Goal: Information Seeking & Learning: Learn about a topic

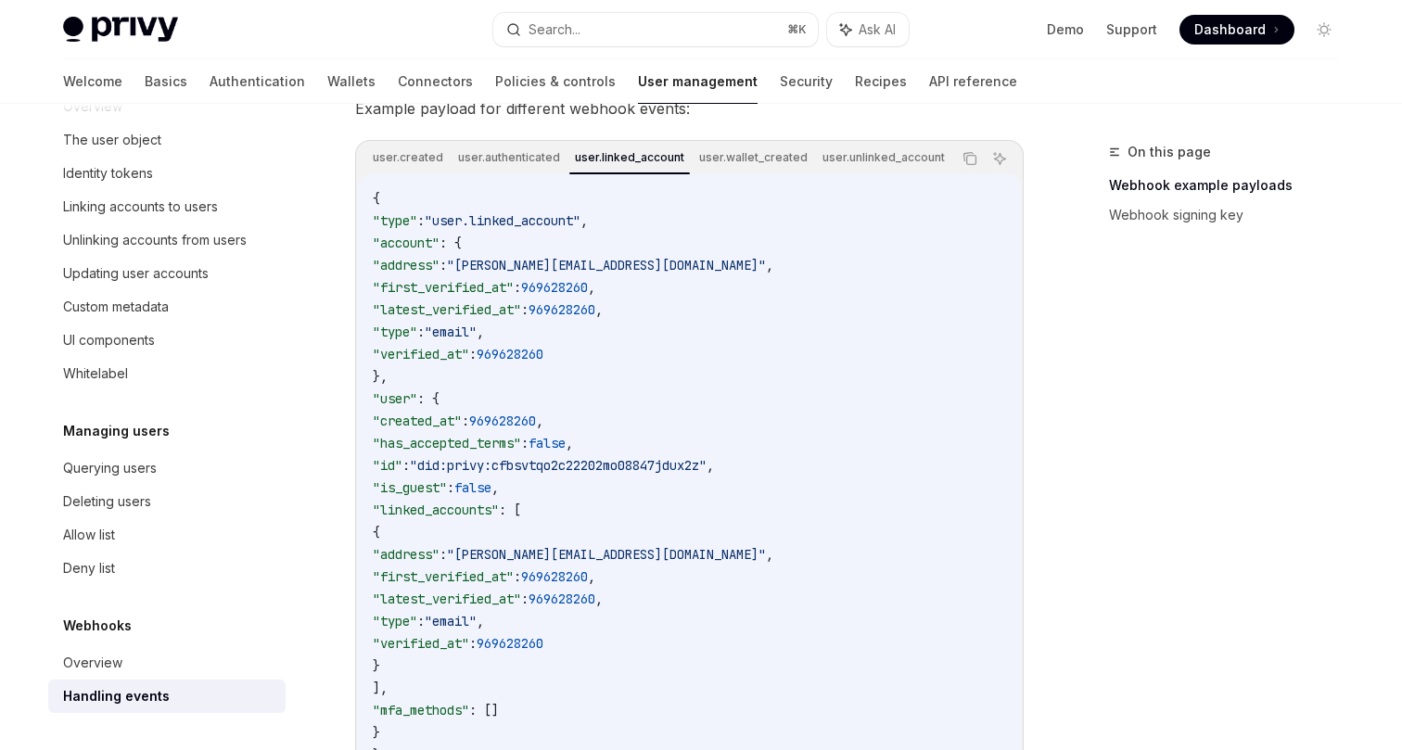
scroll to position [409, 0]
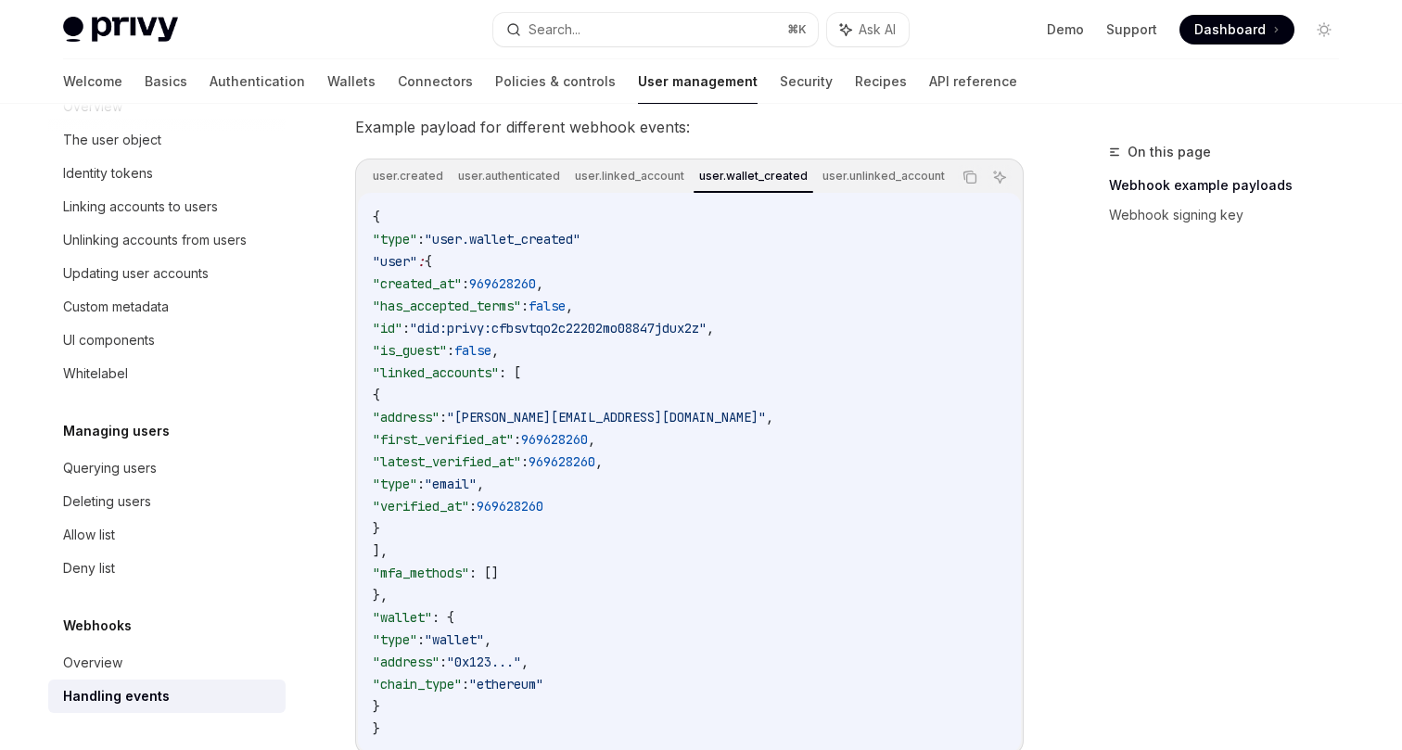
click at [951, 175] on div "user.created user.authenticated user.linked_account user.wallet_created user.un…" at bounding box center [689, 177] width 663 height 32
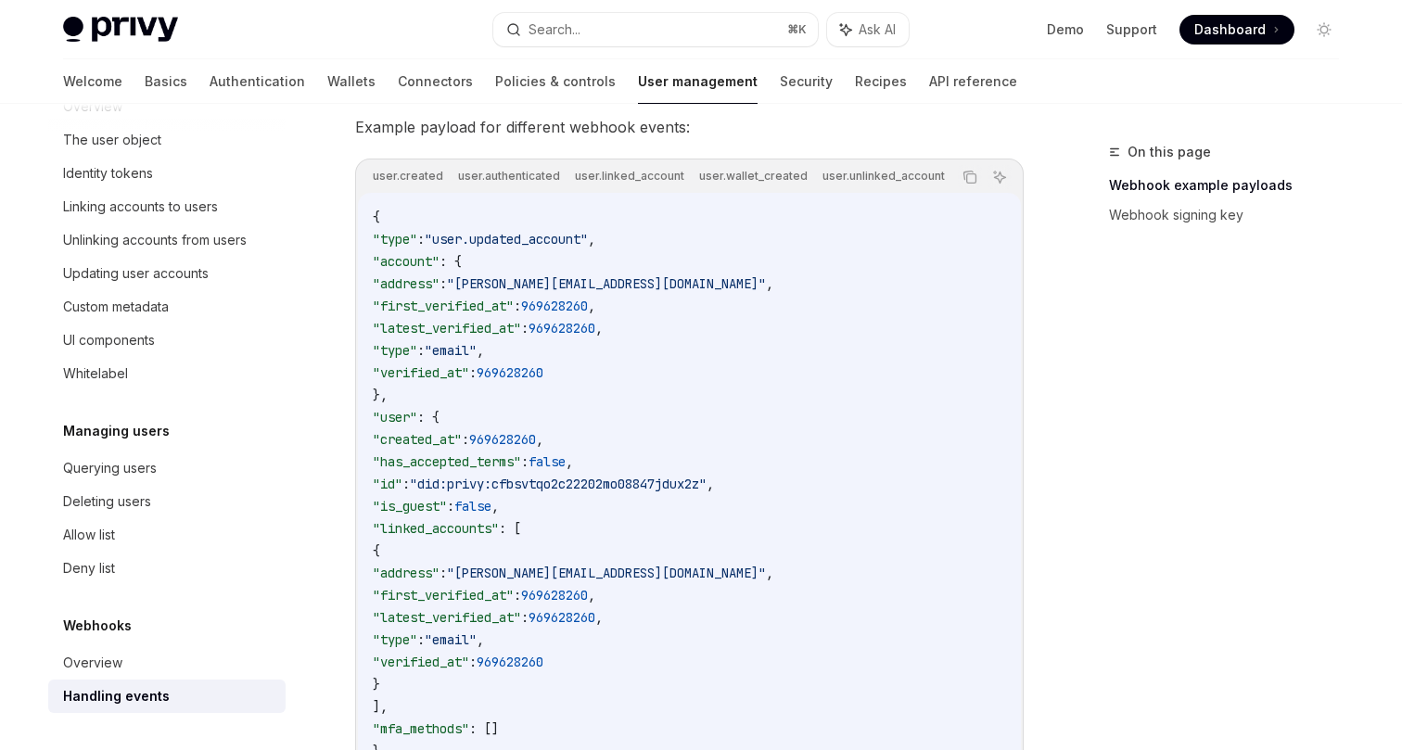
click at [945, 198] on div "{ "type" : "user.updated_account" , "account" : { "address" : "bilbo@privy.io" …" at bounding box center [689, 495] width 663 height 604
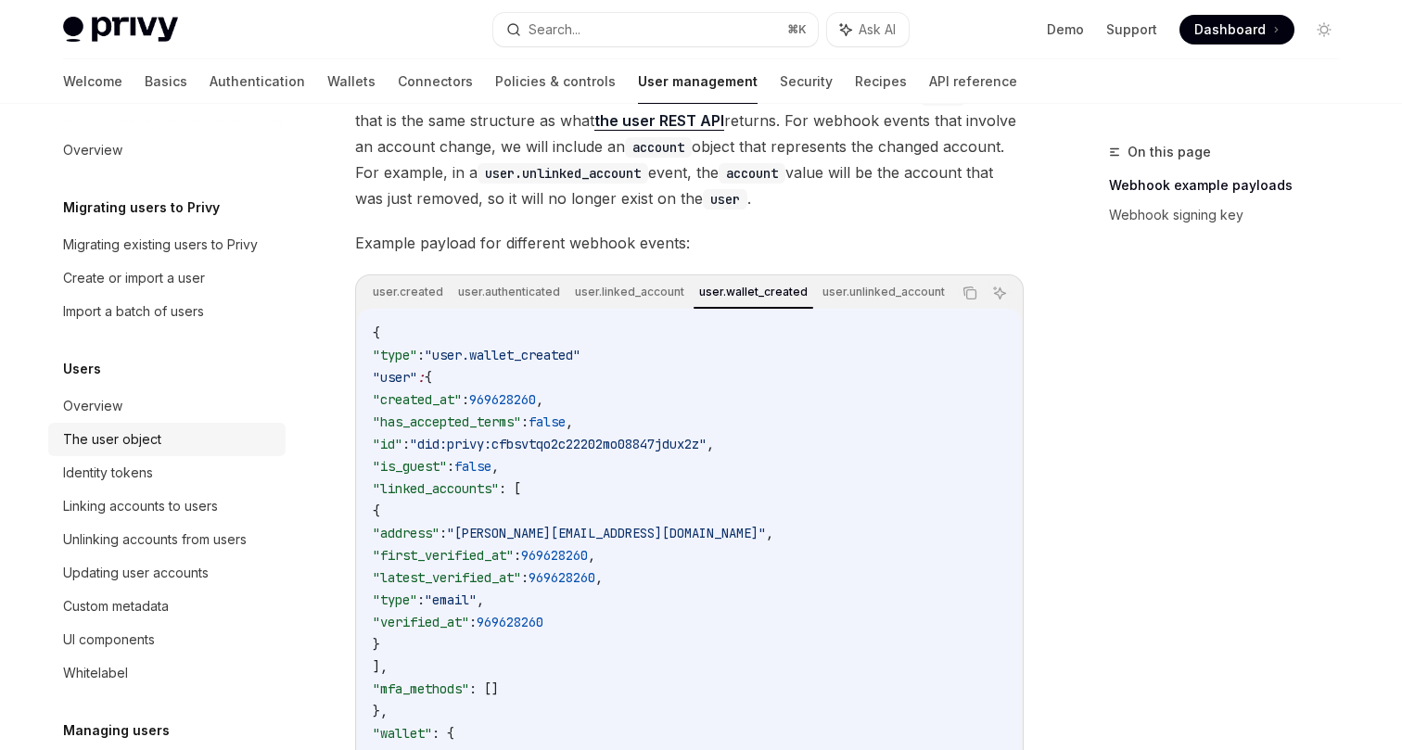
scroll to position [293, 0]
click at [210, 79] on link "Authentication" at bounding box center [257, 81] width 95 height 45
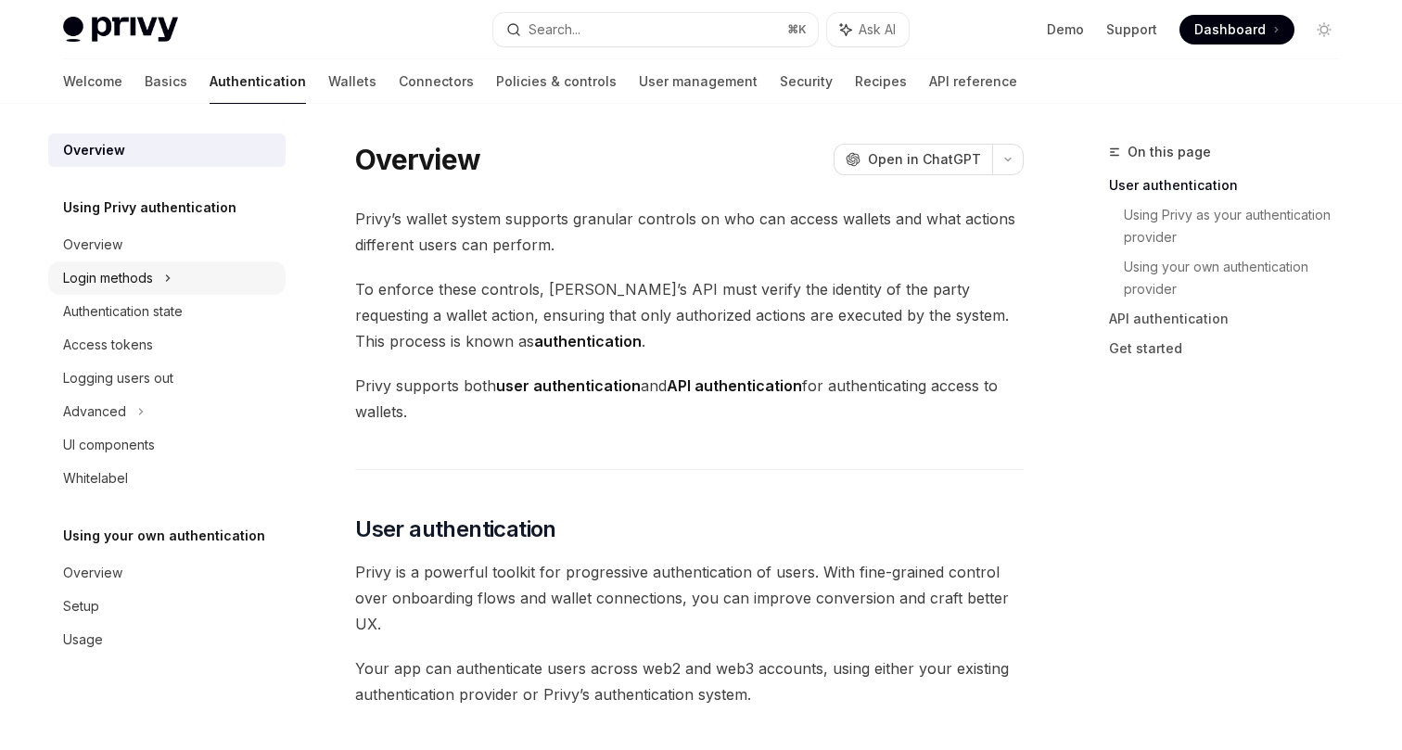
click at [149, 273] on div "Login methods" at bounding box center [108, 278] width 90 height 22
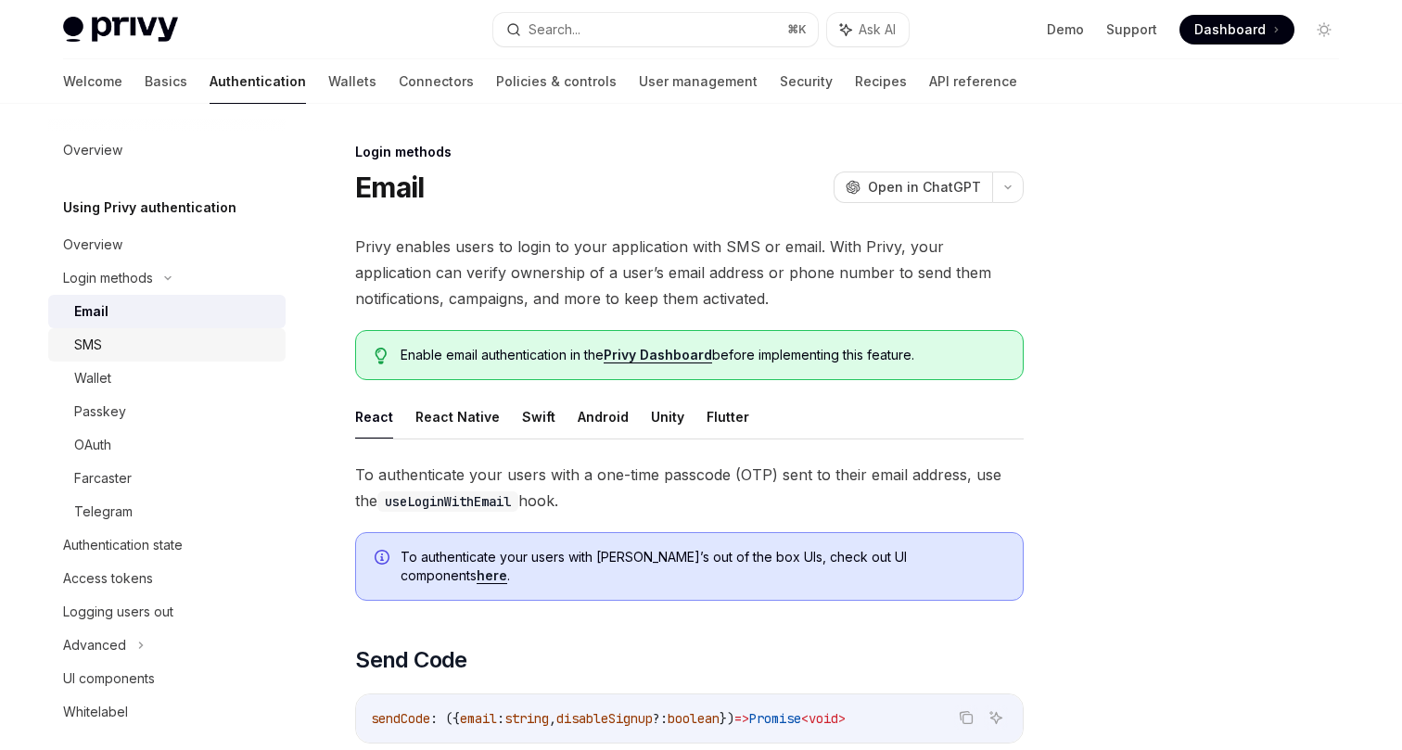
click at [157, 350] on div "SMS" at bounding box center [174, 345] width 200 height 22
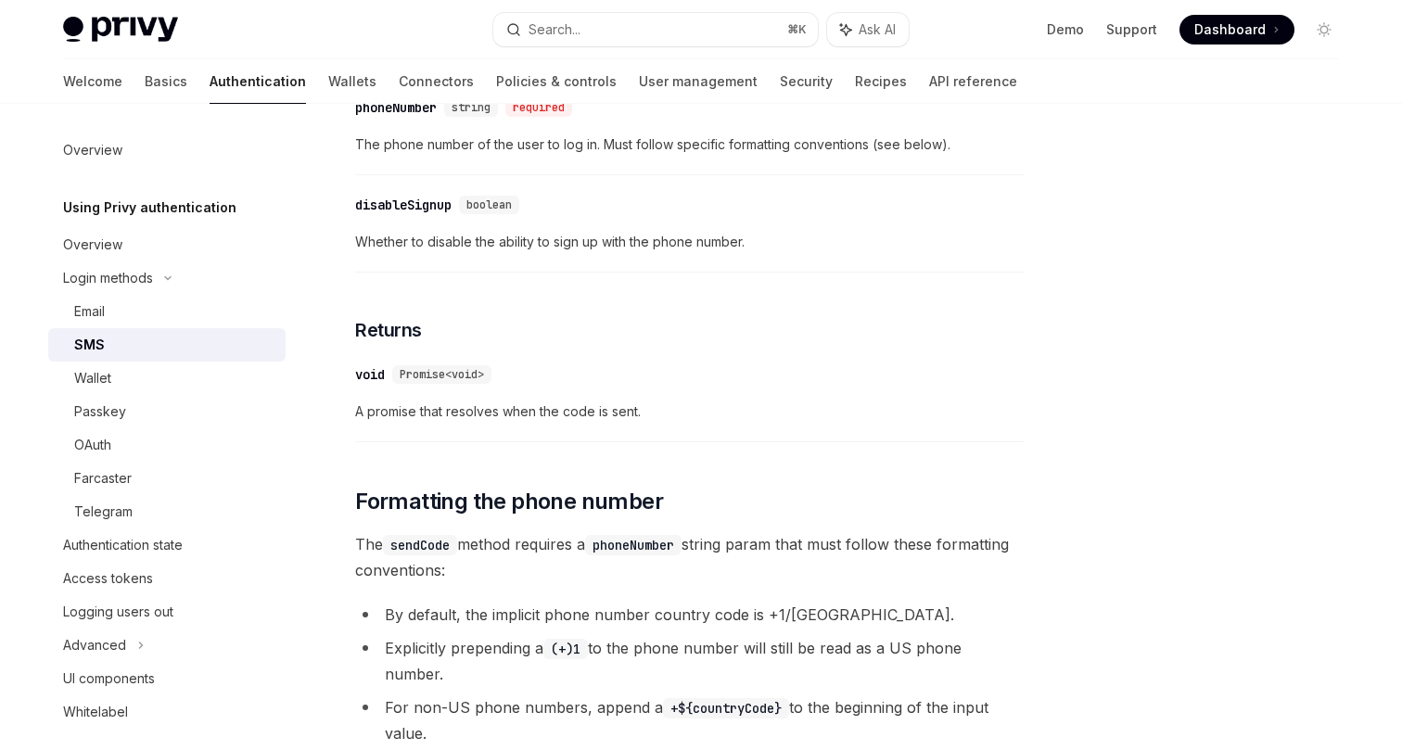
scroll to position [1126, 0]
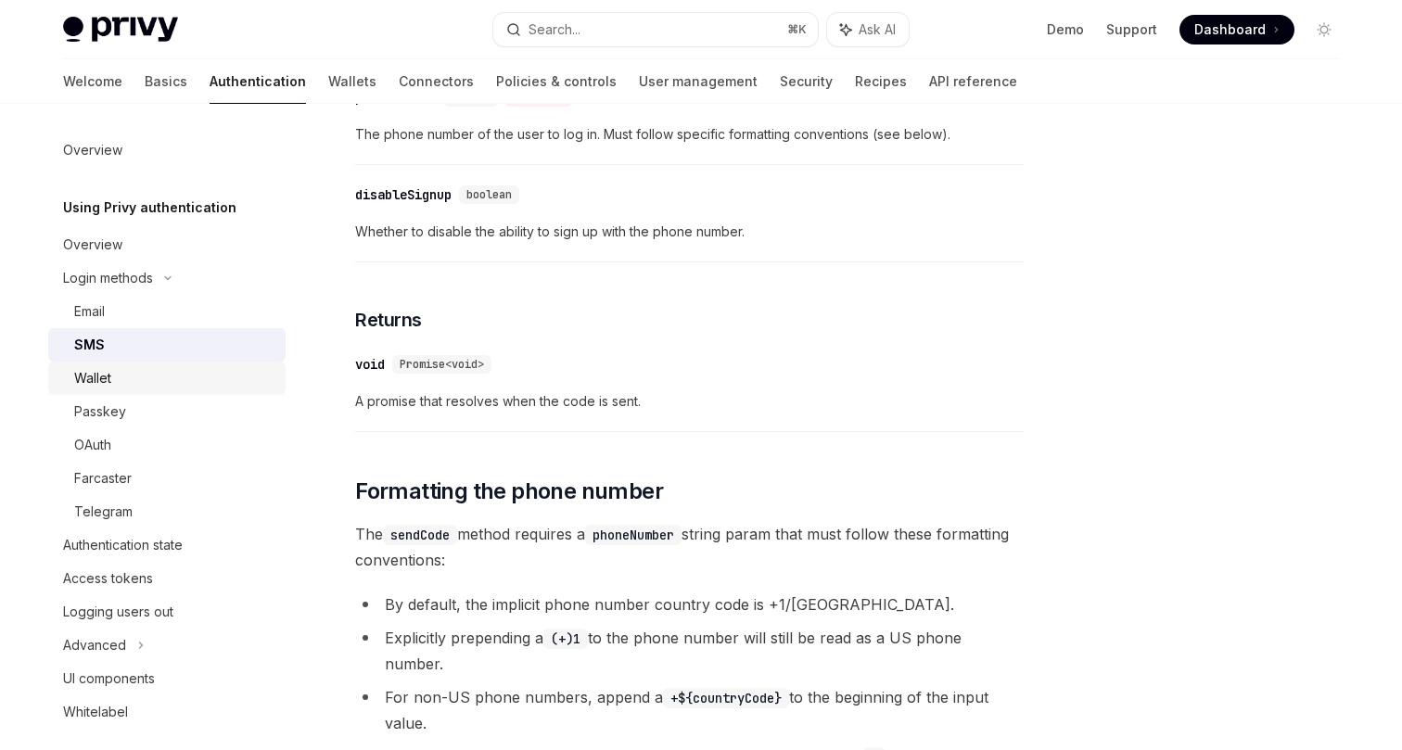
click at [103, 376] on div "Wallet" at bounding box center [92, 378] width 37 height 22
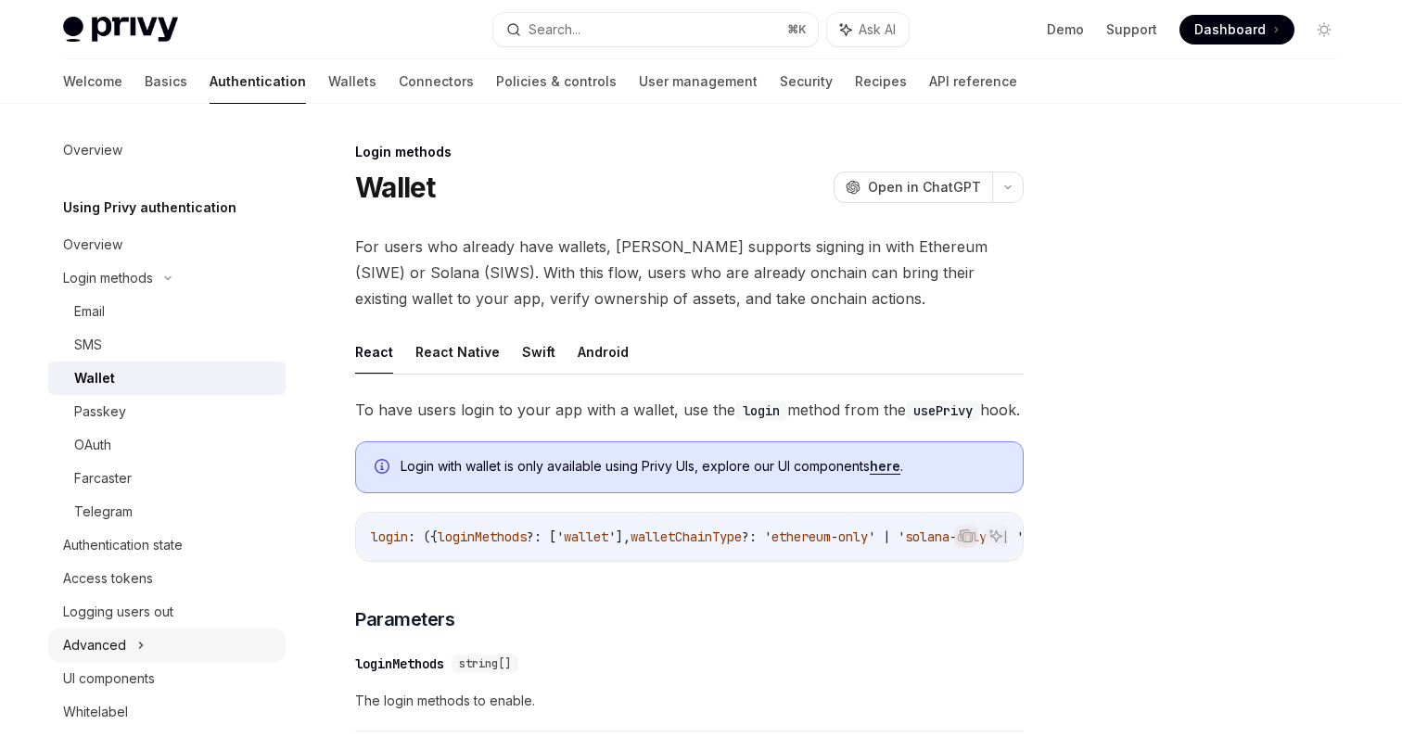
click at [123, 643] on div "Advanced" at bounding box center [94, 645] width 63 height 22
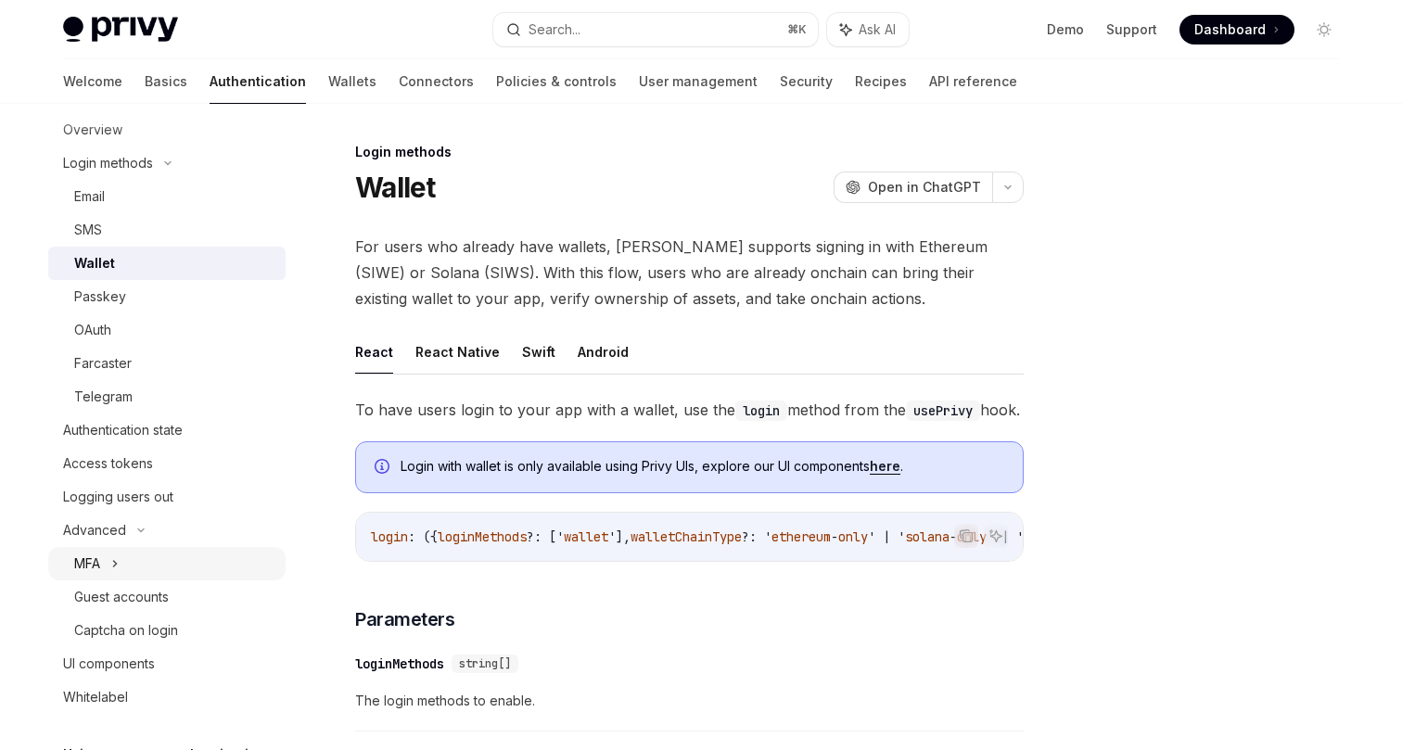
click at [104, 562] on div "MFA" at bounding box center [166, 563] width 237 height 33
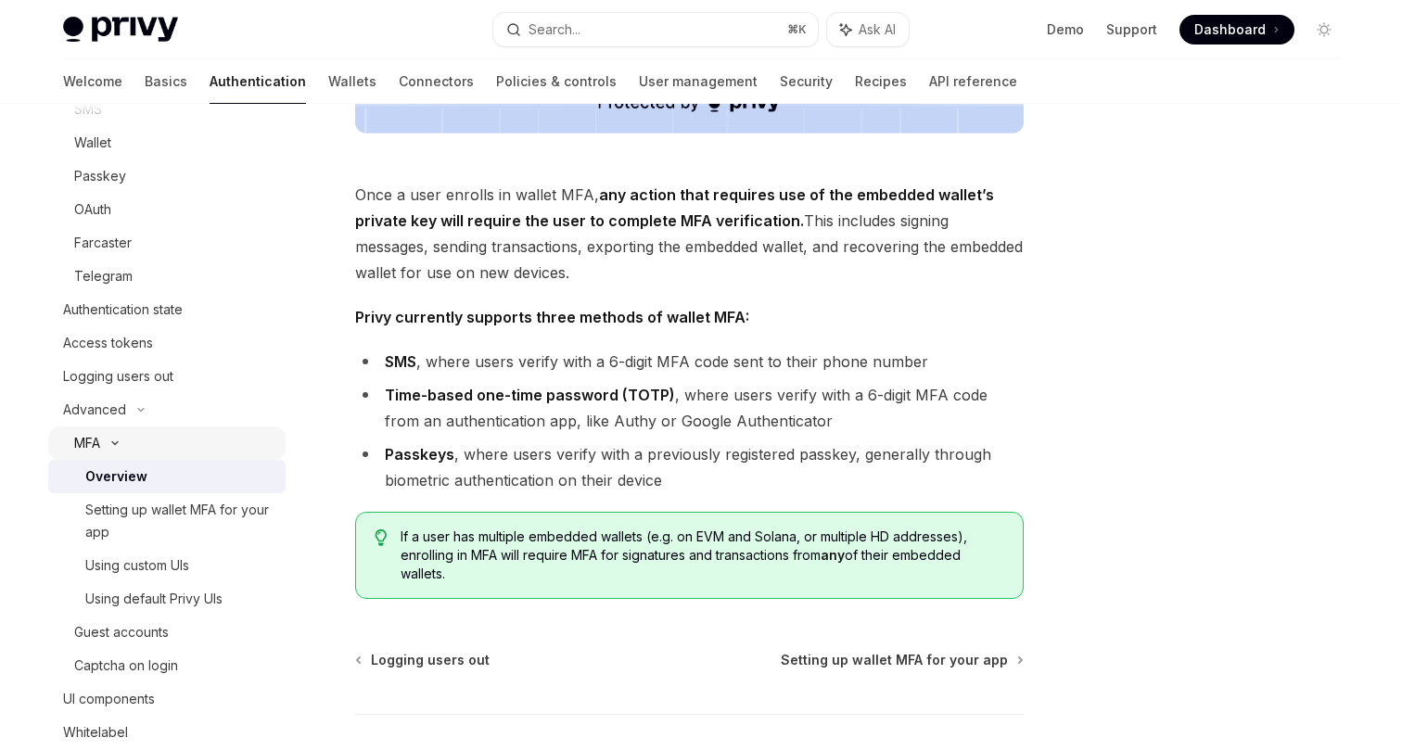
scroll to position [238, 0]
click at [213, 521] on div "Setting up wallet MFA for your app" at bounding box center [179, 518] width 189 height 45
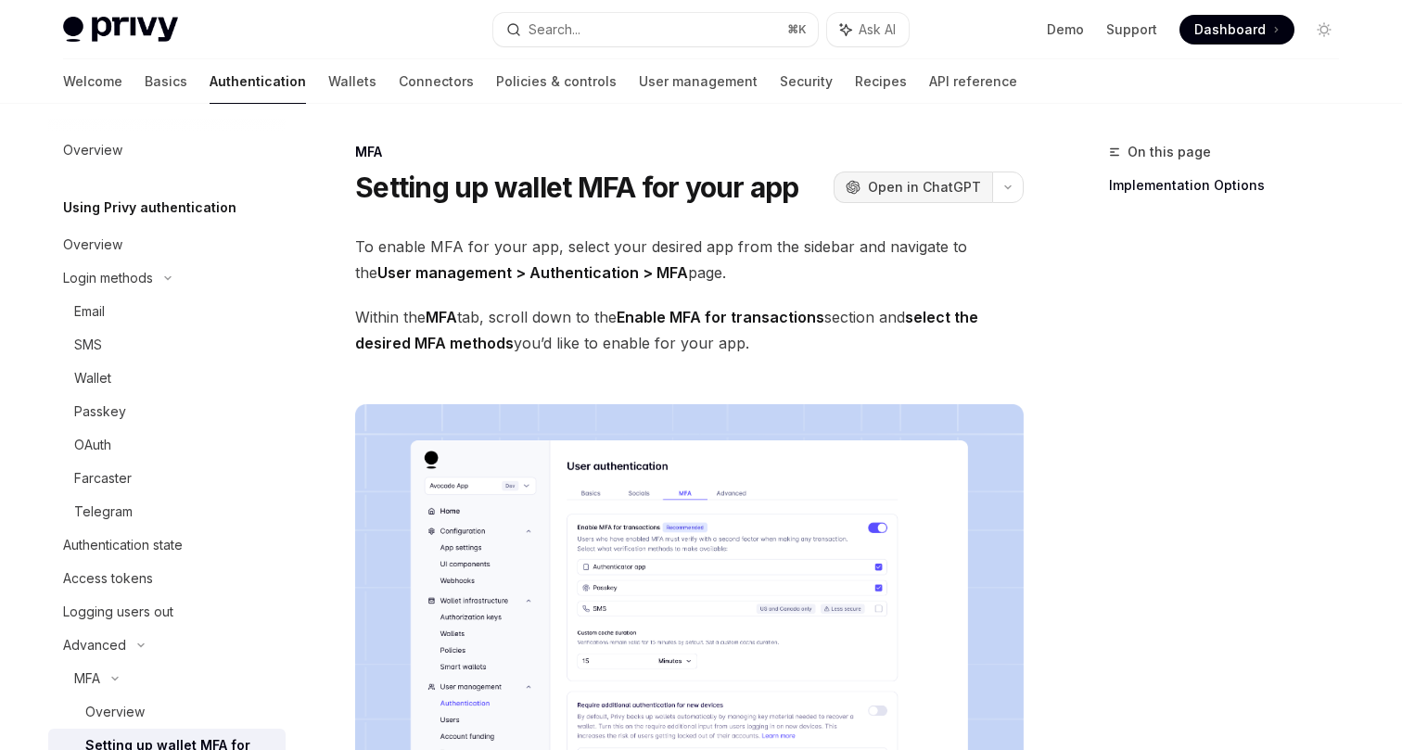
click at [963, 184] on span "Open in ChatGPT" at bounding box center [924, 187] width 113 height 19
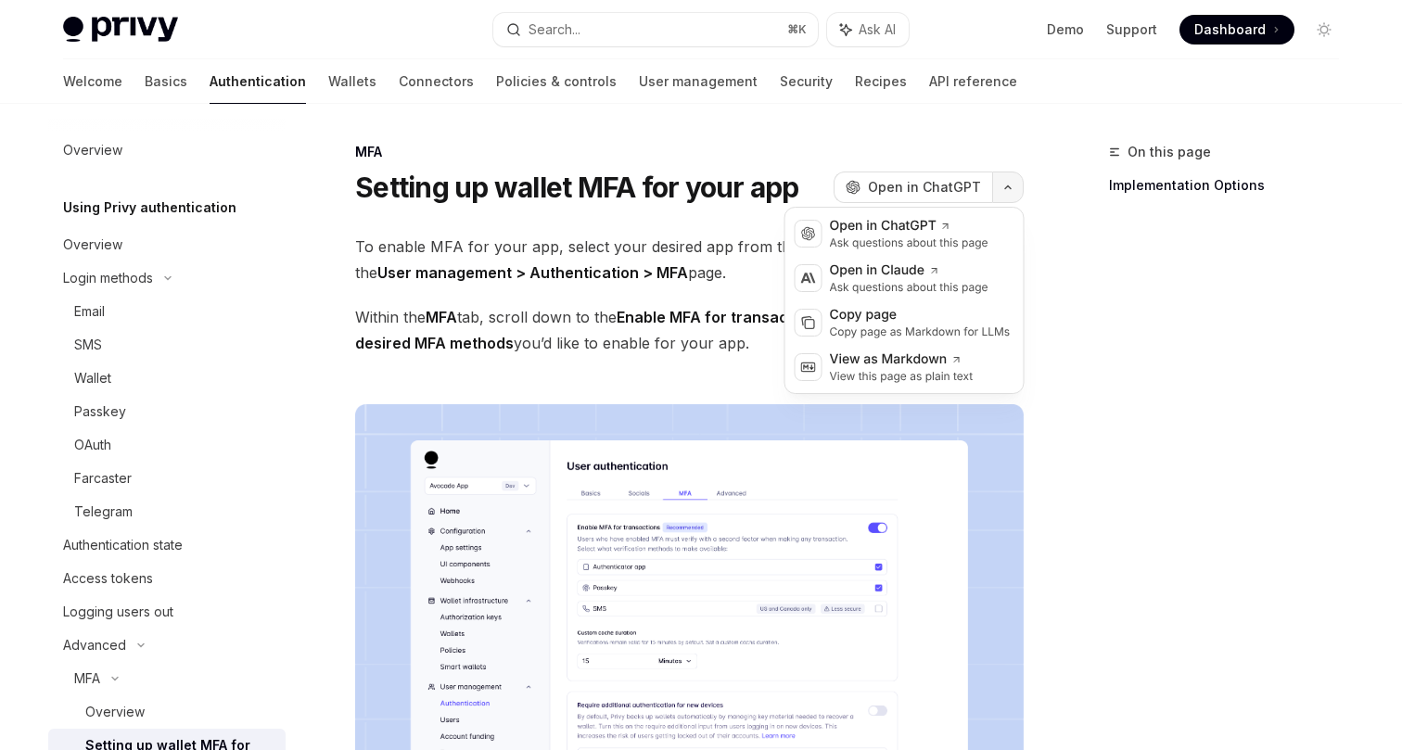
click at [1012, 191] on button "button" at bounding box center [1008, 188] width 32 height 32
click at [1113, 297] on div "On this page Implementation Options" at bounding box center [1213, 445] width 282 height 609
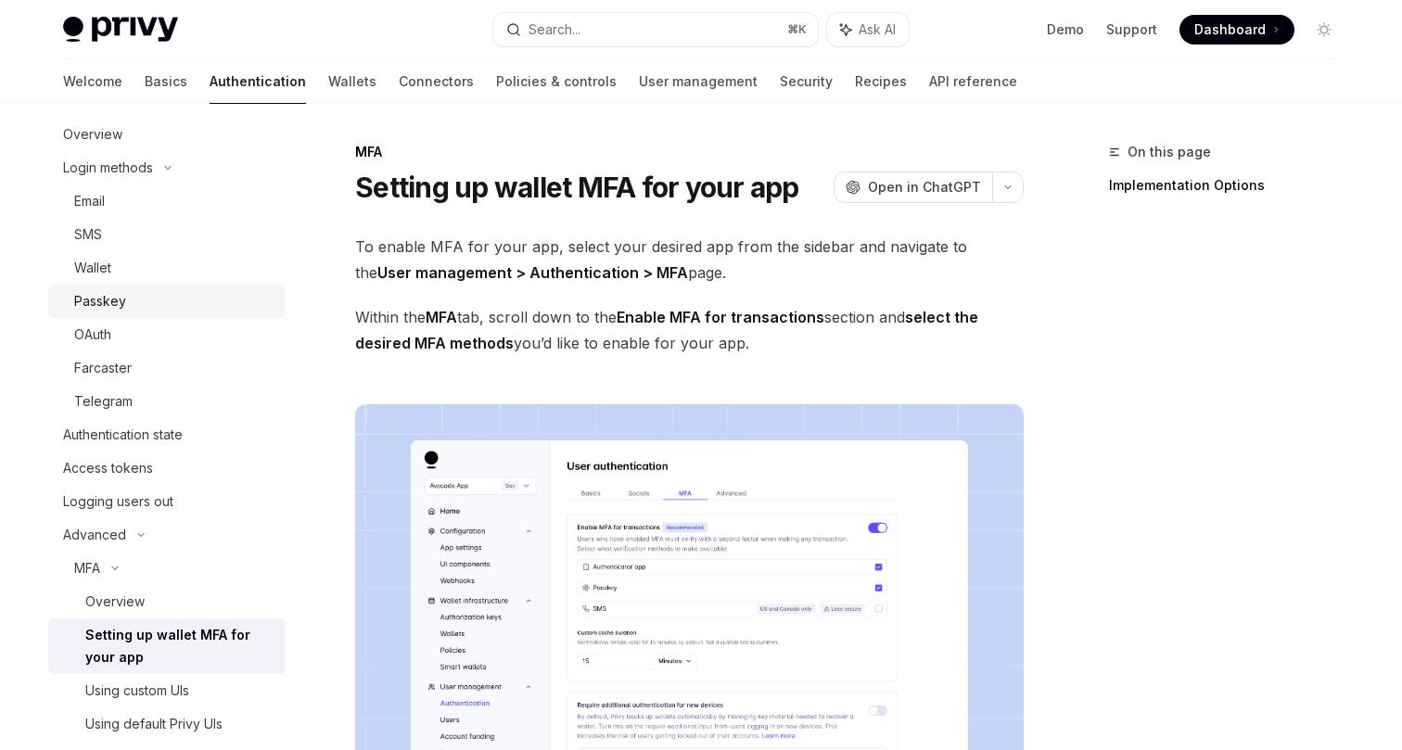
scroll to position [112, 0]
click at [174, 374] on div "Farcaster" at bounding box center [174, 366] width 200 height 22
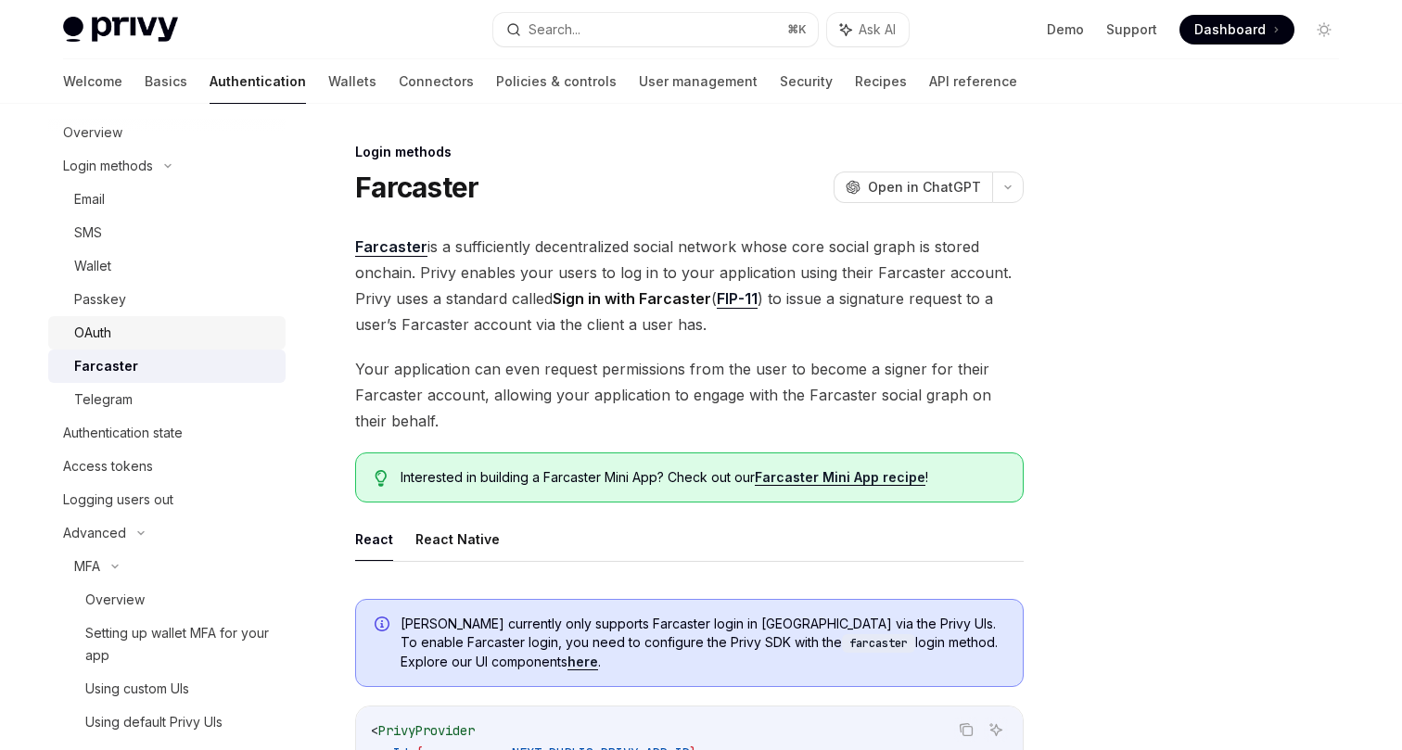
click at [177, 337] on div "OAuth" at bounding box center [174, 333] width 200 height 22
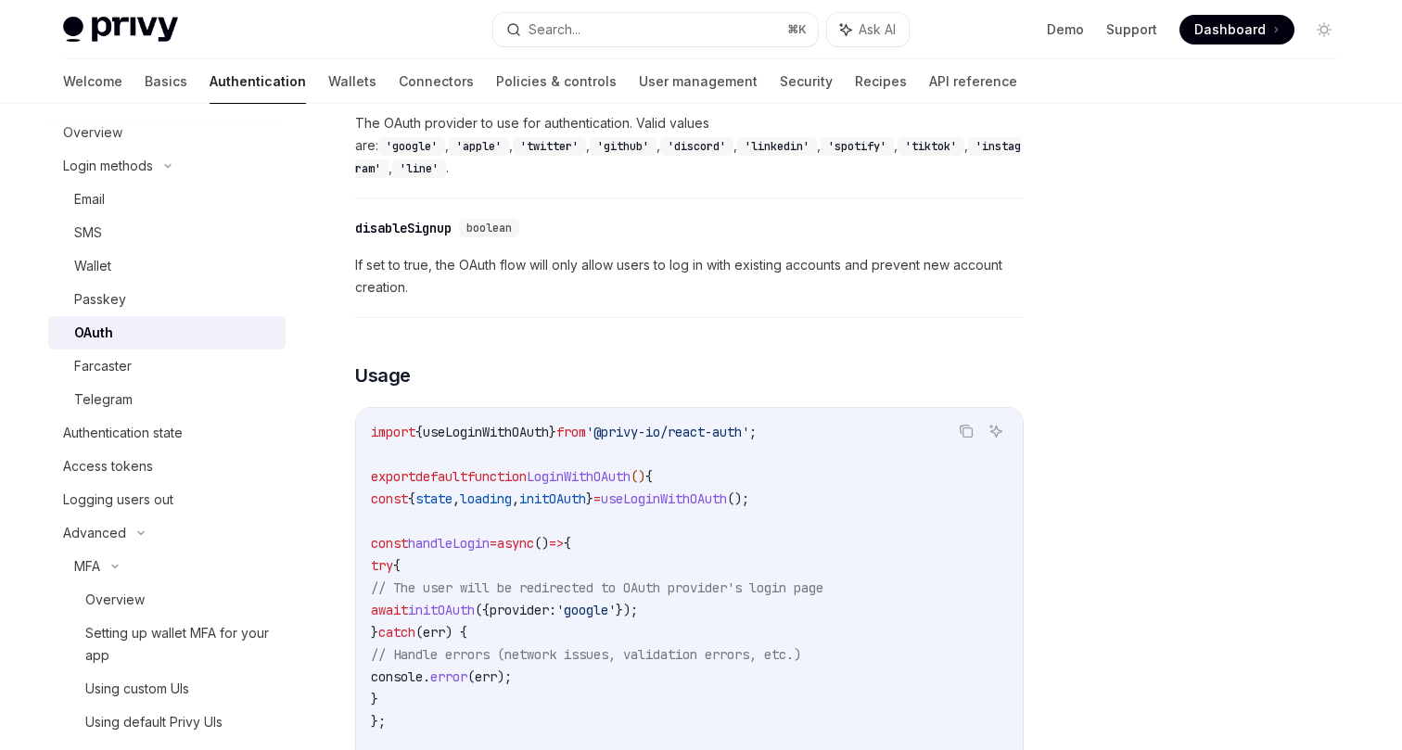
scroll to position [908, 0]
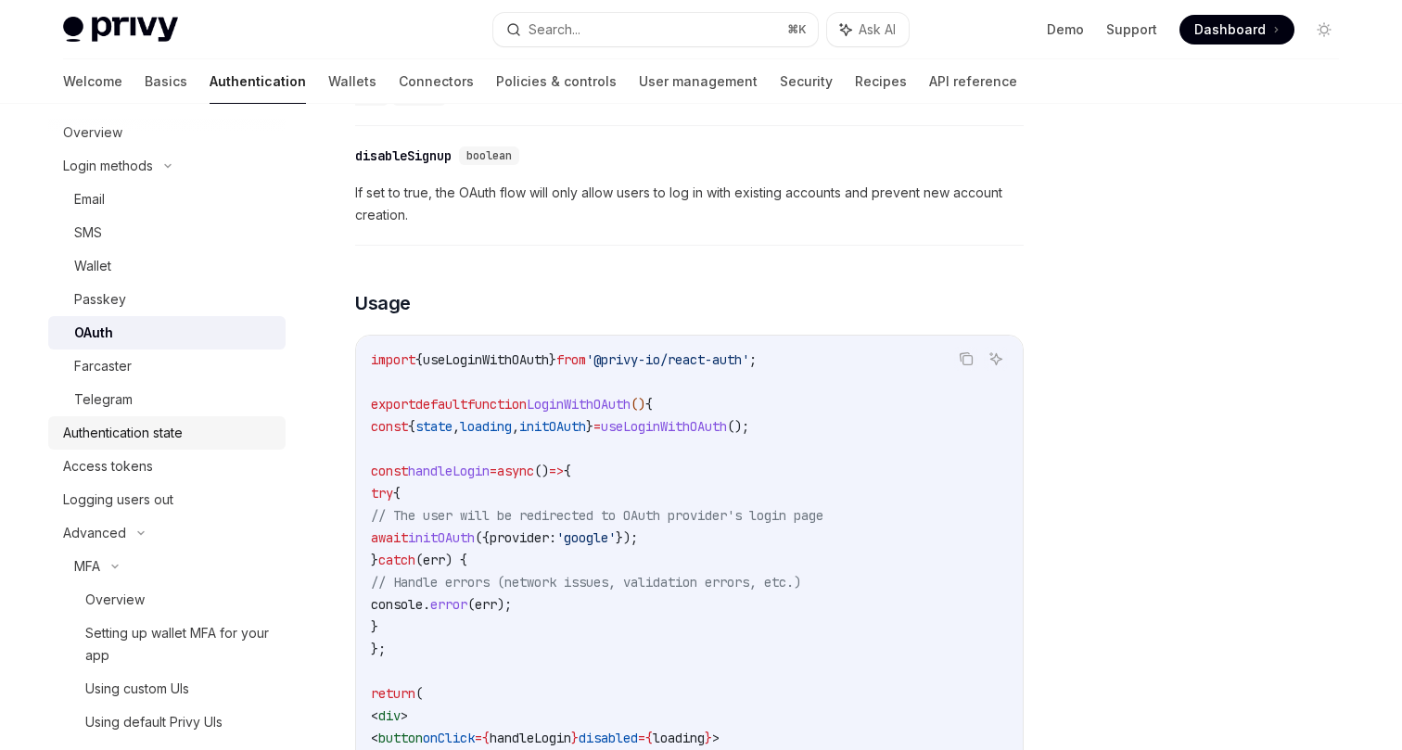
click at [174, 439] on div "Authentication state" at bounding box center [123, 433] width 120 height 22
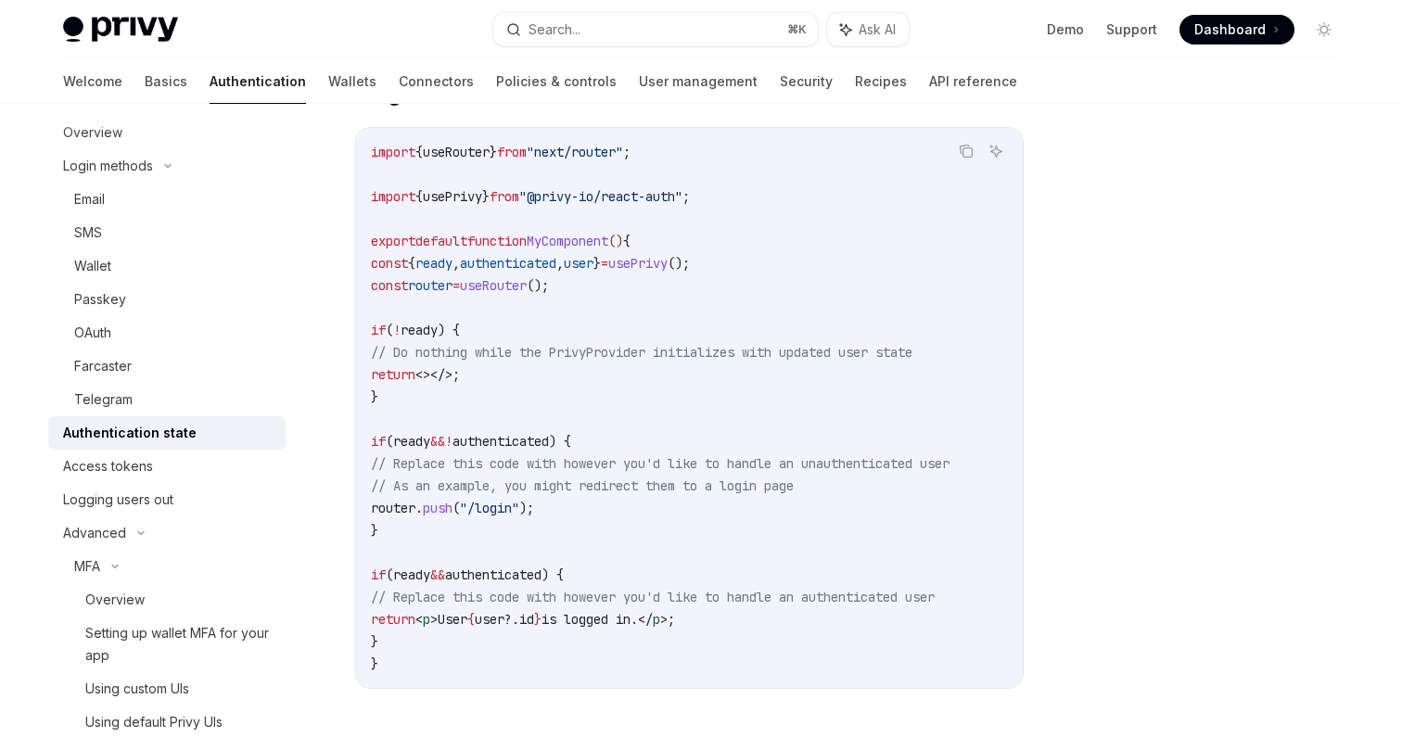
scroll to position [587, 0]
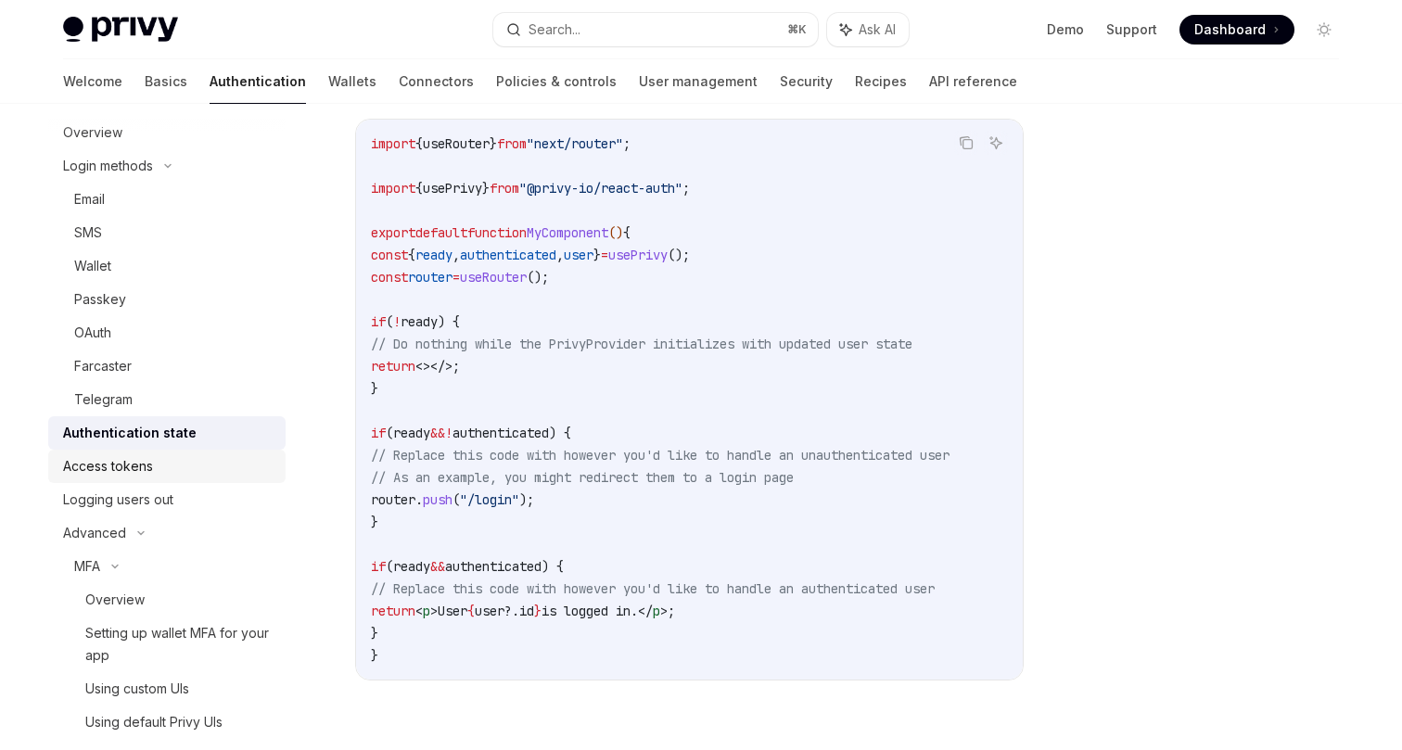
click at [167, 476] on div "Access tokens" at bounding box center [168, 466] width 211 height 22
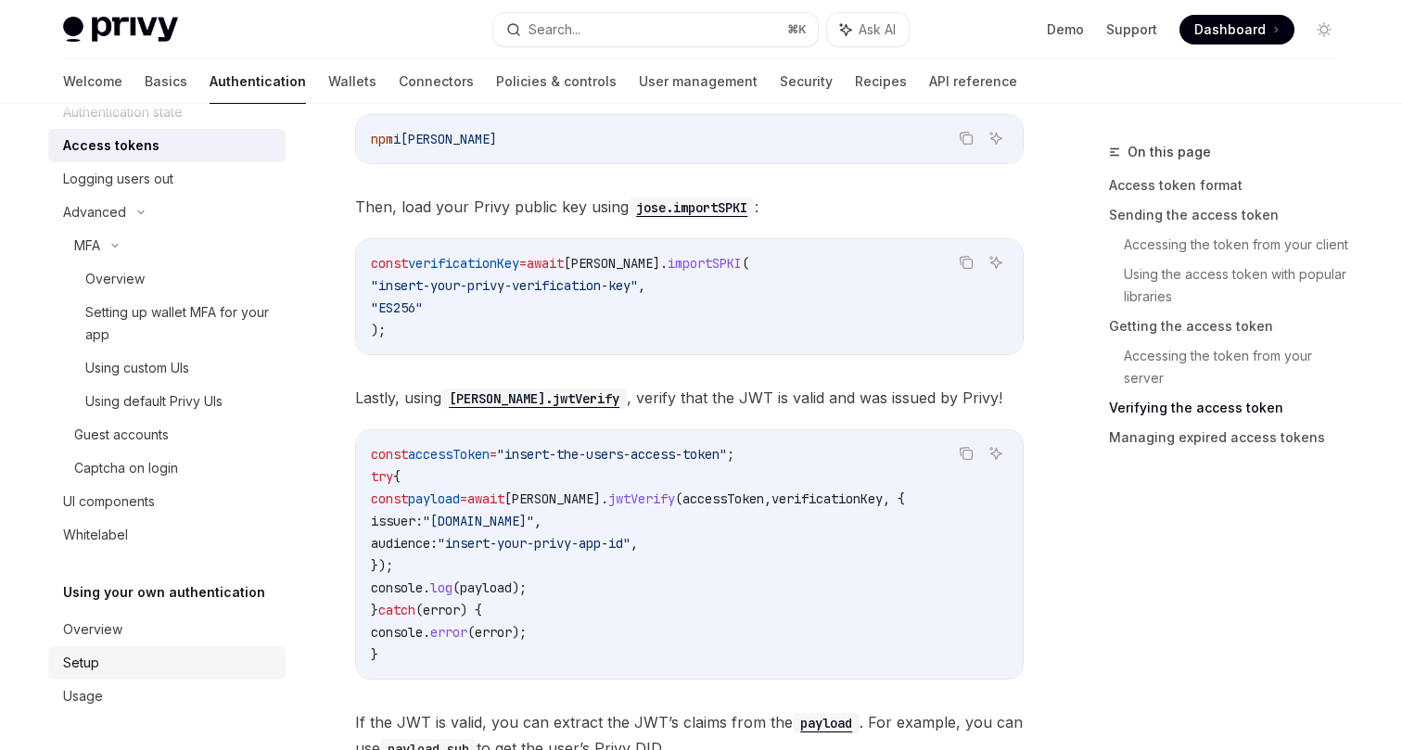
scroll to position [433, 0]
click at [167, 635] on div "Overview" at bounding box center [168, 629] width 211 height 22
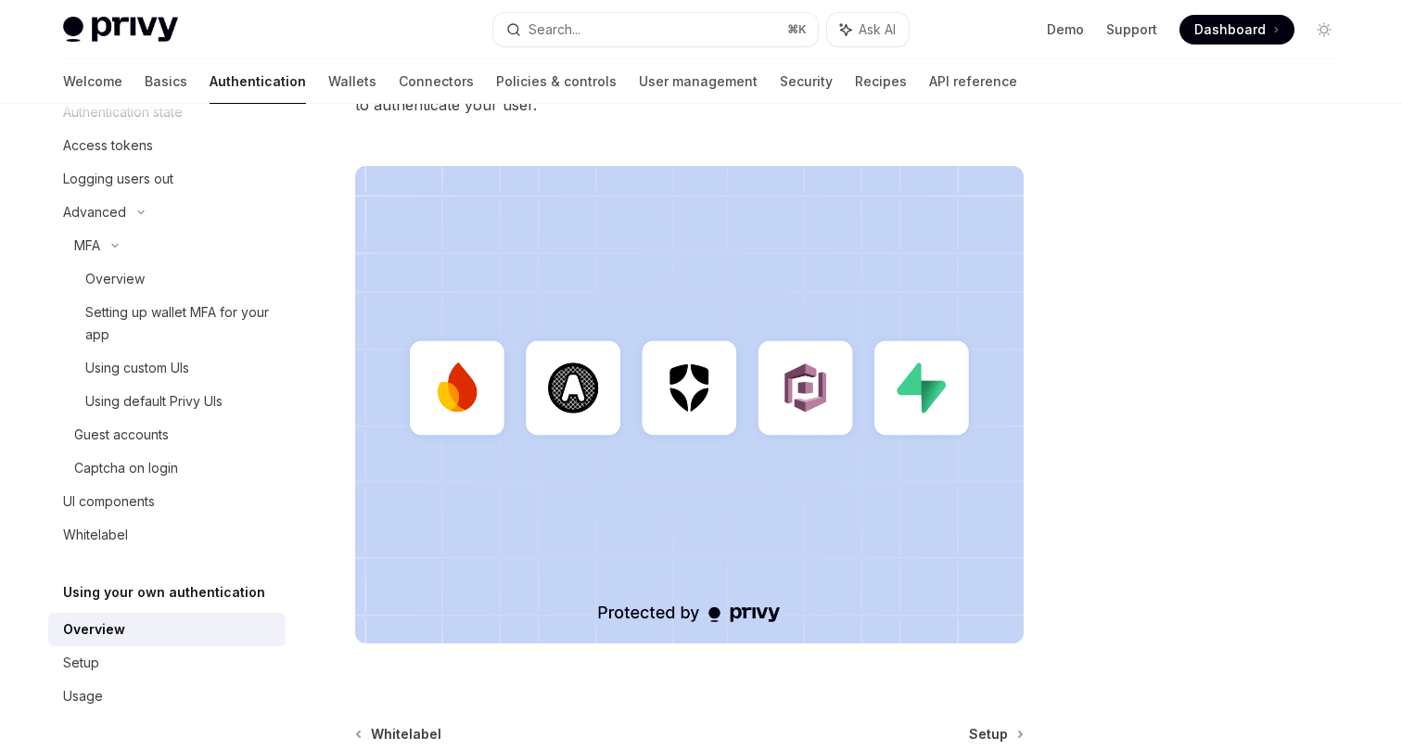
scroll to position [618, 0]
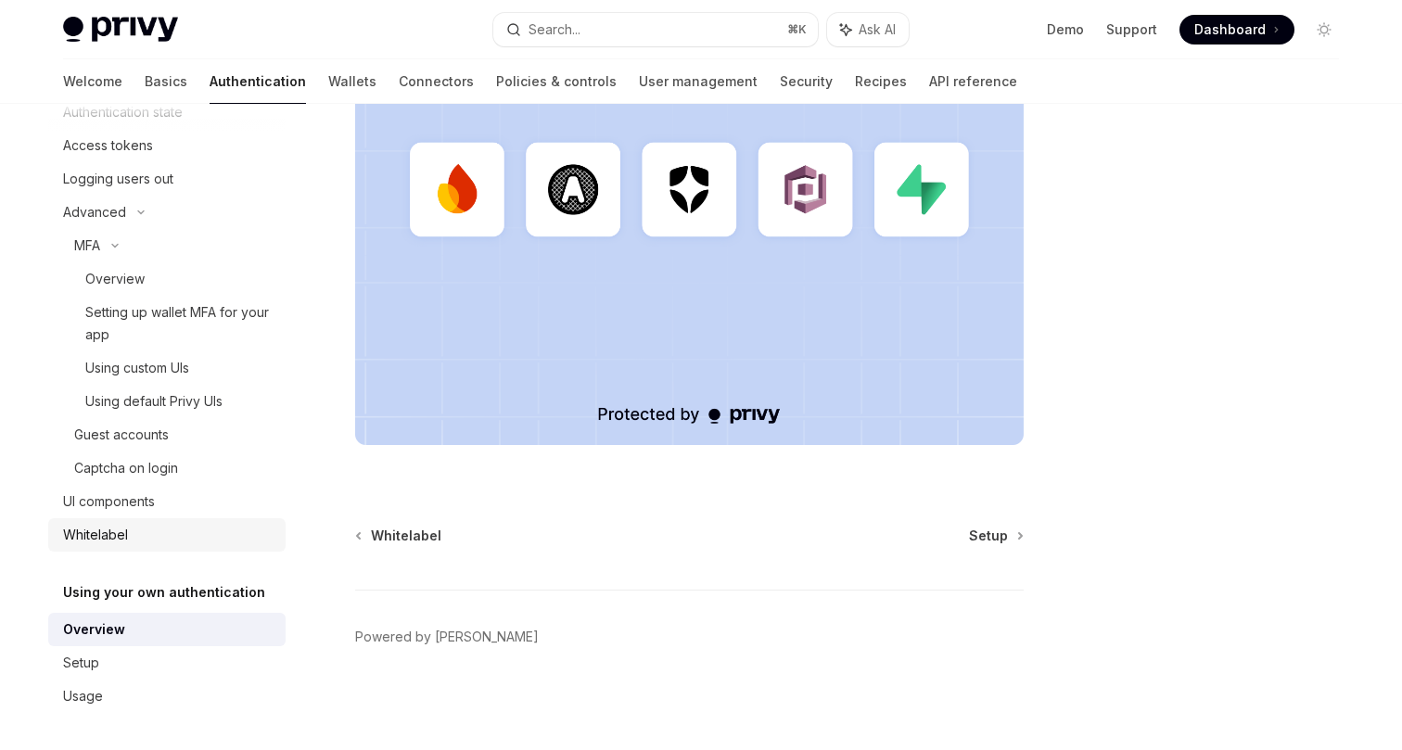
click at [187, 540] on div "Whitelabel" at bounding box center [168, 535] width 211 height 22
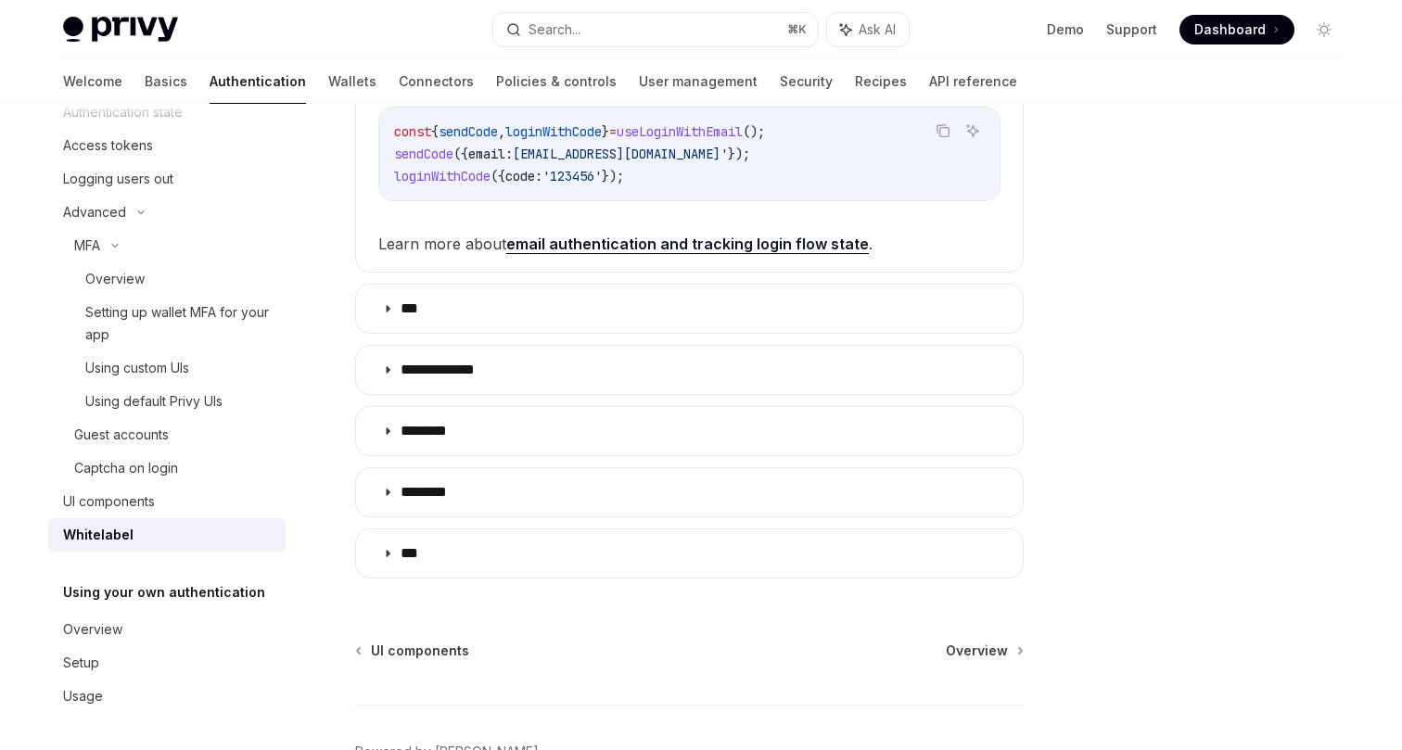
scroll to position [595, 0]
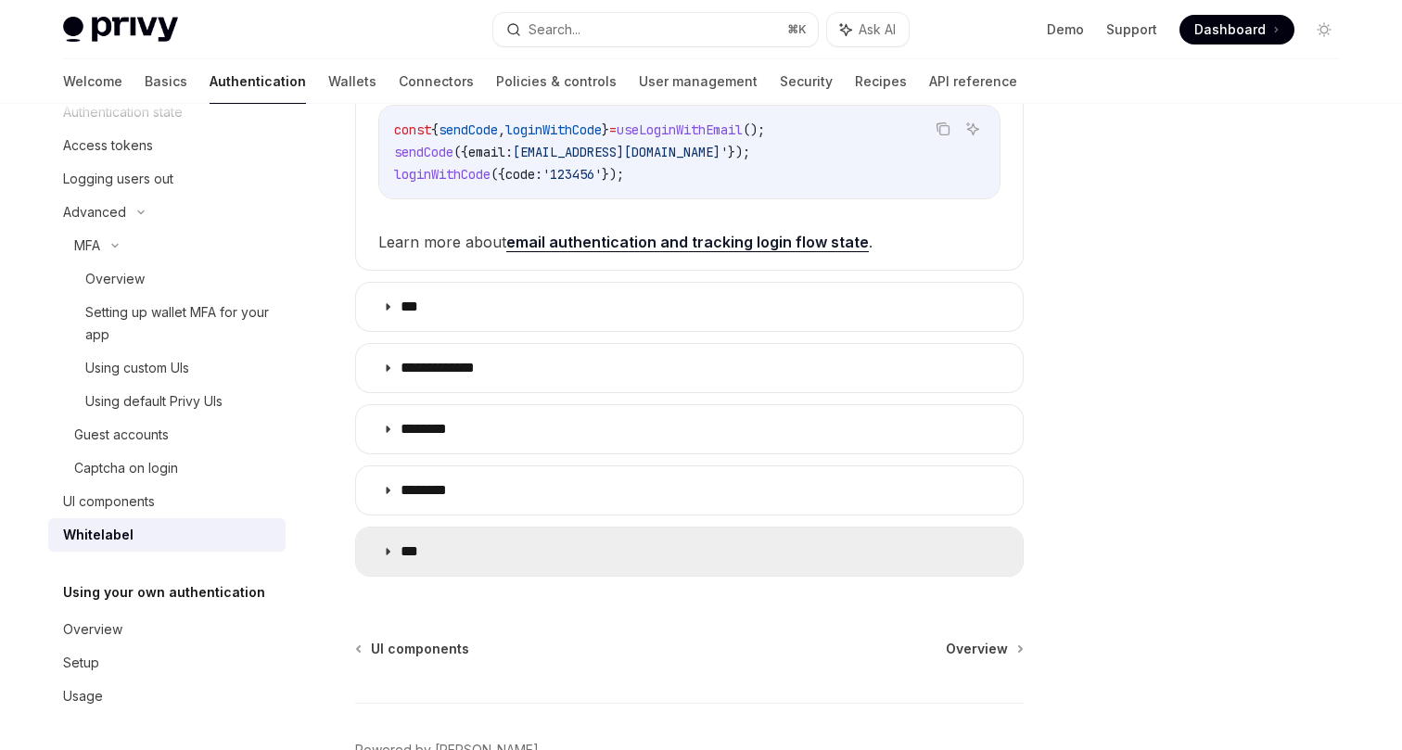
click at [432, 559] on p "***" at bounding box center [417, 551] width 32 height 19
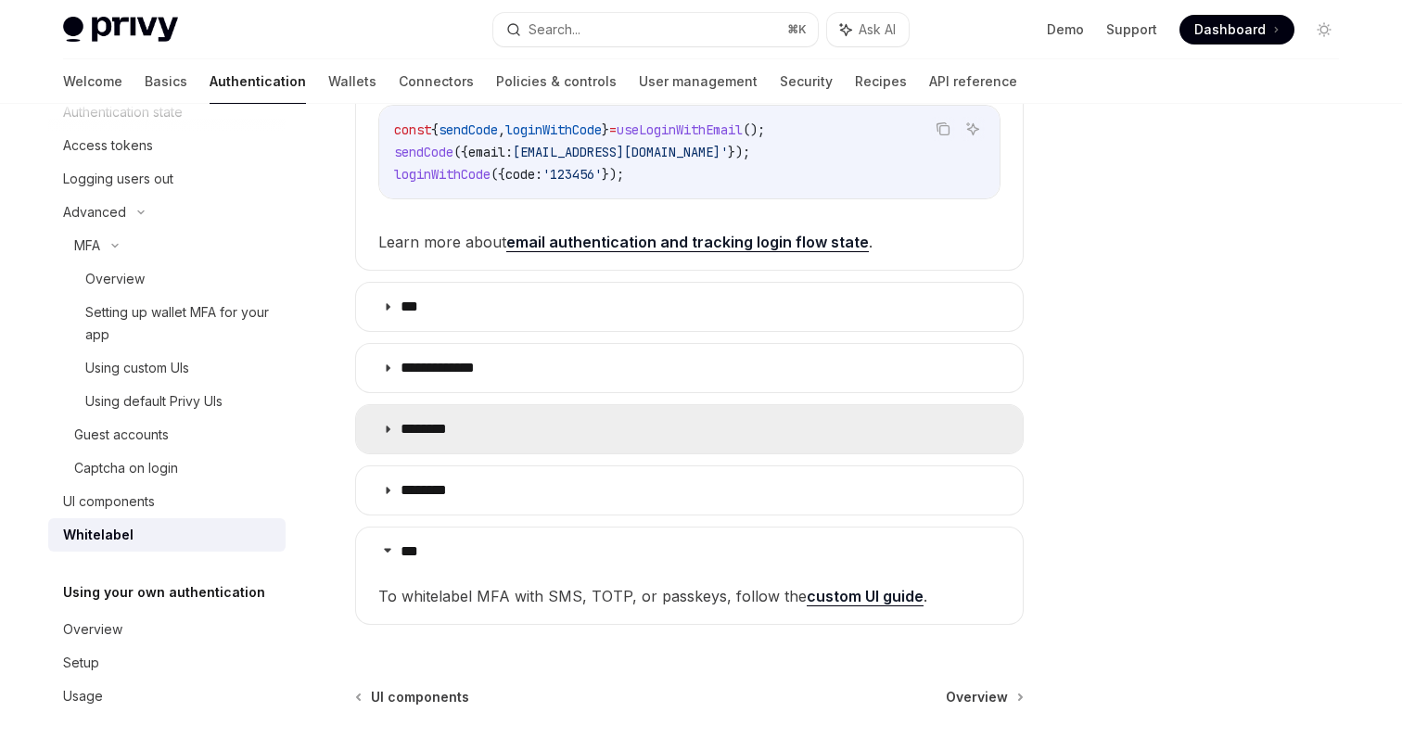
click at [491, 424] on summary "********" at bounding box center [689, 429] width 667 height 48
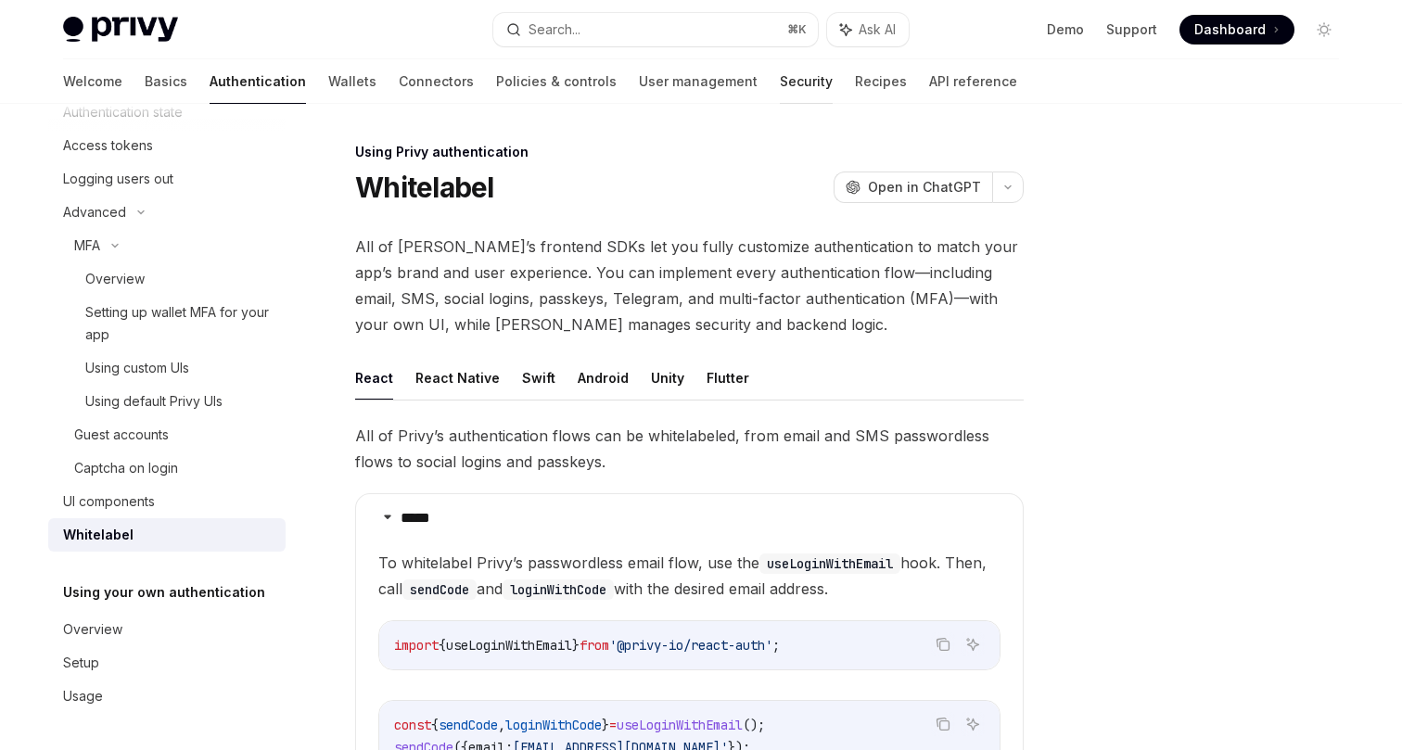
click at [780, 90] on link "Security" at bounding box center [806, 81] width 53 height 45
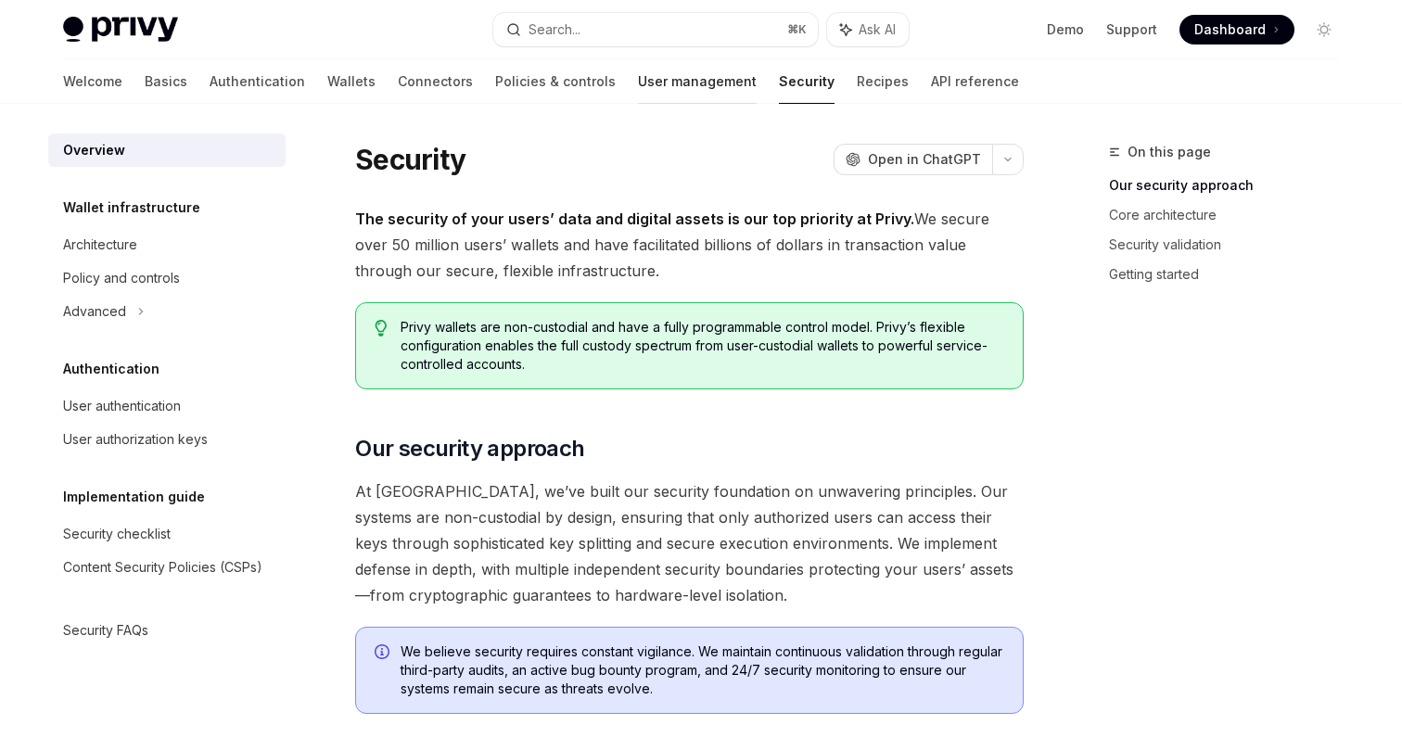
click at [638, 90] on link "User management" at bounding box center [697, 81] width 119 height 45
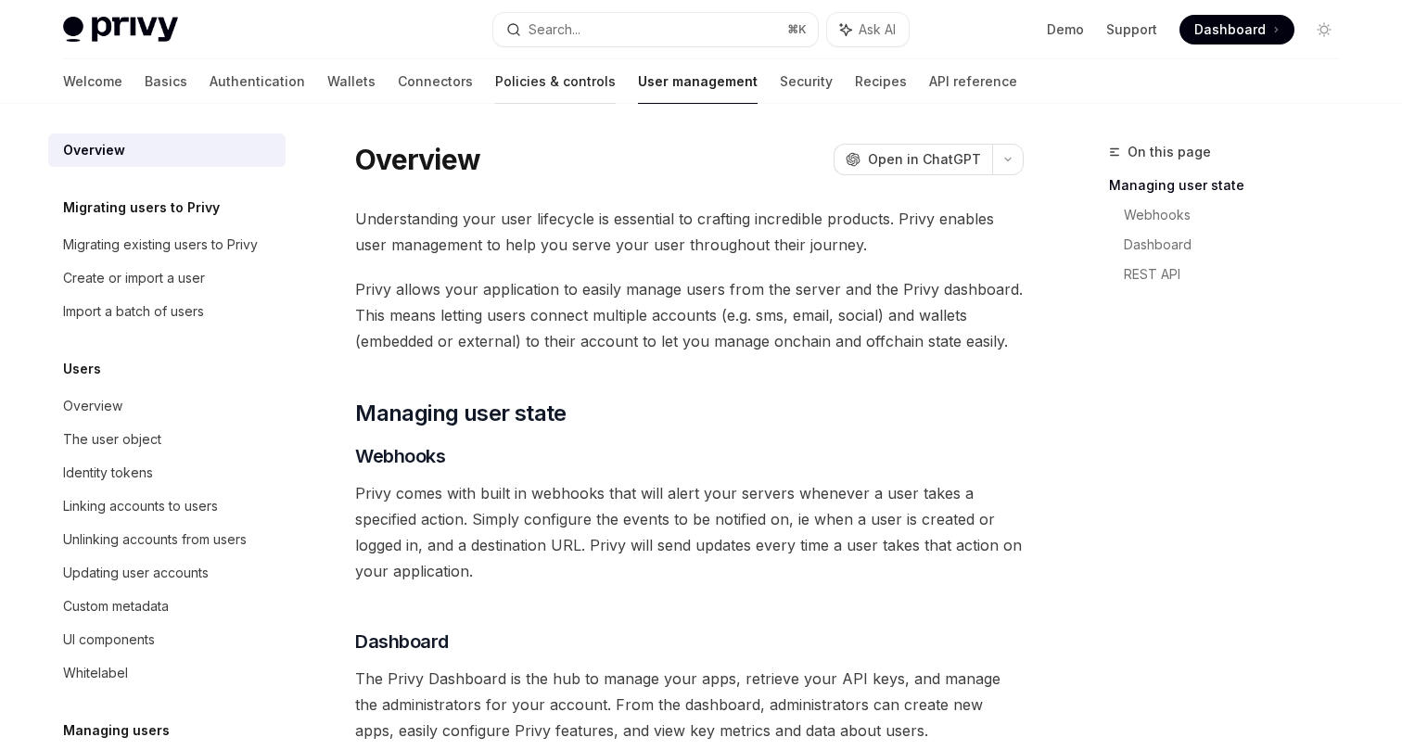
click at [495, 90] on link "Policies & controls" at bounding box center [555, 81] width 121 height 45
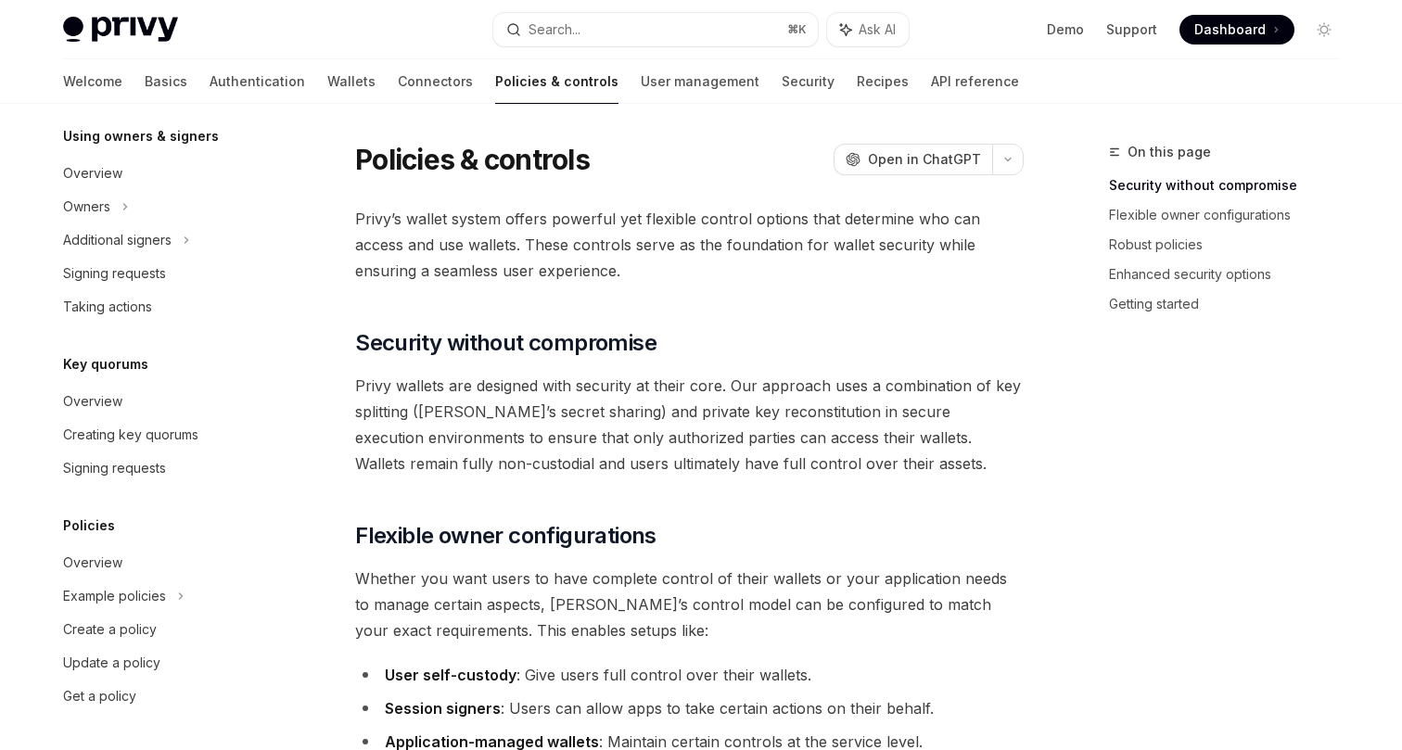
scroll to position [555, 0]
click at [327, 91] on link "Wallets" at bounding box center [351, 81] width 48 height 45
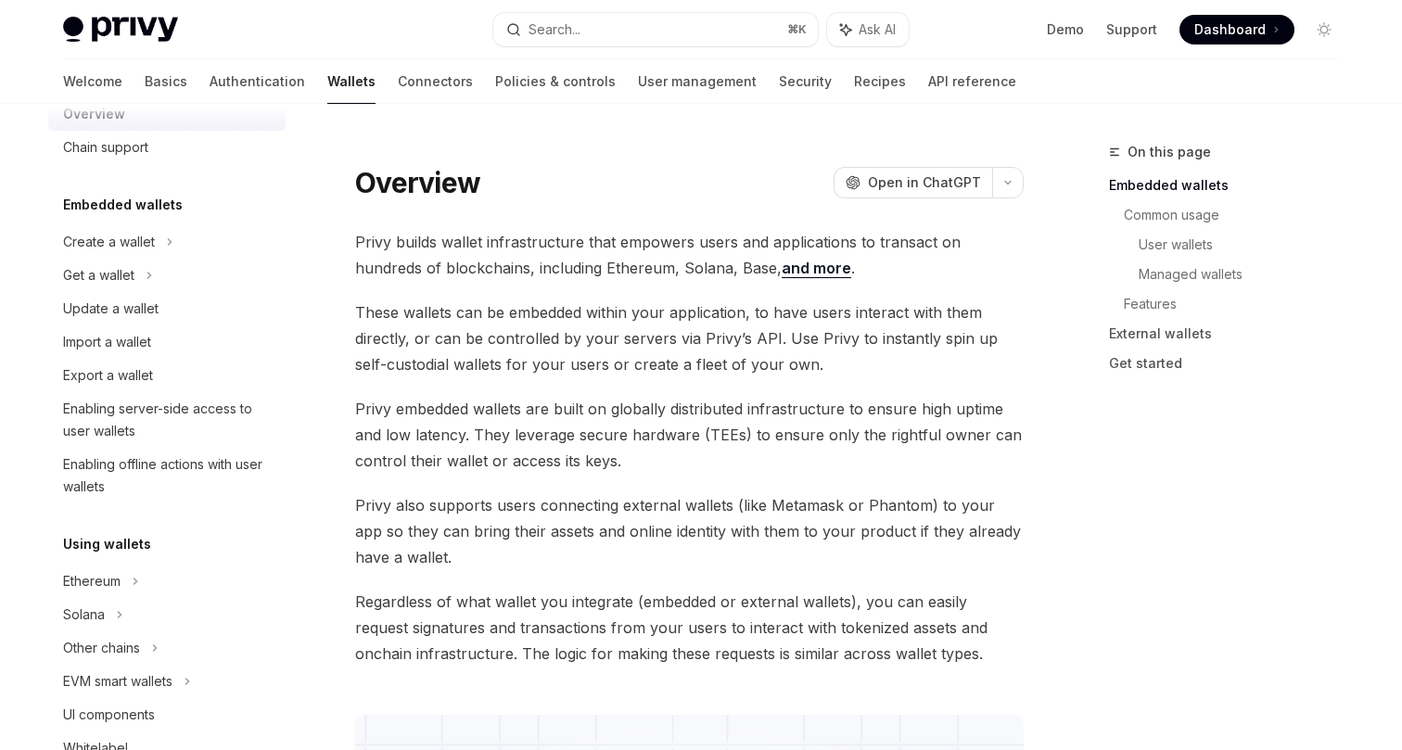
scroll to position [25, 0]
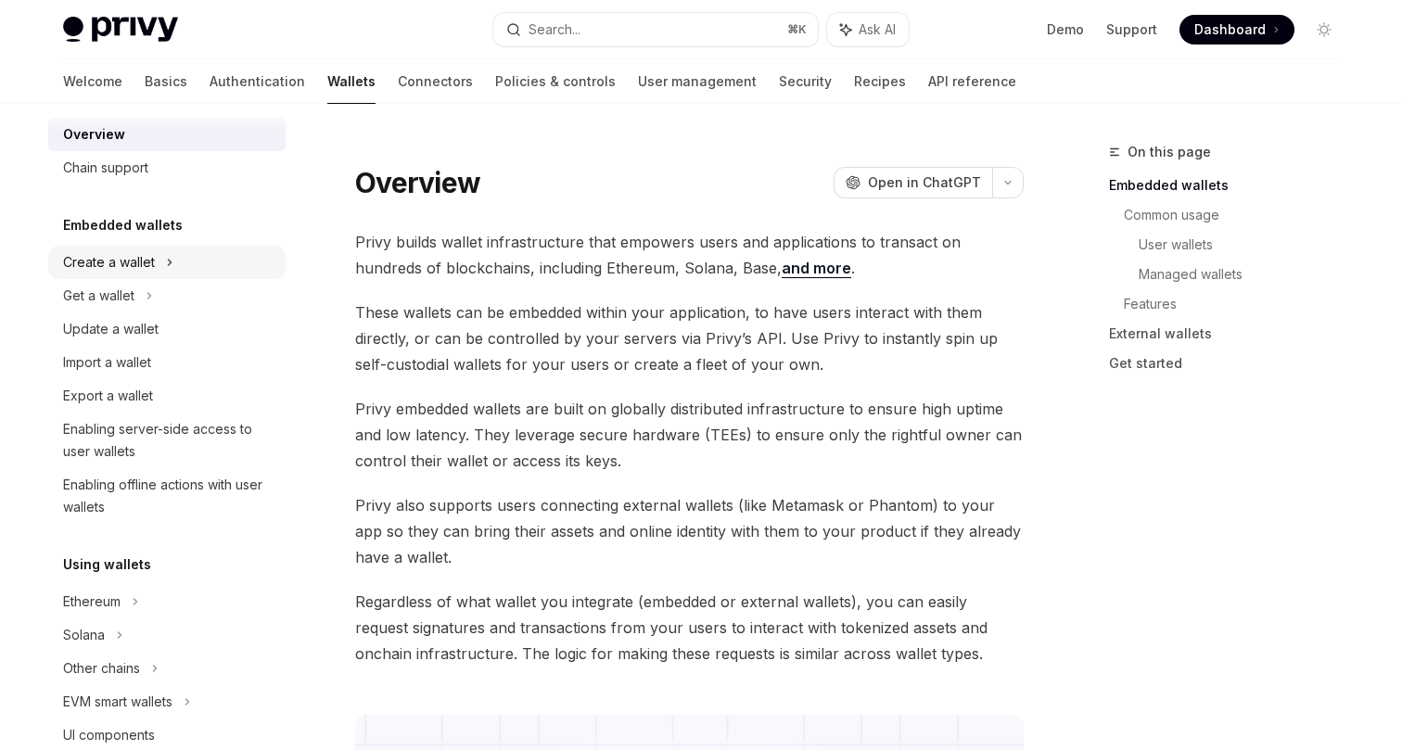
click at [144, 268] on div "Create a wallet" at bounding box center [109, 262] width 92 height 22
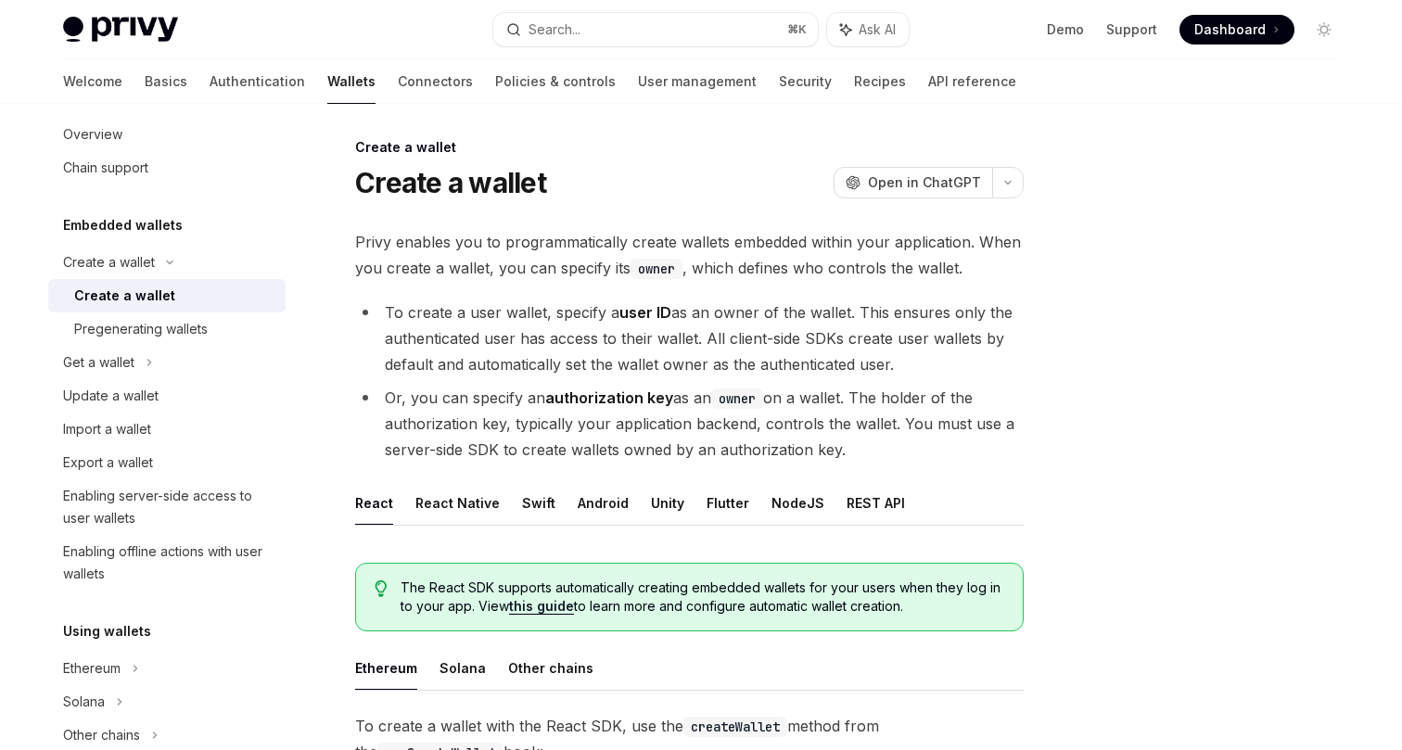
click at [144, 294] on div "Create a wallet" at bounding box center [124, 296] width 101 height 22
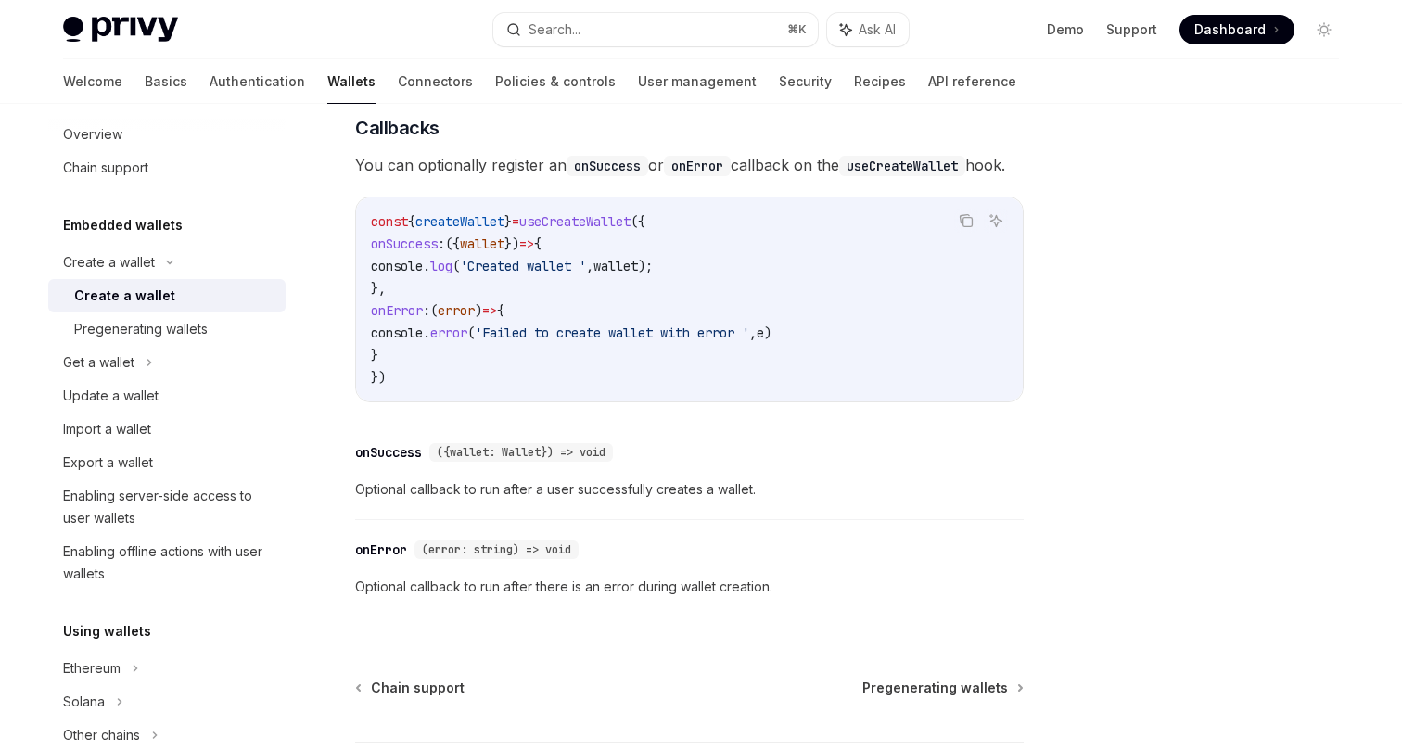
scroll to position [1345, 0]
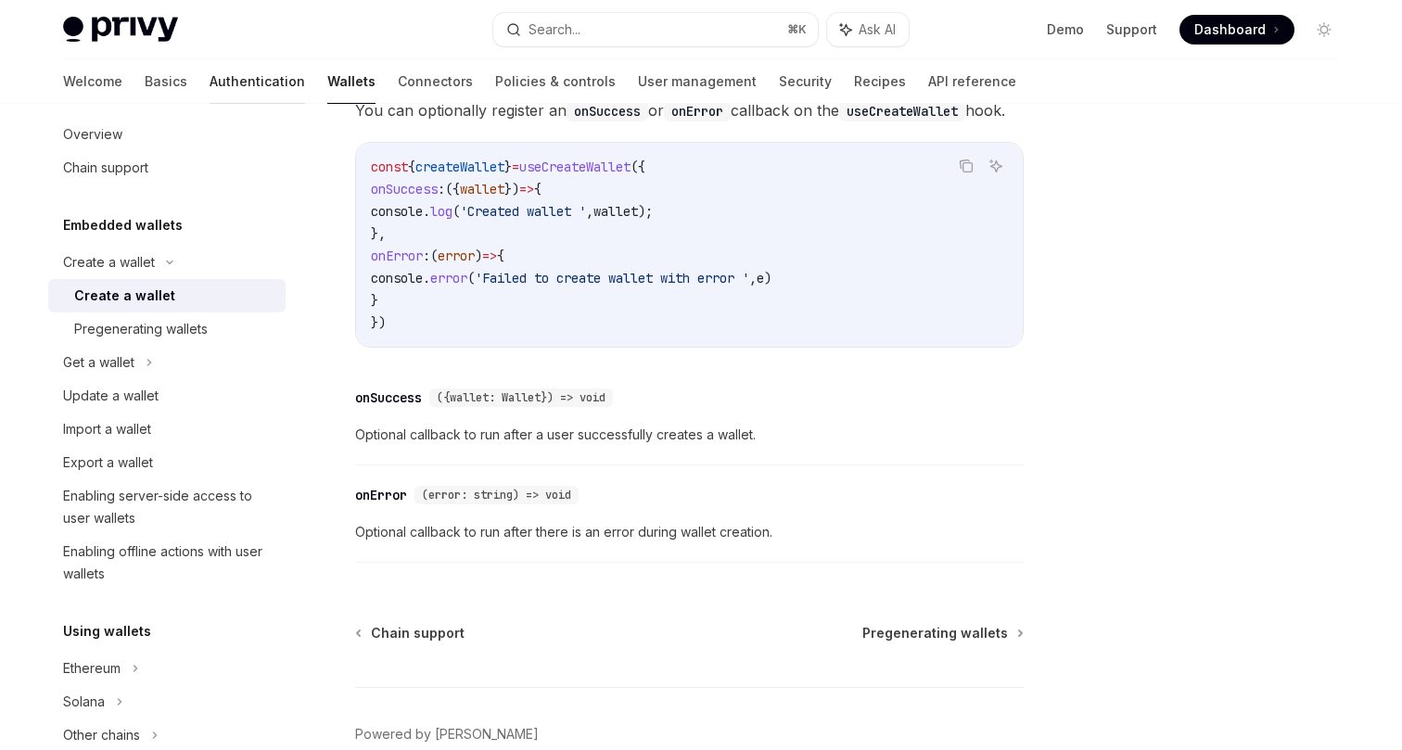
click at [210, 81] on link "Authentication" at bounding box center [257, 81] width 95 height 45
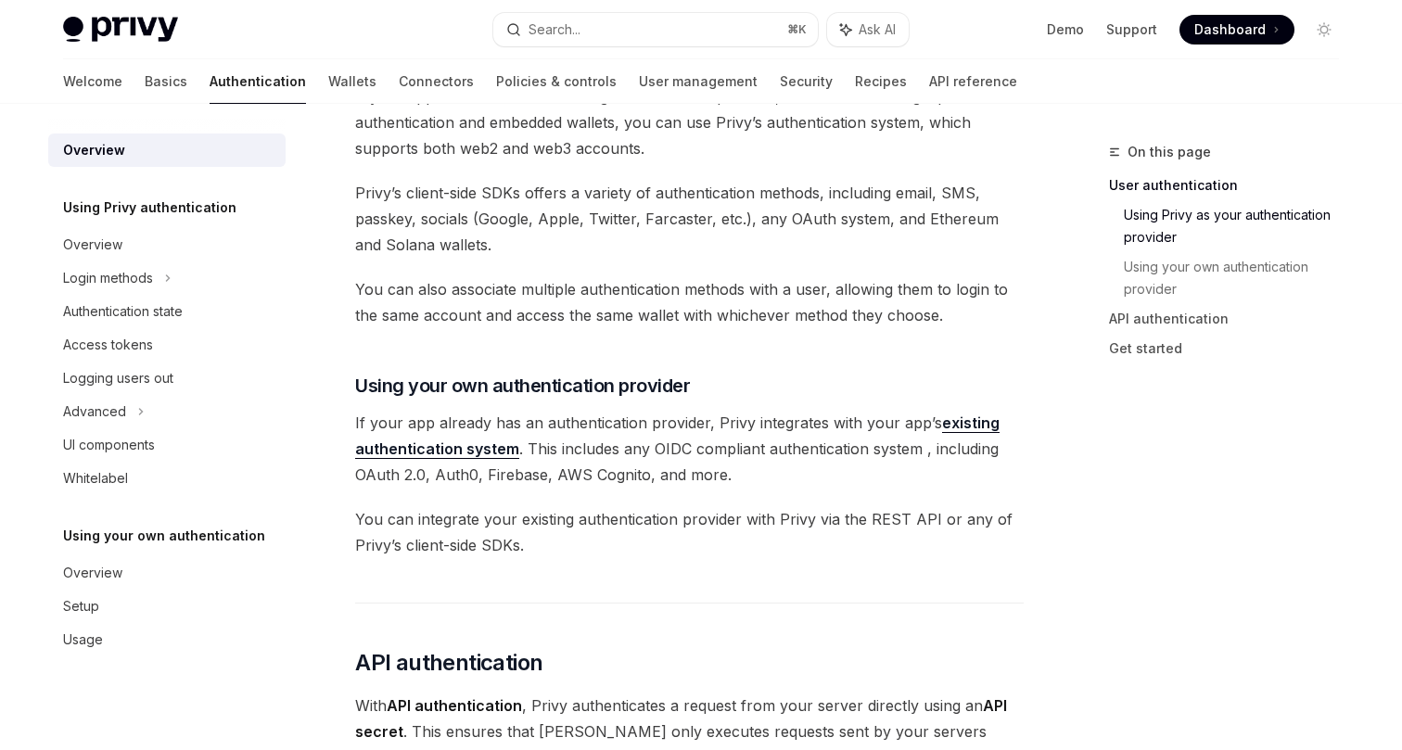
scroll to position [675, 0]
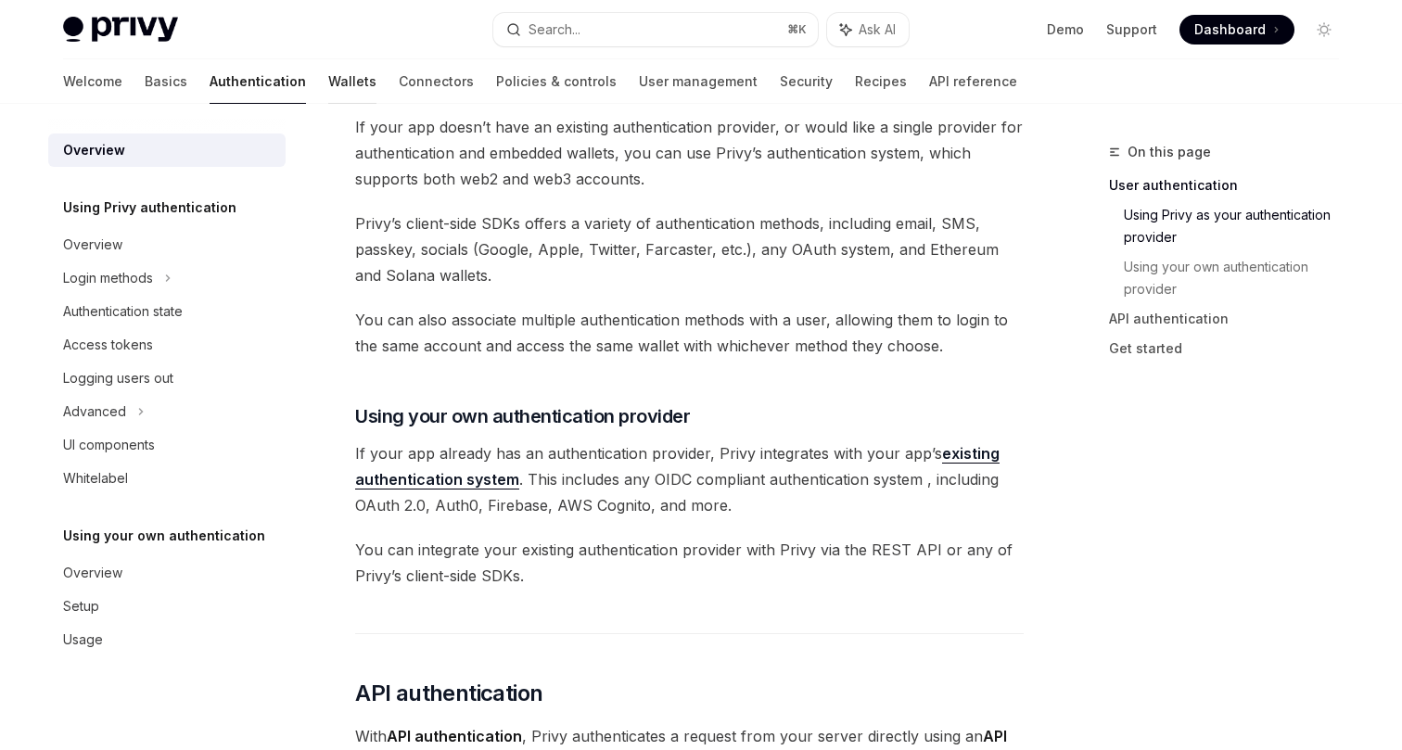
click at [328, 90] on link "Wallets" at bounding box center [352, 81] width 48 height 45
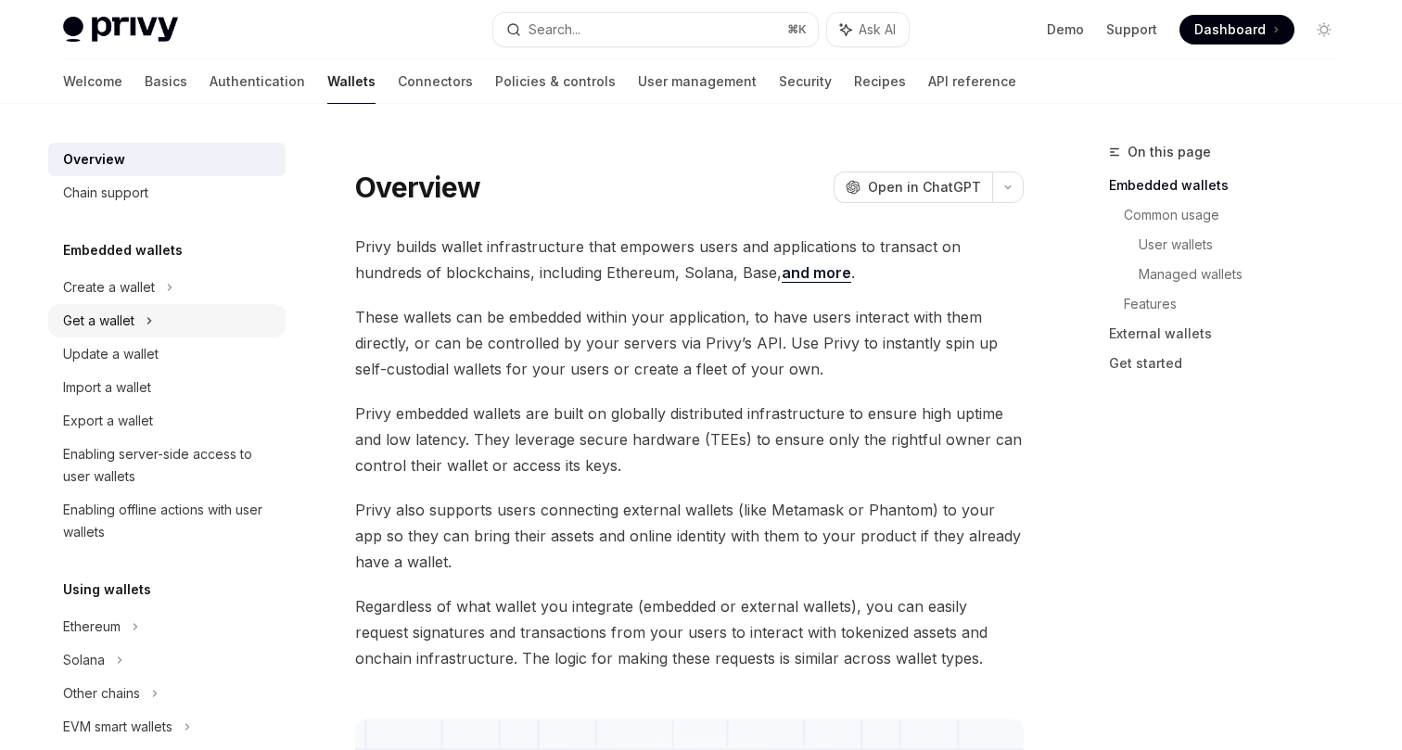
click at [134, 324] on div "Get a wallet" at bounding box center [98, 321] width 71 height 22
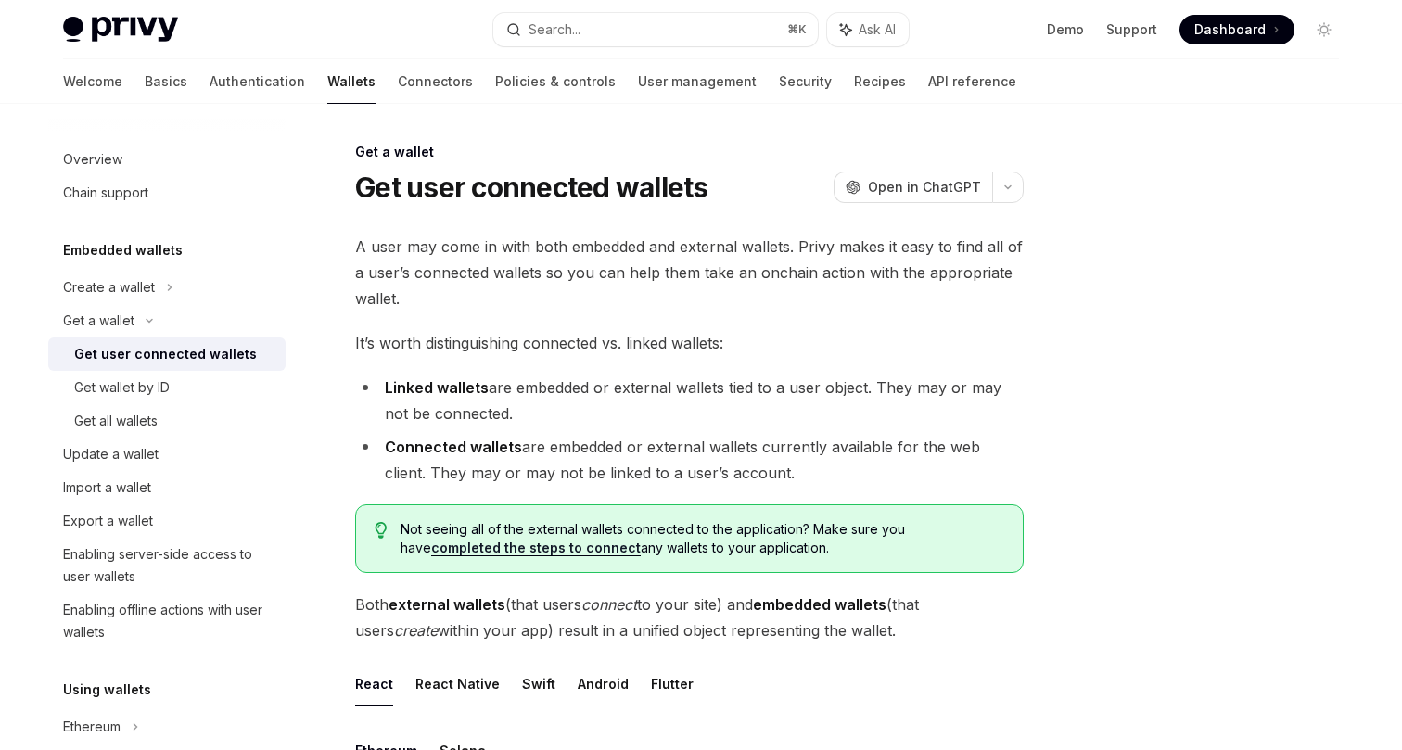
click at [151, 360] on div "Get user connected wallets" at bounding box center [165, 354] width 183 height 22
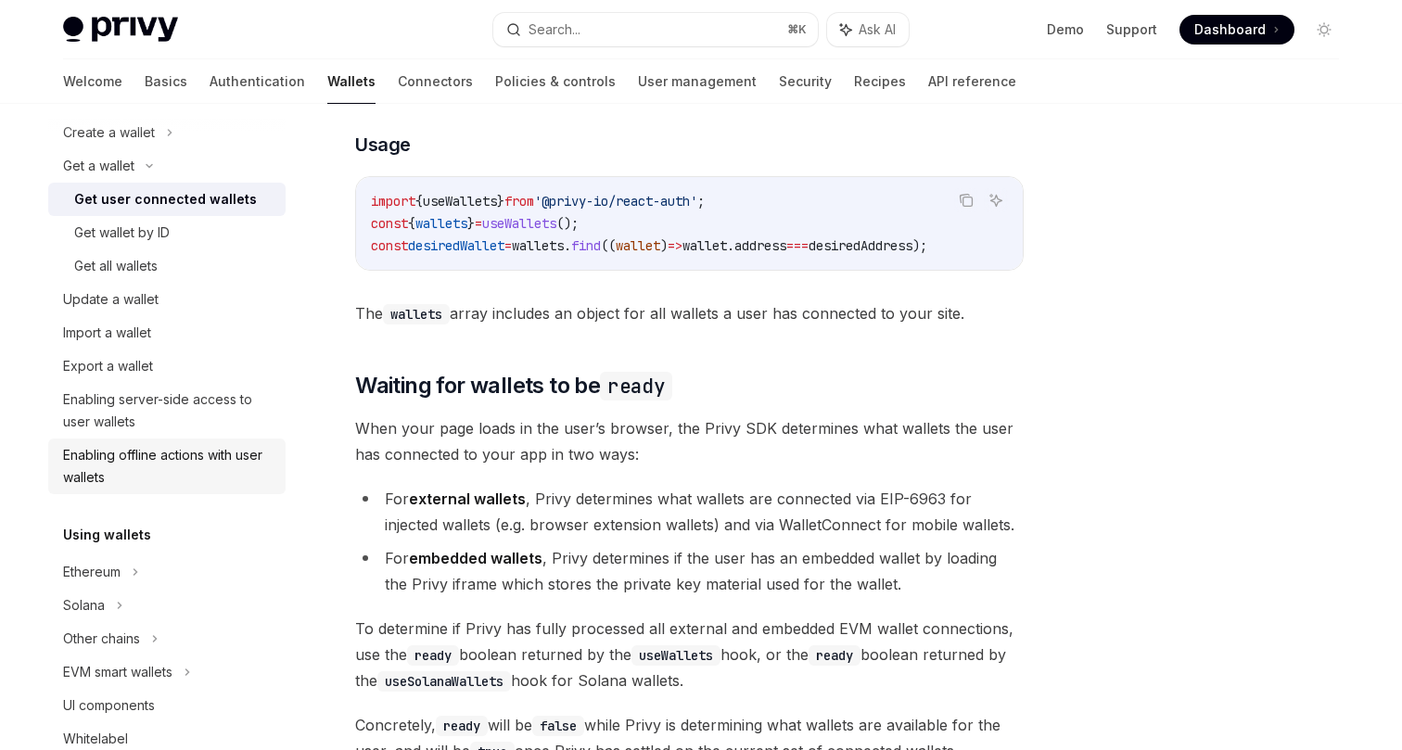
scroll to position [156, 0]
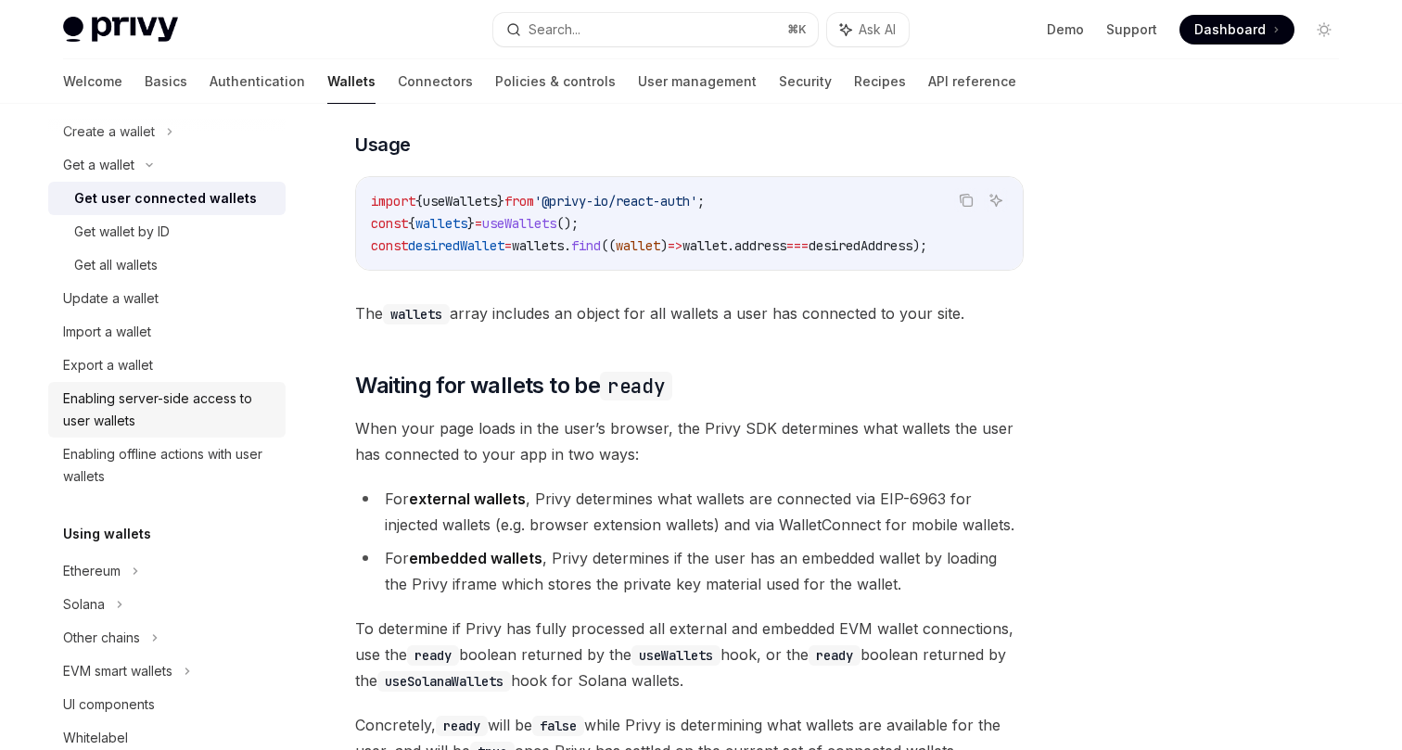
click at [213, 407] on div "Enabling server-side access to user wallets" at bounding box center [168, 410] width 211 height 45
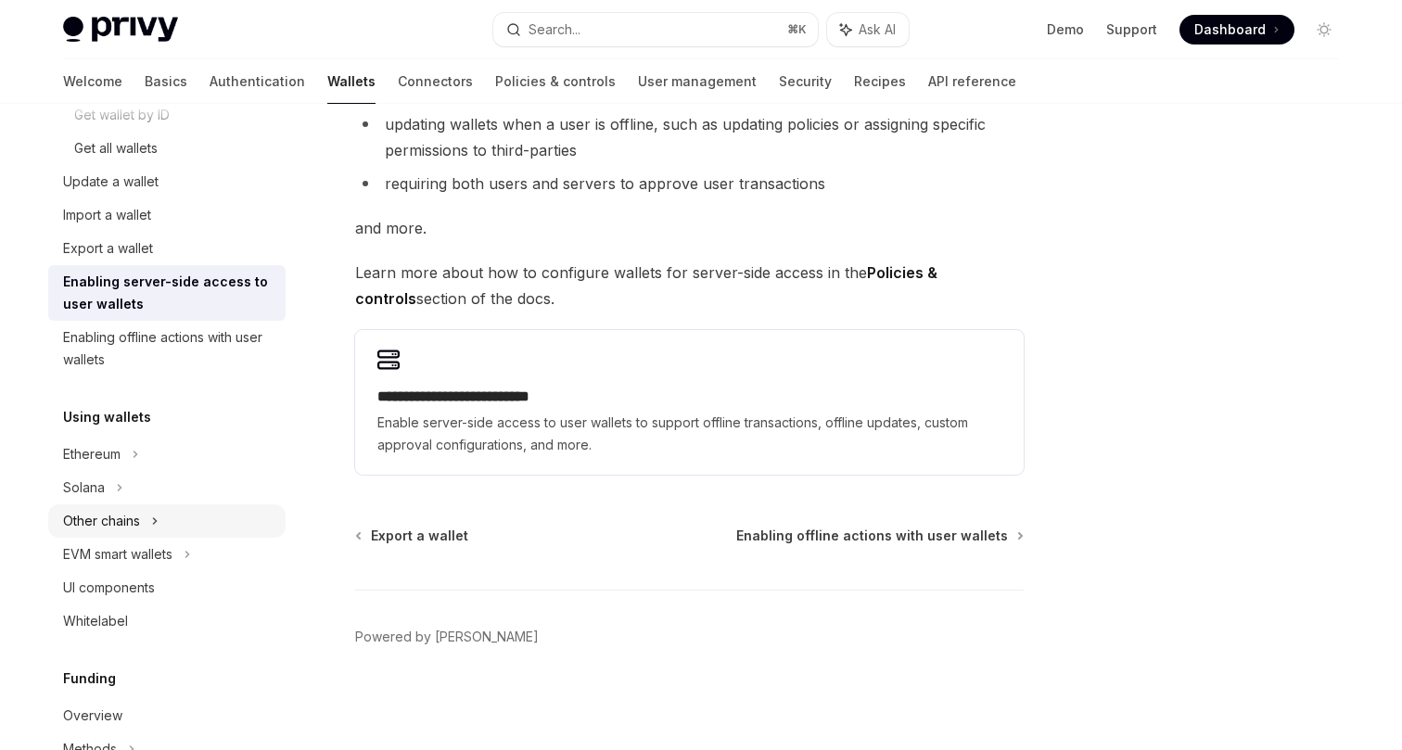
scroll to position [276, 0]
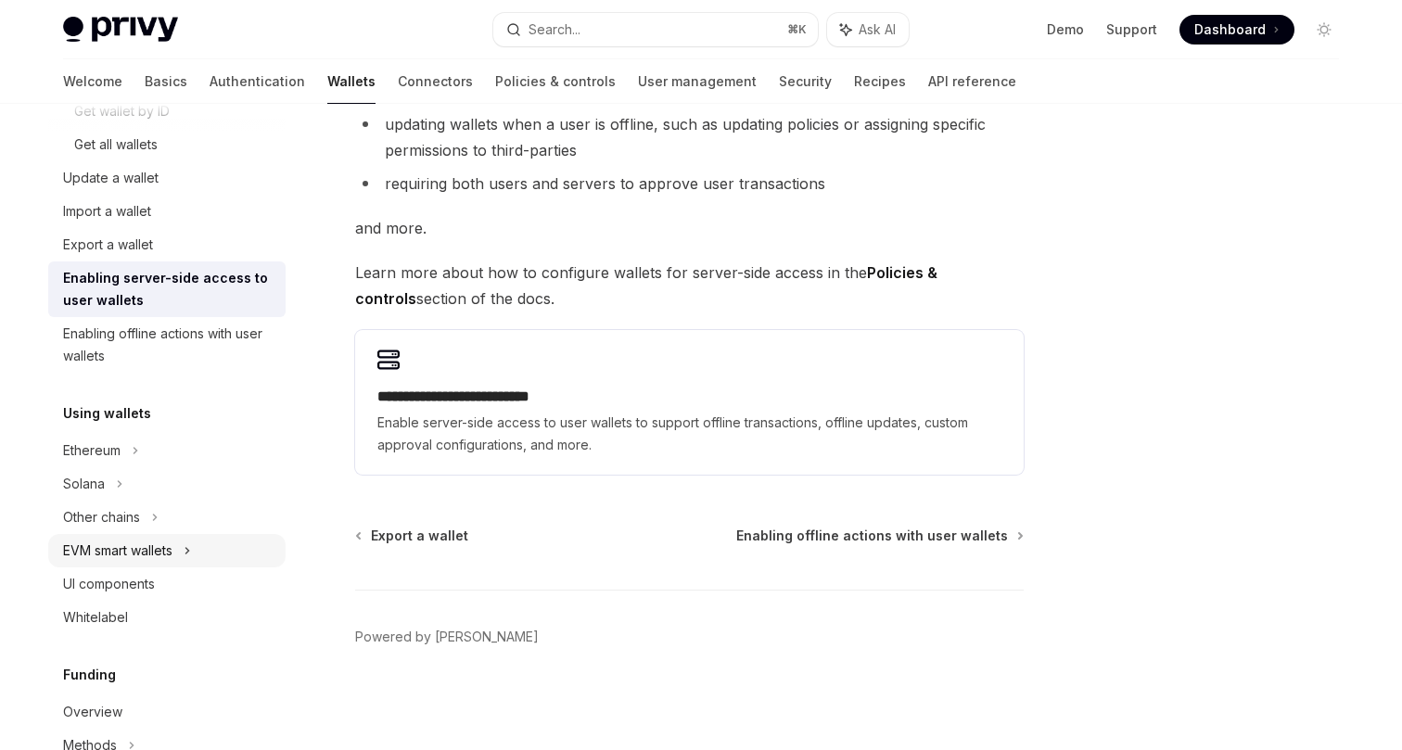
click at [172, 540] on div "EVM smart wallets" at bounding box center [117, 551] width 109 height 22
click at [154, 520] on icon at bounding box center [155, 518] width 3 height 6
click at [150, 546] on div "Raw sign" at bounding box center [174, 551] width 200 height 22
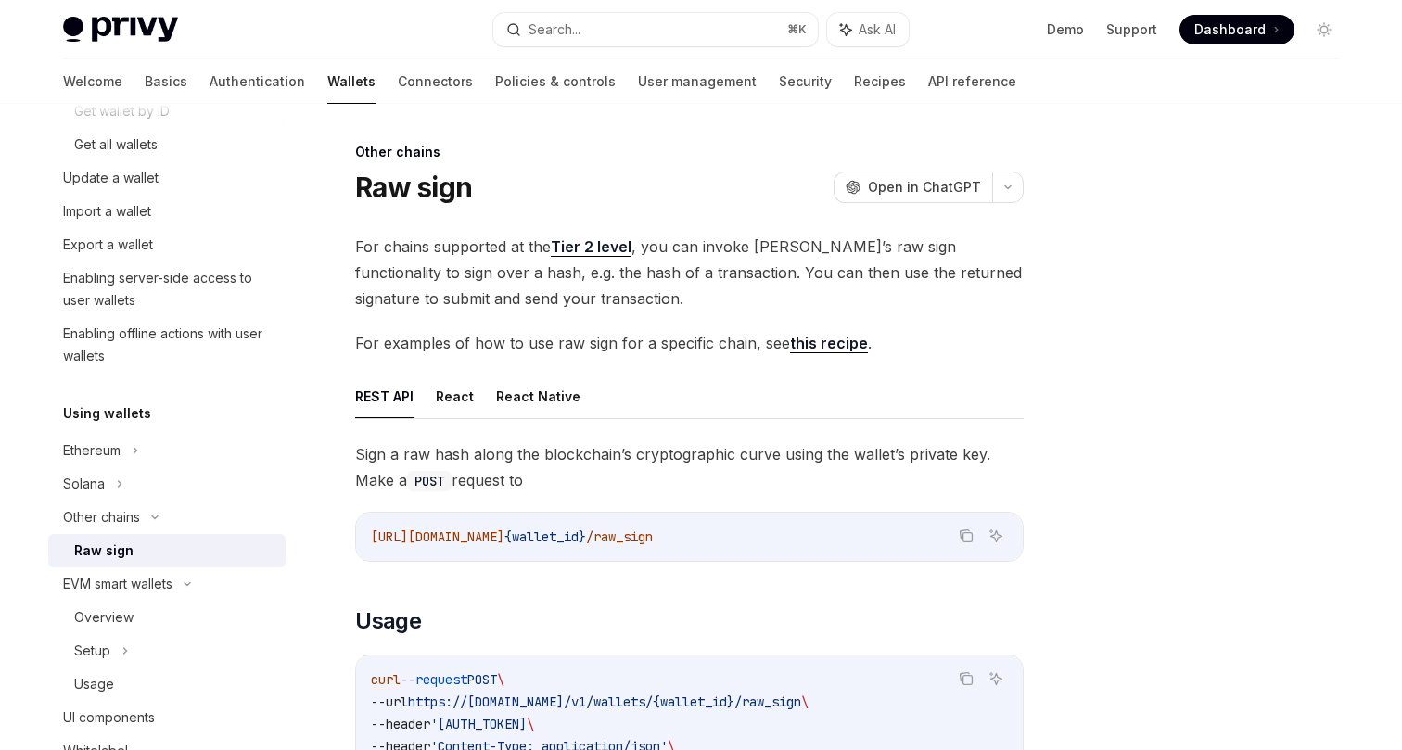
click at [584, 241] on link "Tier 2 level" at bounding box center [591, 246] width 81 height 19
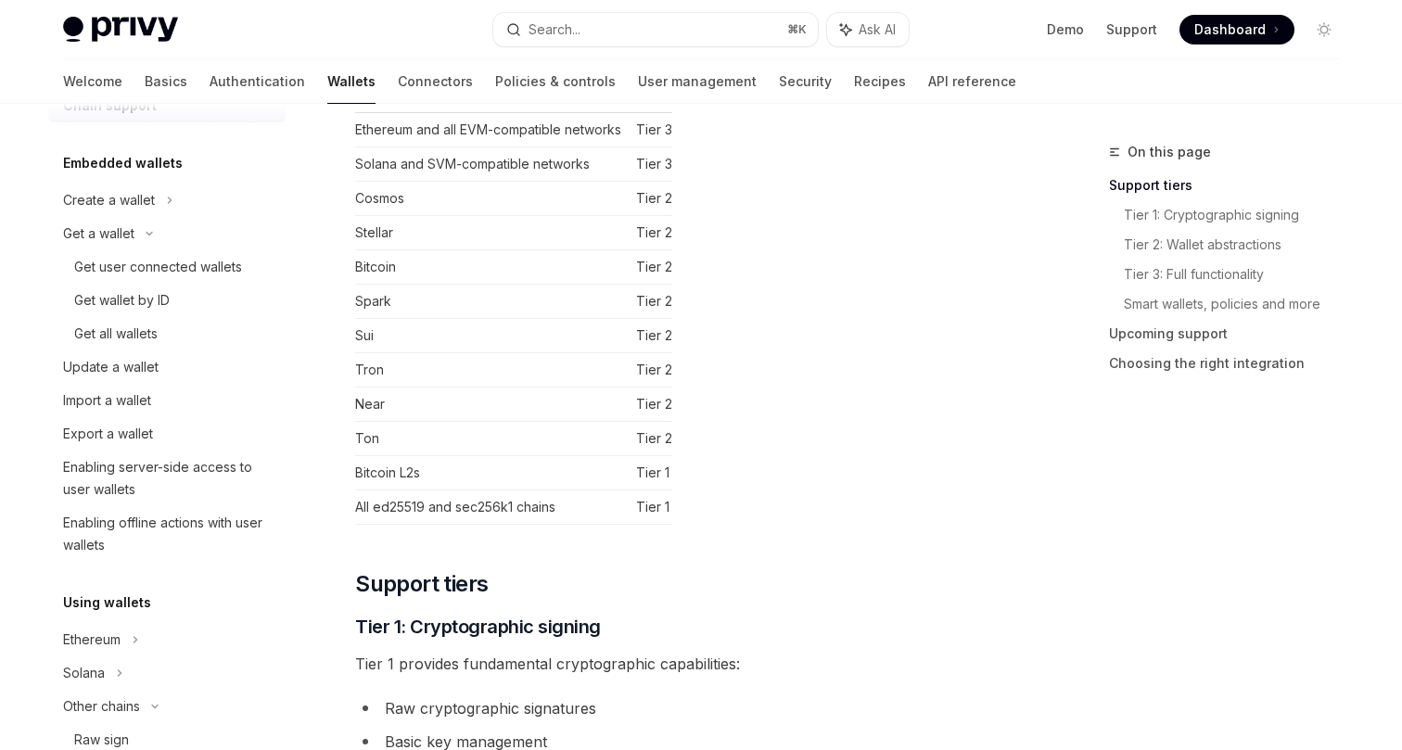
scroll to position [86, 0]
click at [174, 533] on div "Enabling offline actions with user wallets" at bounding box center [168, 535] width 211 height 45
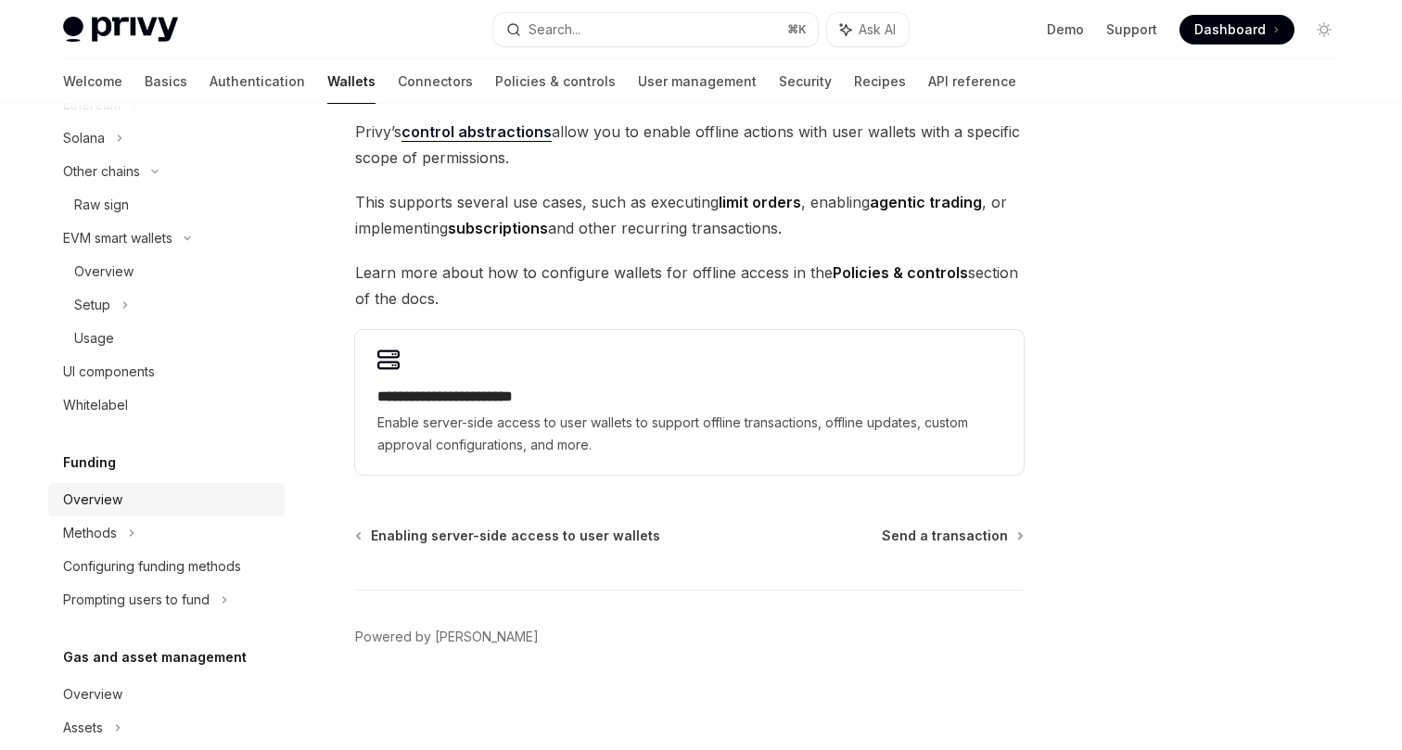
scroll to position [617, 0]
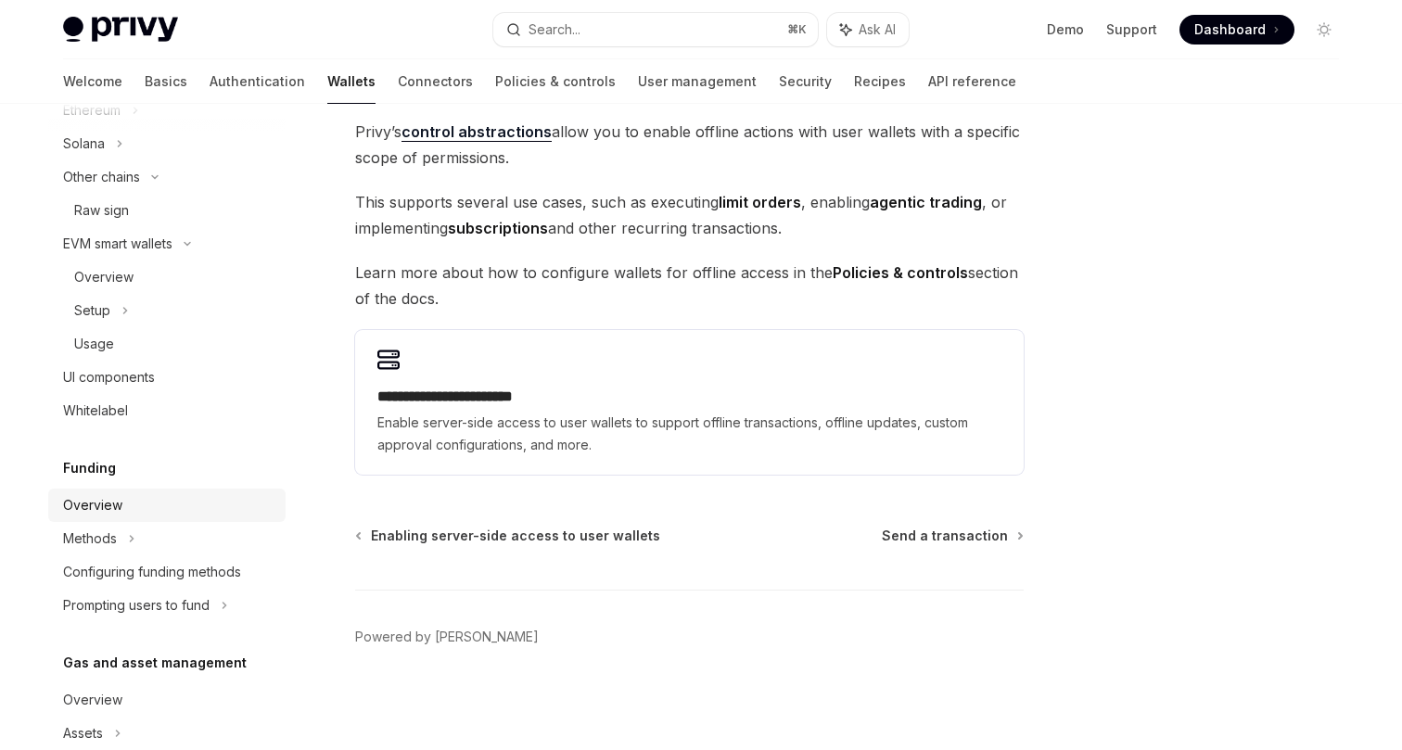
click at [194, 502] on div "Overview" at bounding box center [168, 505] width 211 height 22
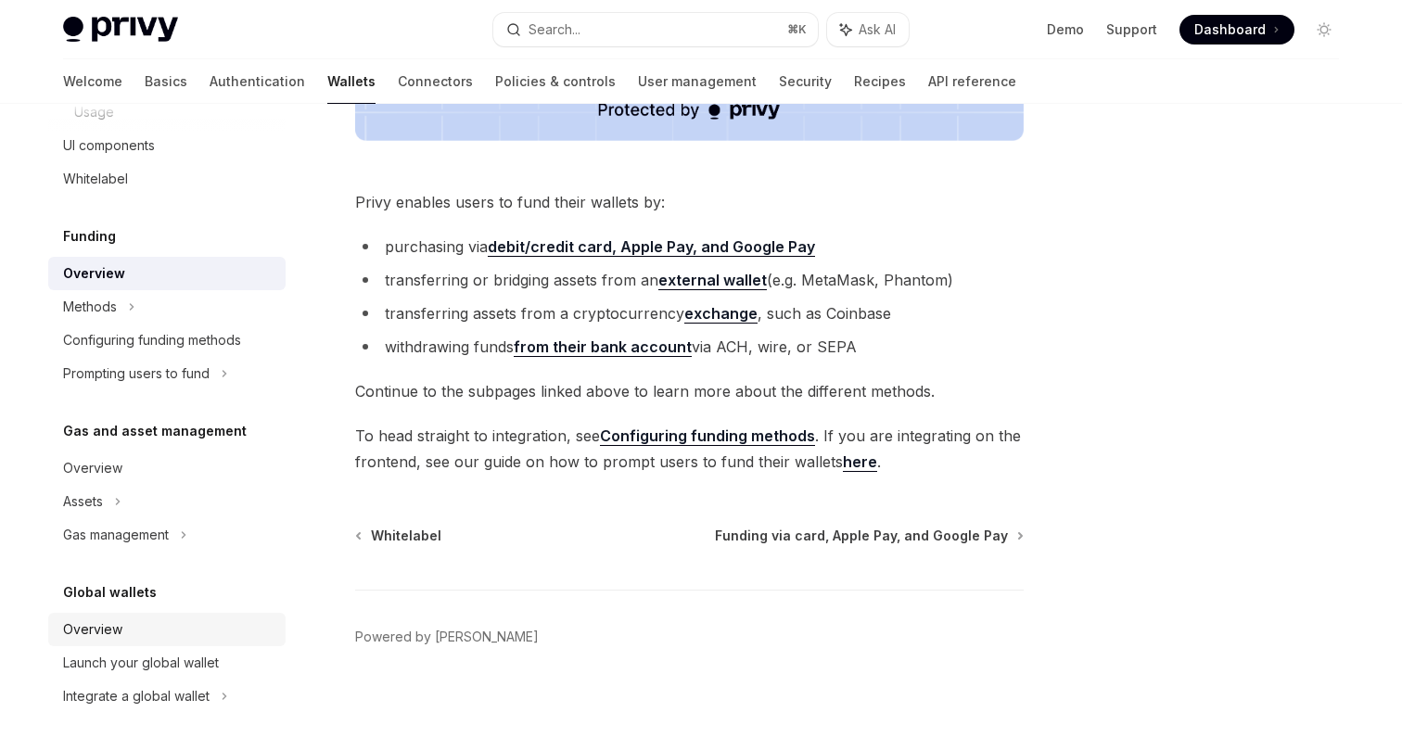
scroll to position [848, 0]
click at [198, 628] on div "Overview" at bounding box center [168, 629] width 211 height 22
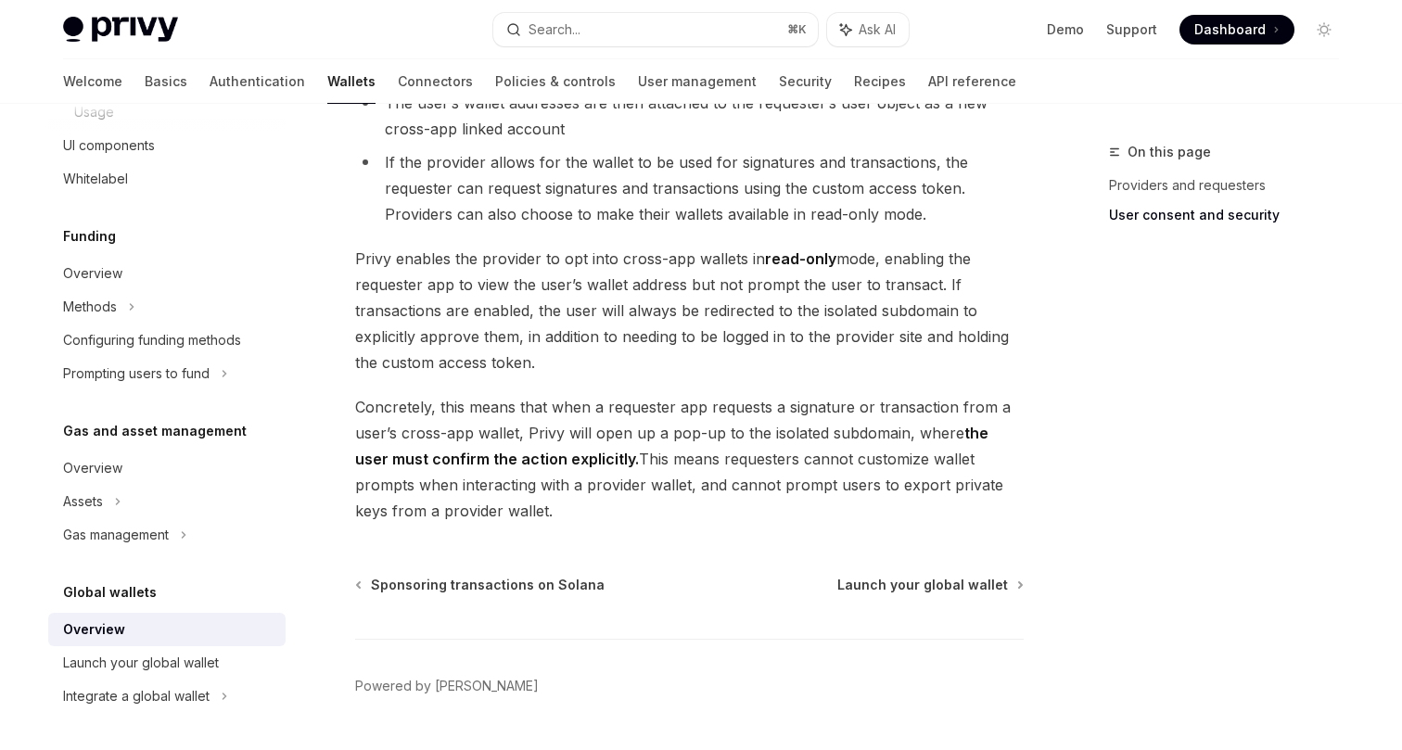
scroll to position [1649, 0]
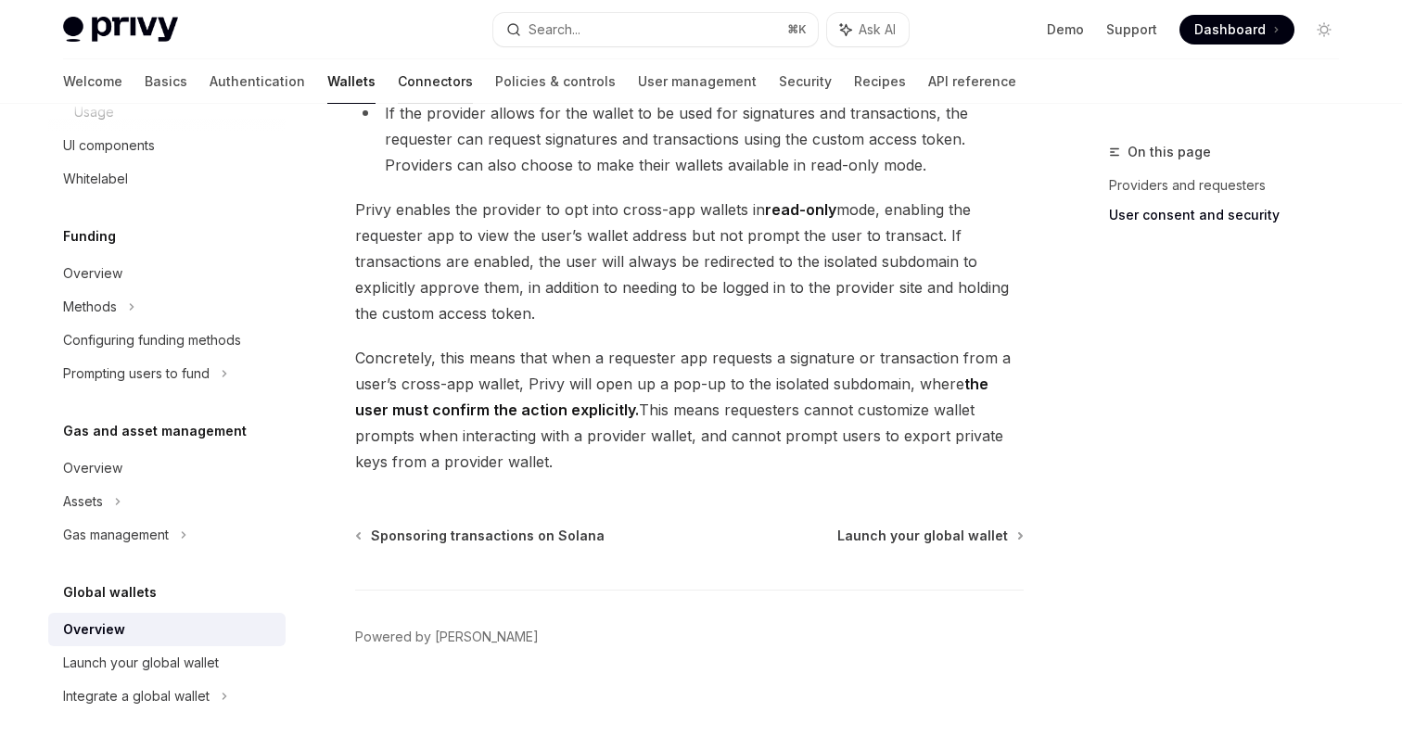
click at [398, 87] on link "Connectors" at bounding box center [435, 81] width 75 height 45
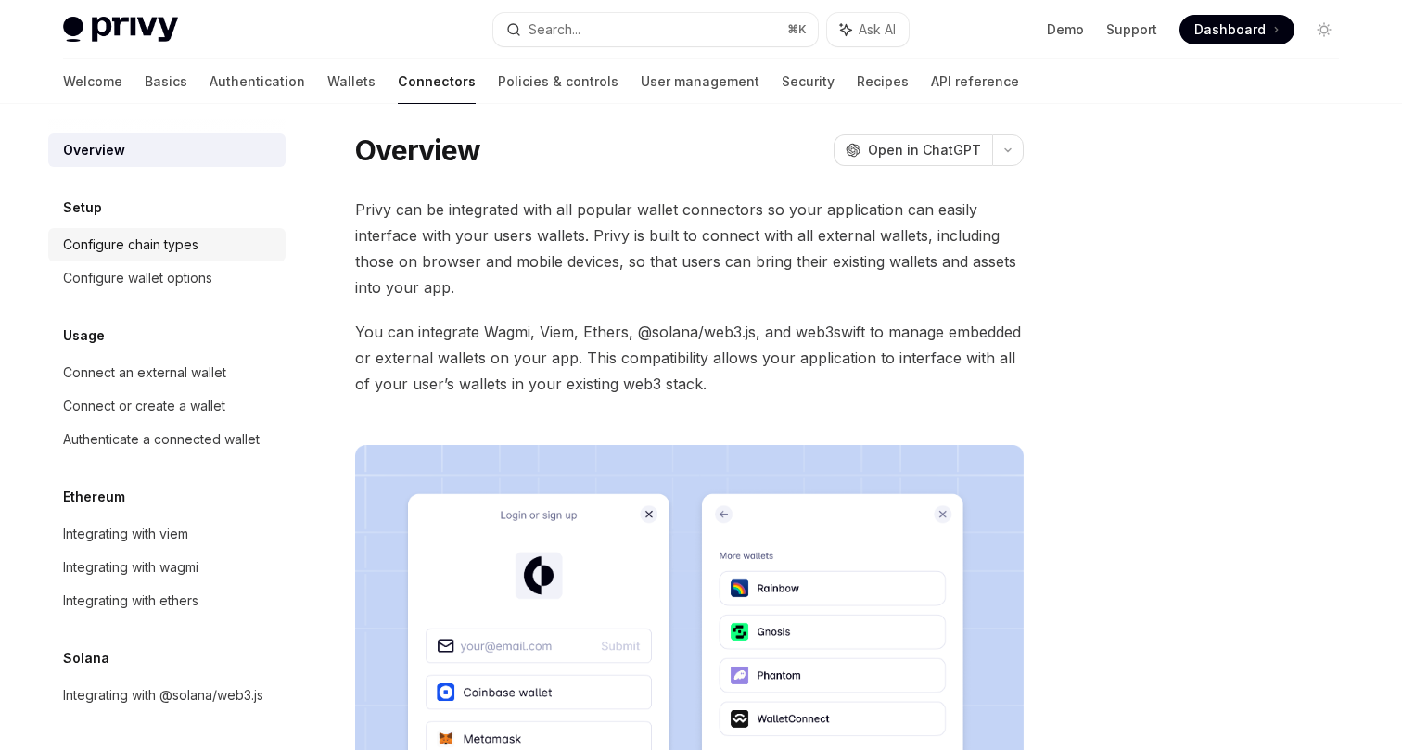
click at [217, 236] on div "Configure chain types" at bounding box center [168, 245] width 211 height 22
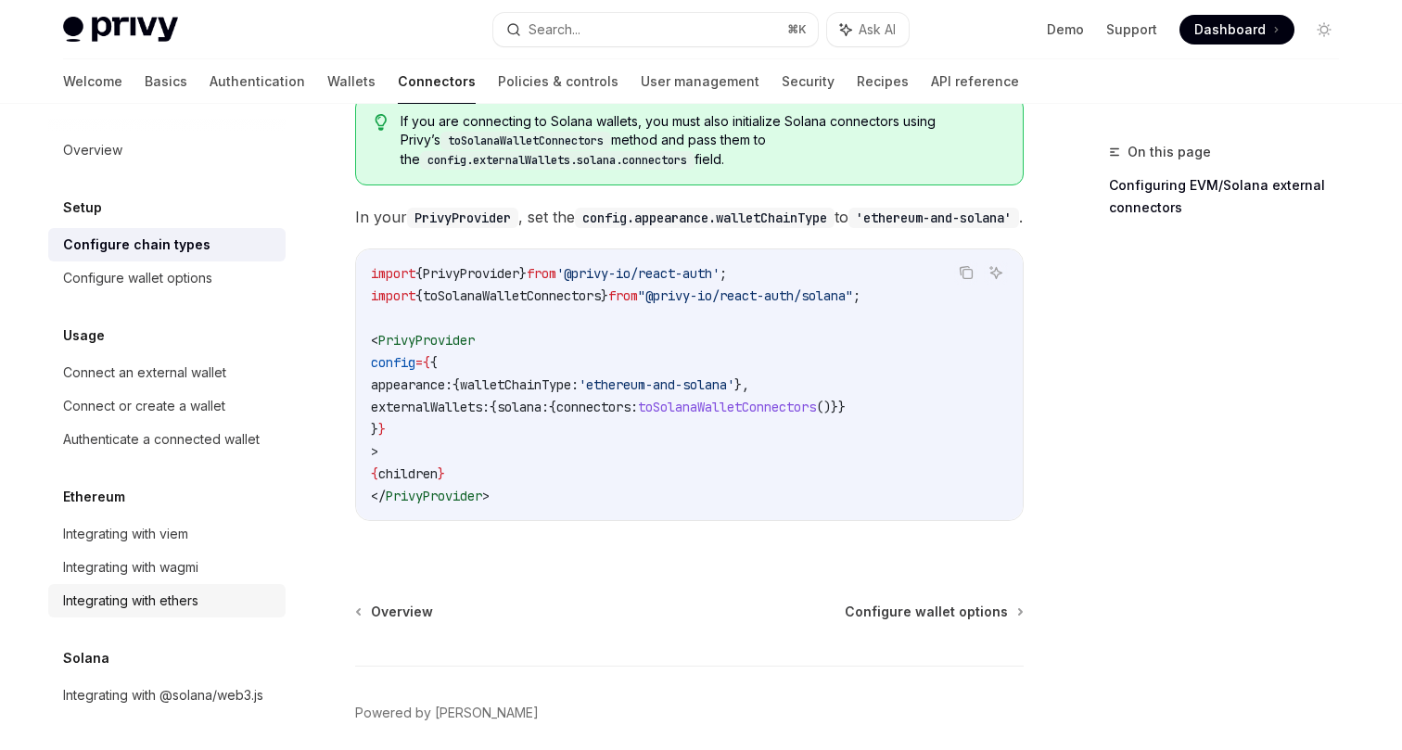
scroll to position [399, 0]
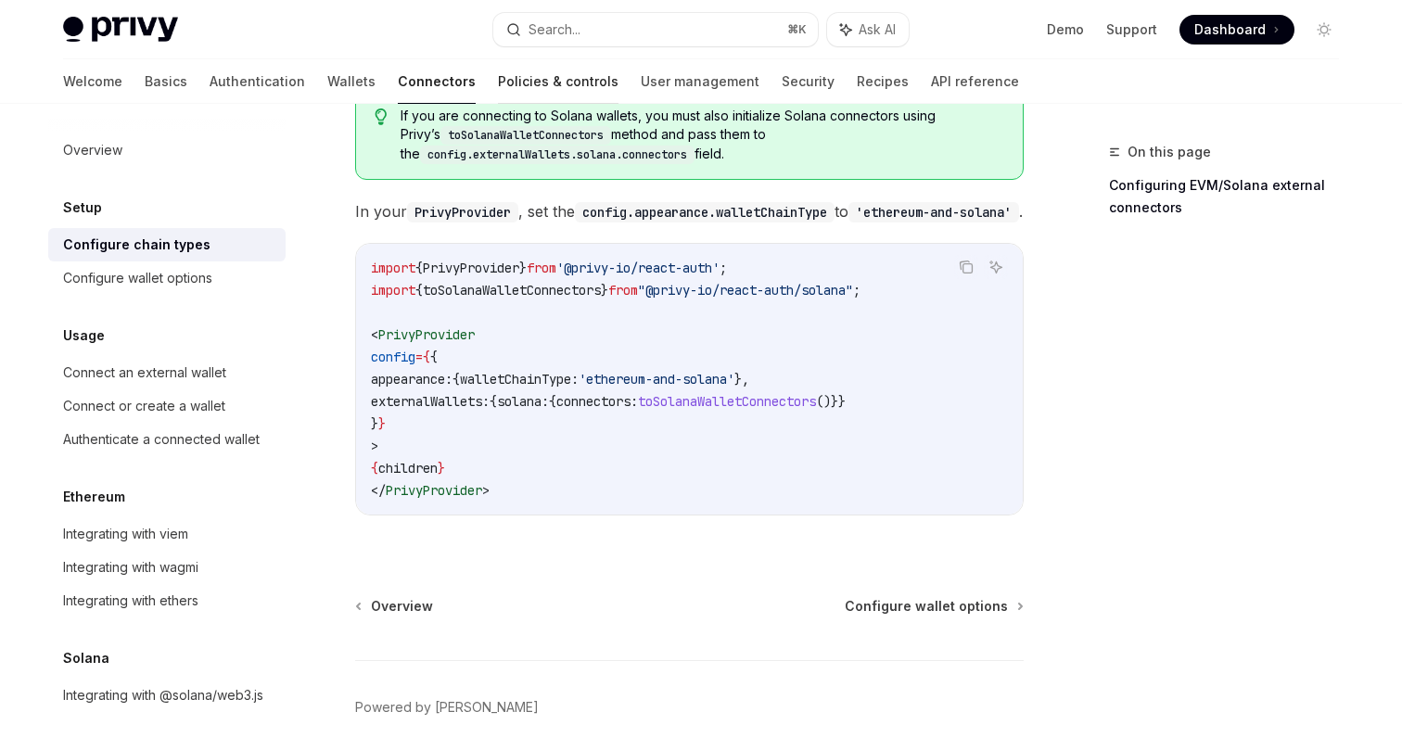
click at [498, 75] on link "Policies & controls" at bounding box center [558, 81] width 121 height 45
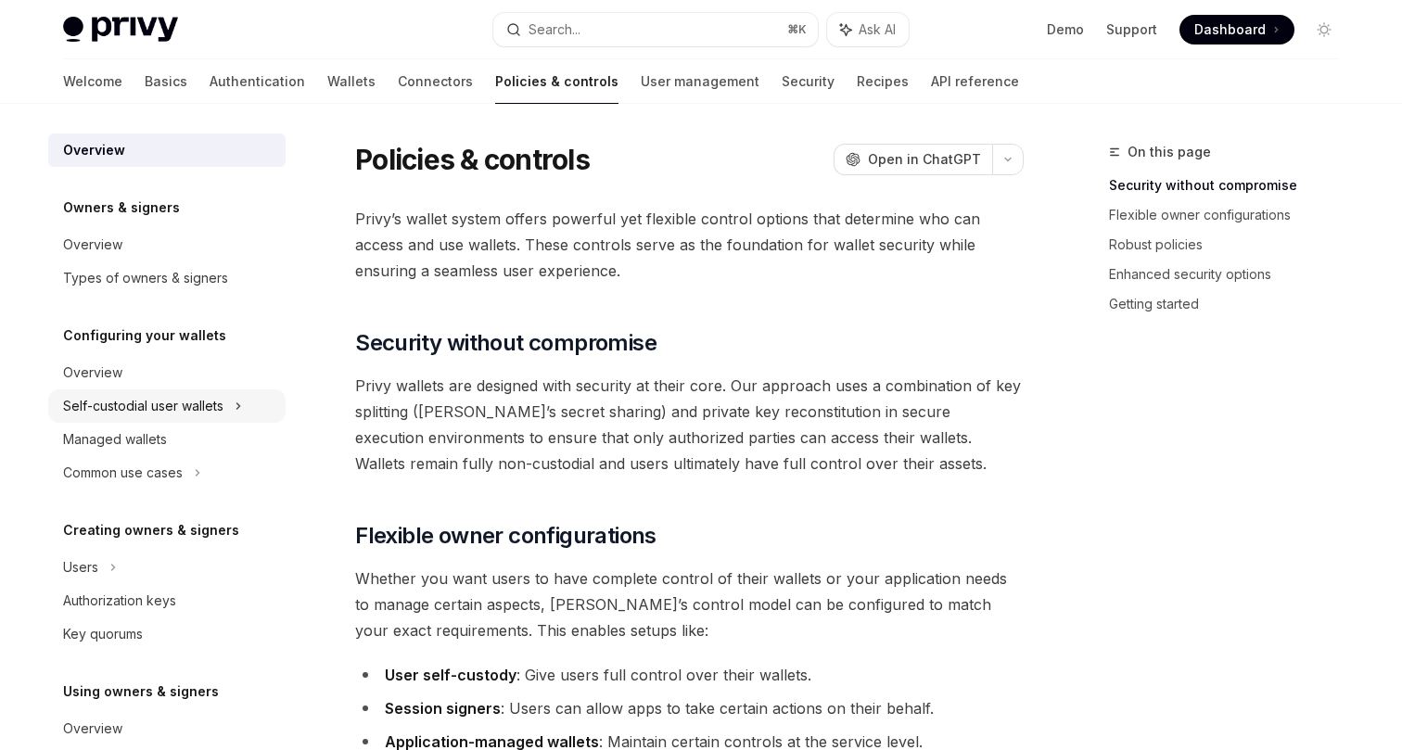
click at [216, 407] on div "Self-custodial user wallets" at bounding box center [143, 406] width 160 height 22
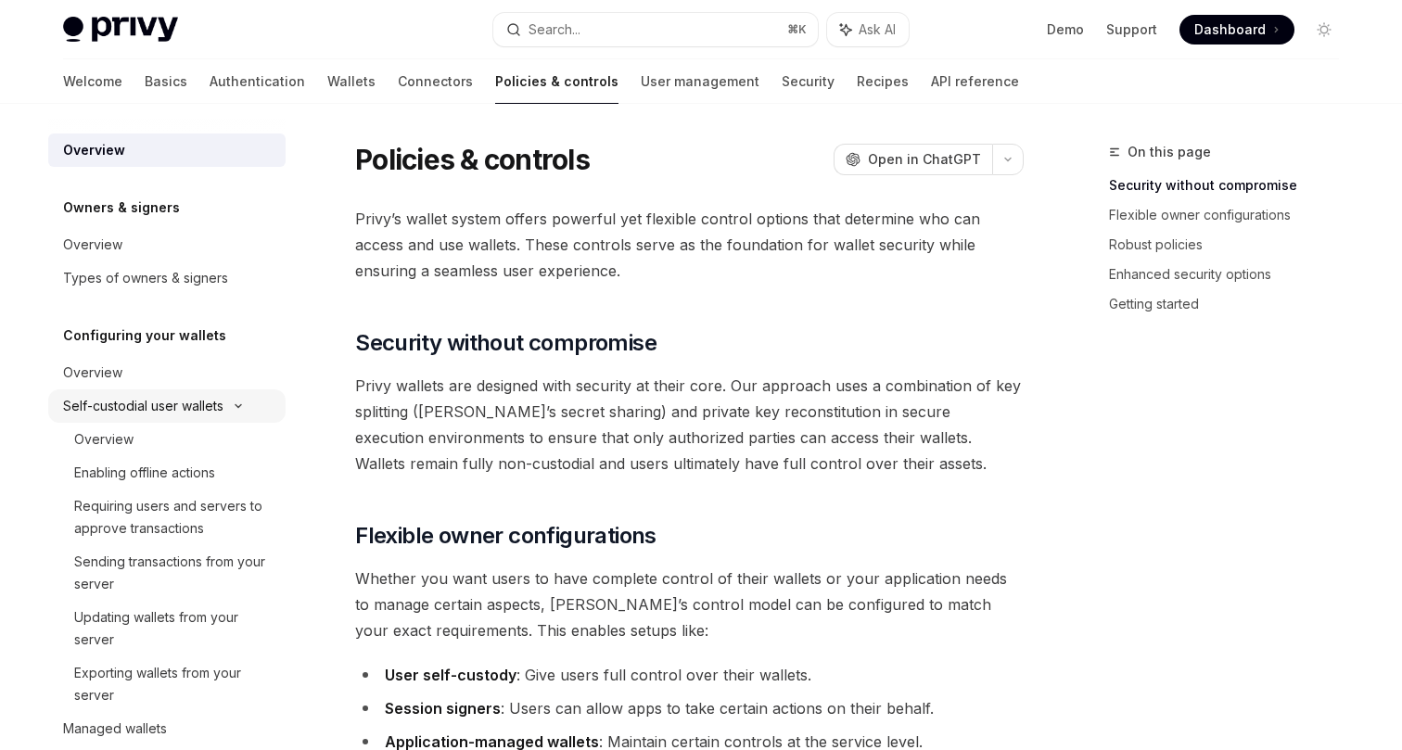
type textarea "*"
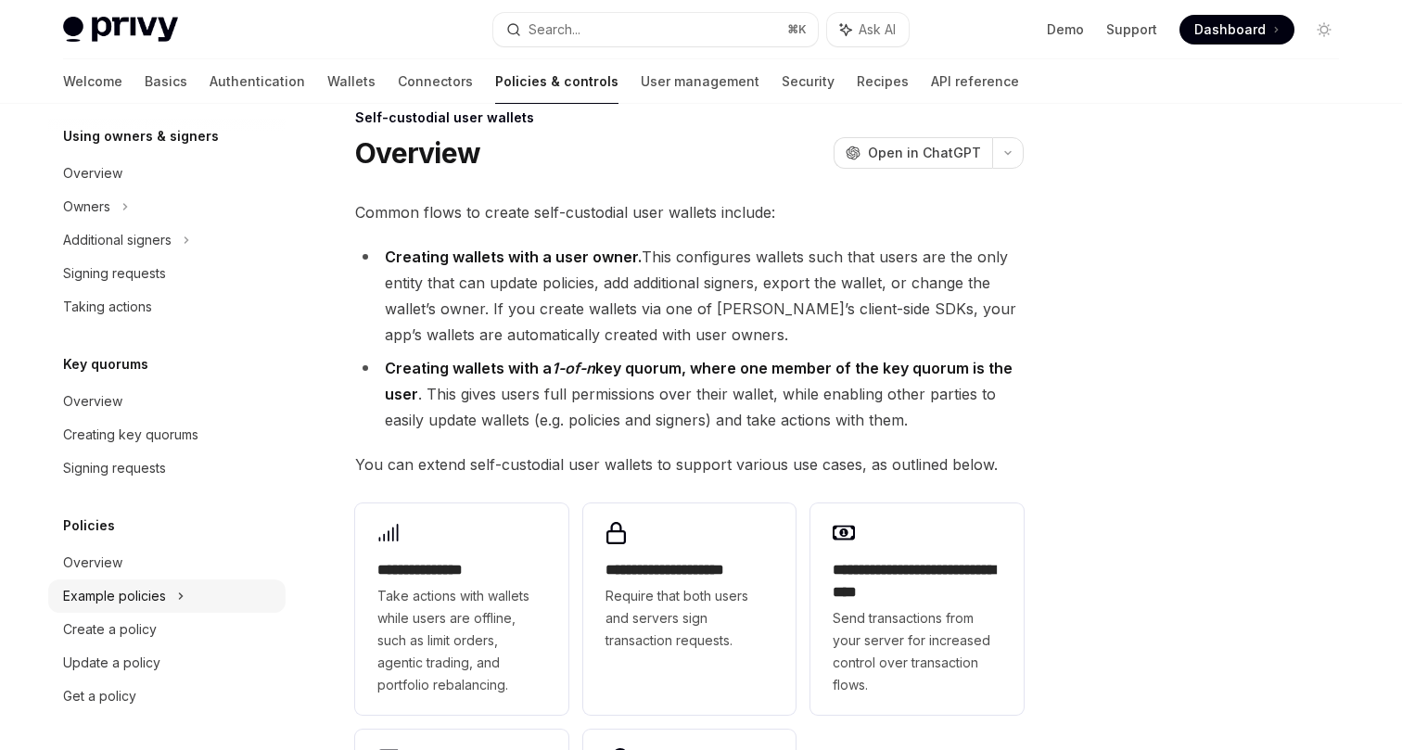
scroll to position [47, 0]
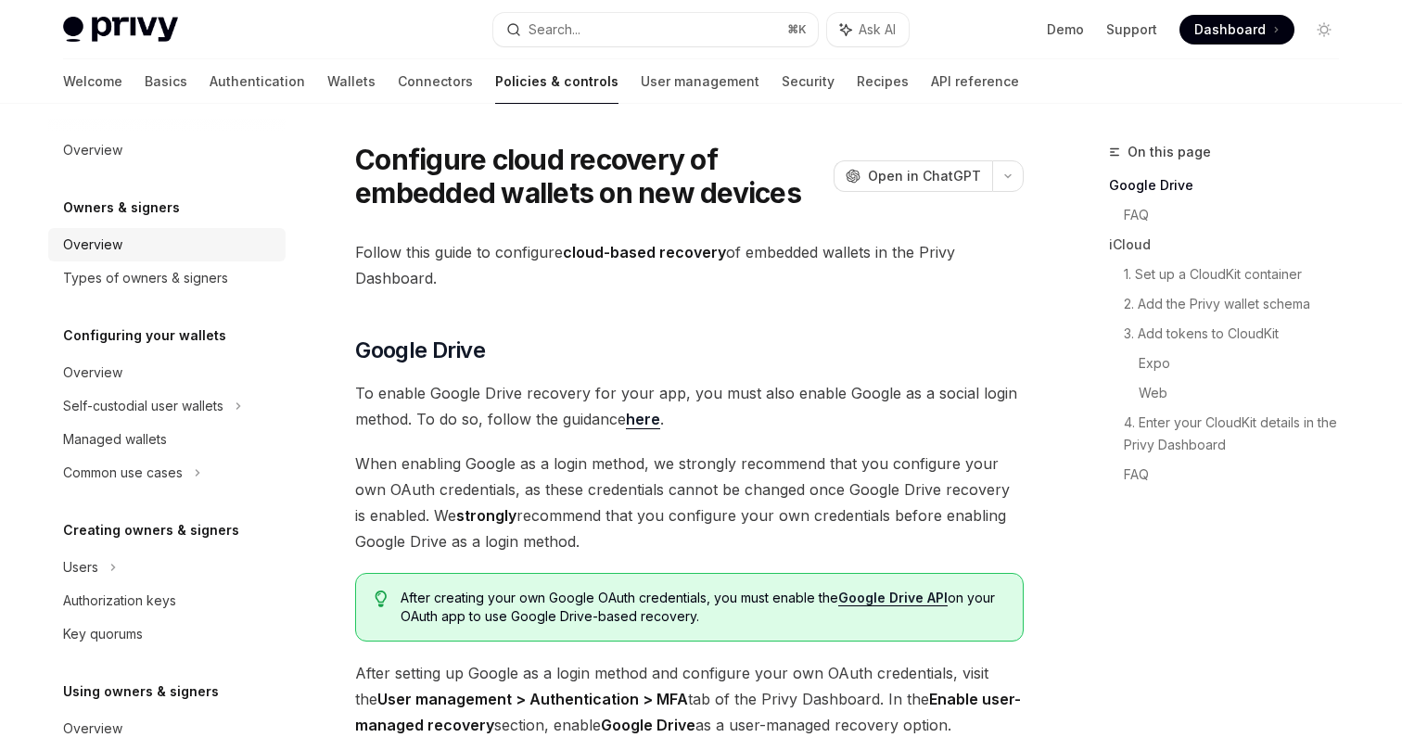
click at [132, 237] on div "Overview" at bounding box center [168, 245] width 211 height 22
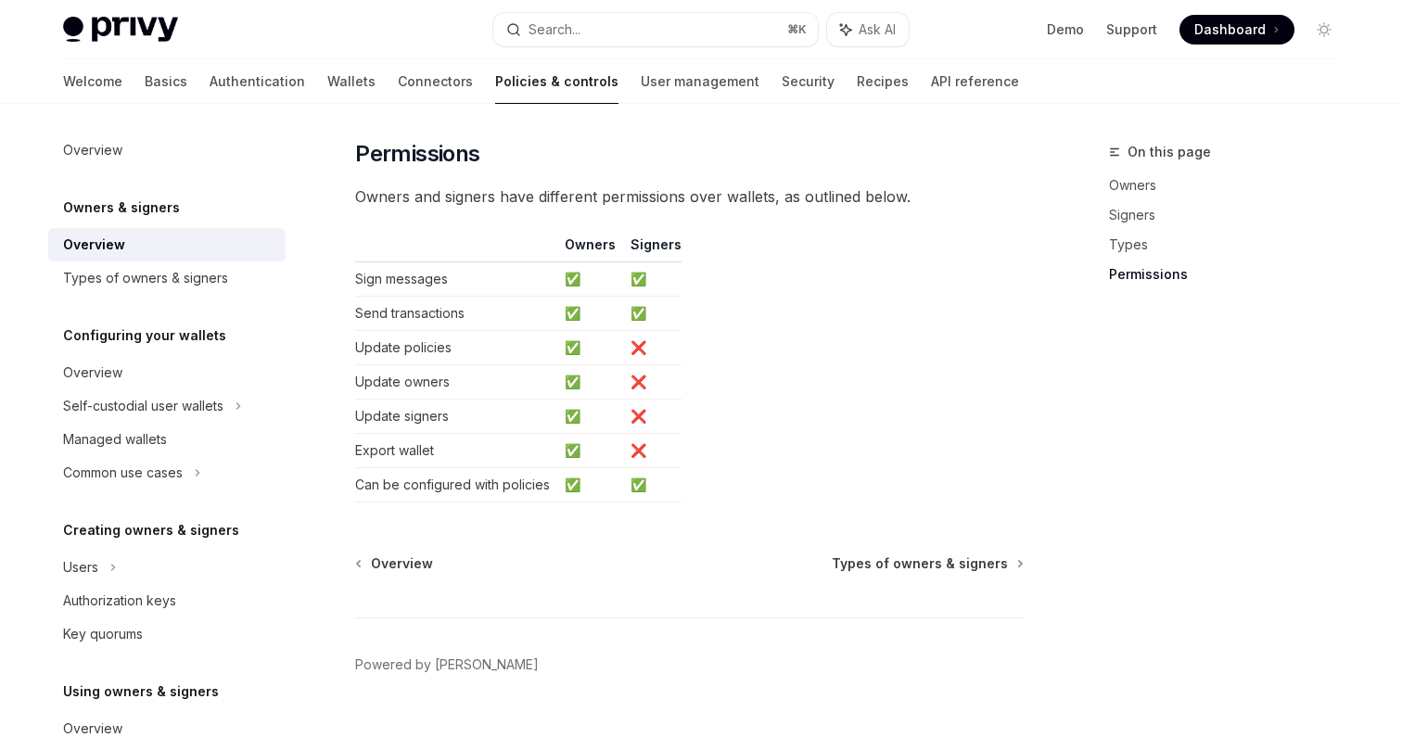
scroll to position [1595, 0]
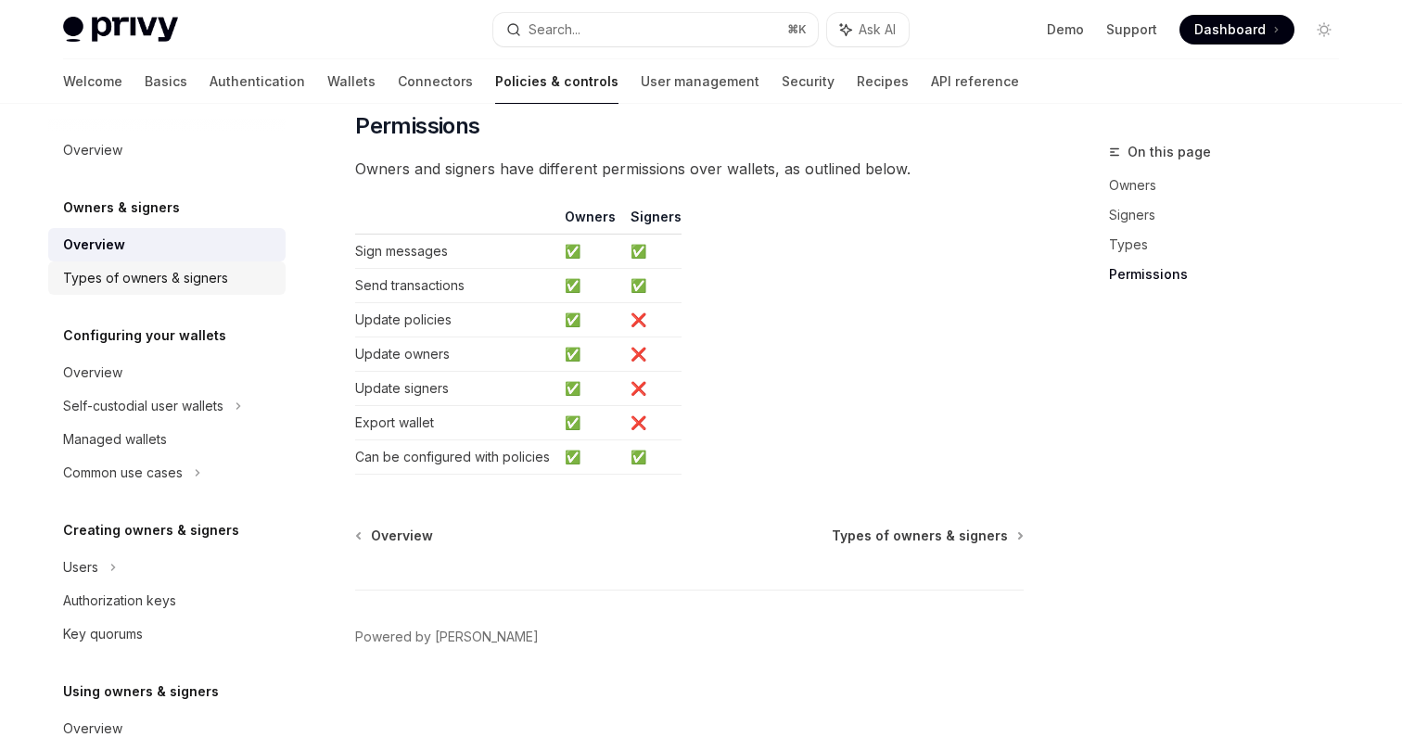
click at [197, 290] on link "Types of owners & signers" at bounding box center [166, 277] width 237 height 33
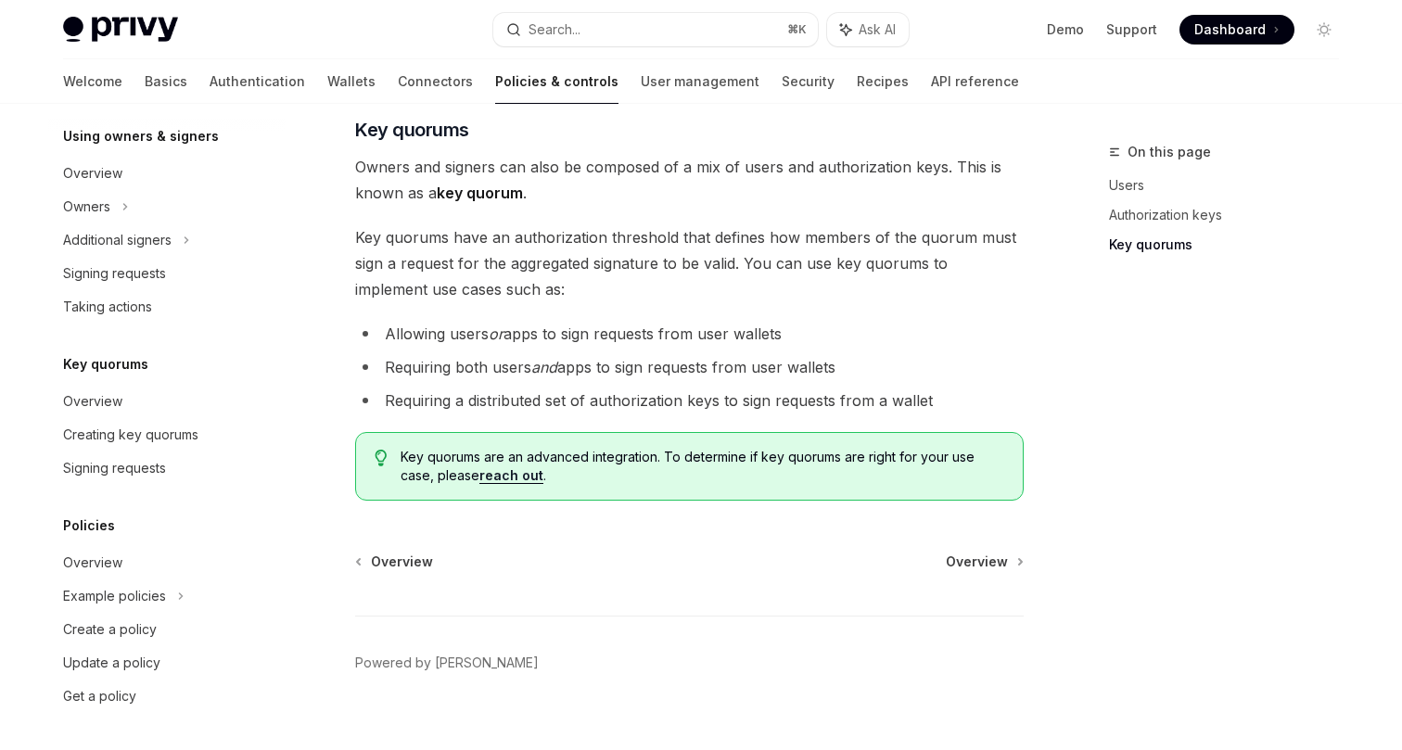
scroll to position [555, 0]
click at [140, 568] on div "Overview" at bounding box center [168, 563] width 211 height 22
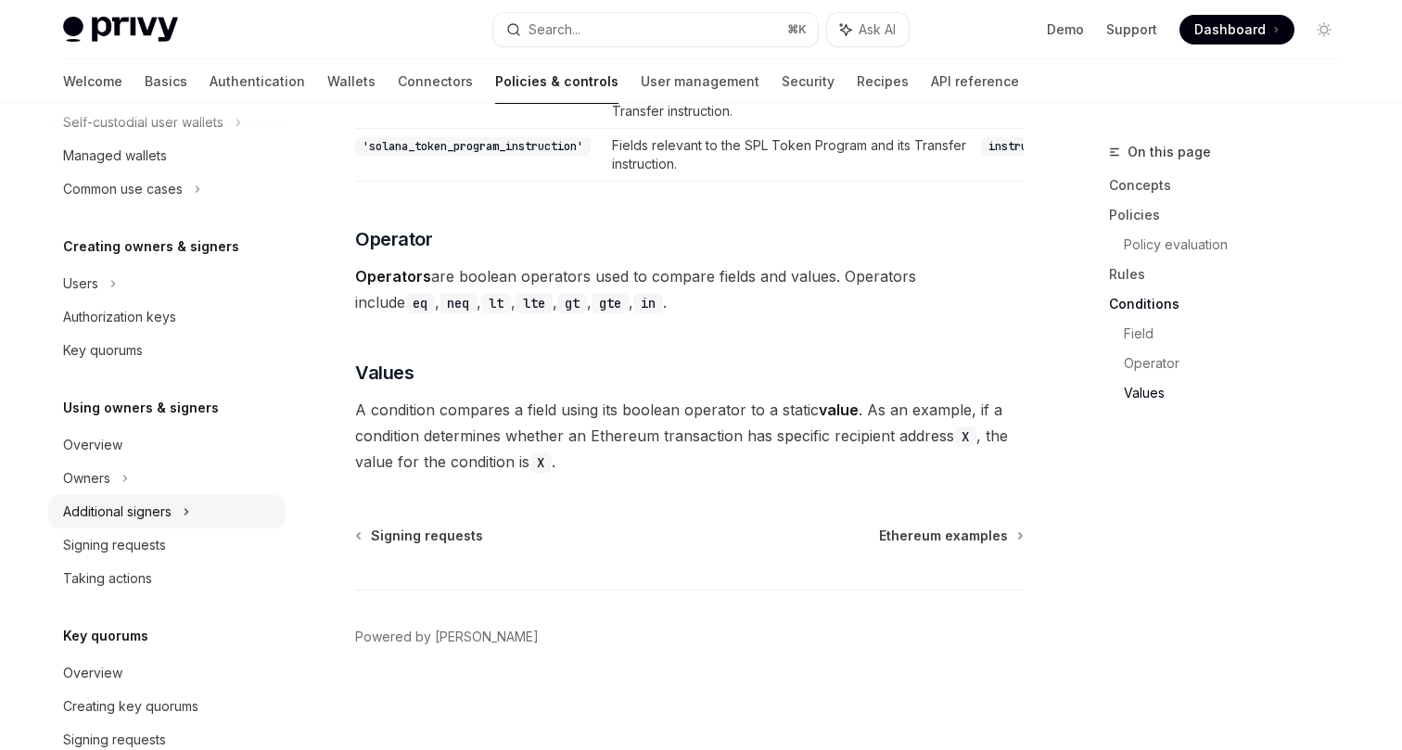
scroll to position [277, 0]
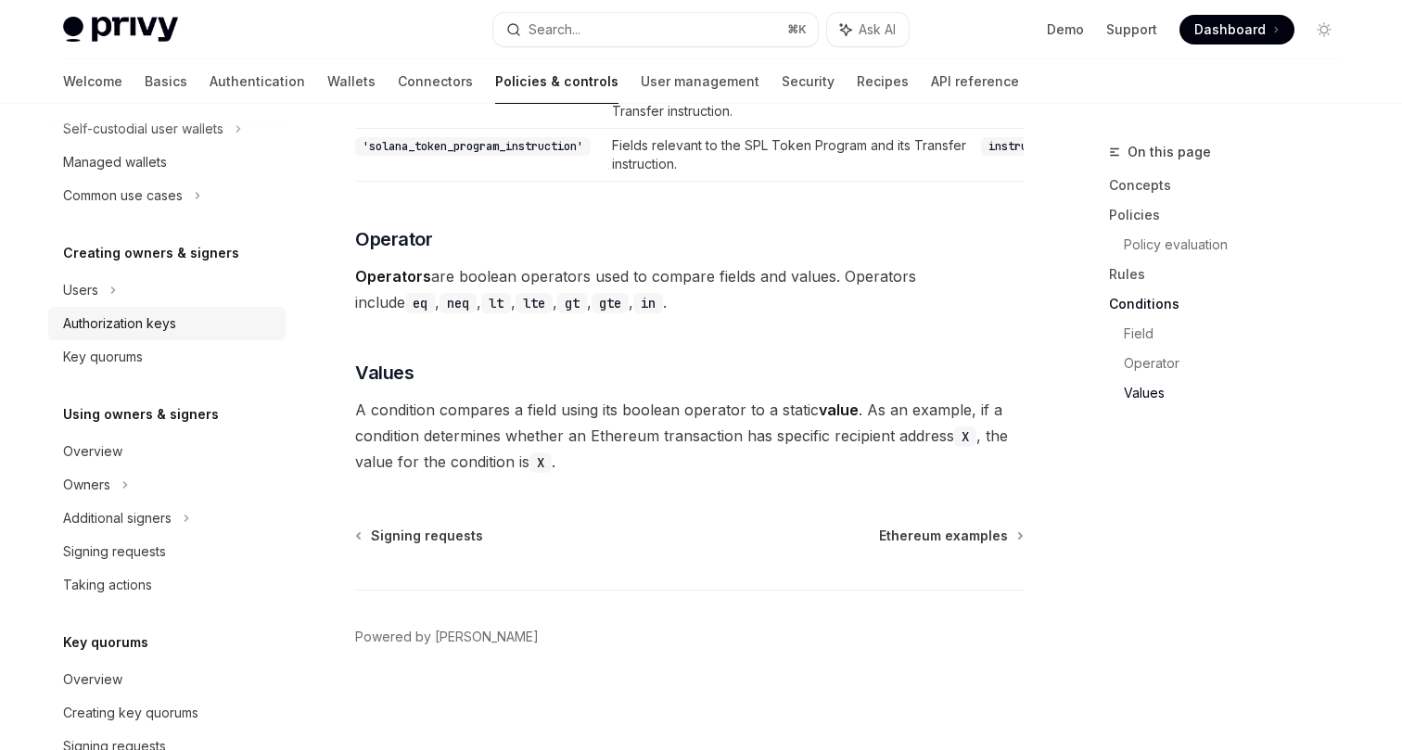
click at [182, 332] on div "Authorization keys" at bounding box center [168, 323] width 211 height 22
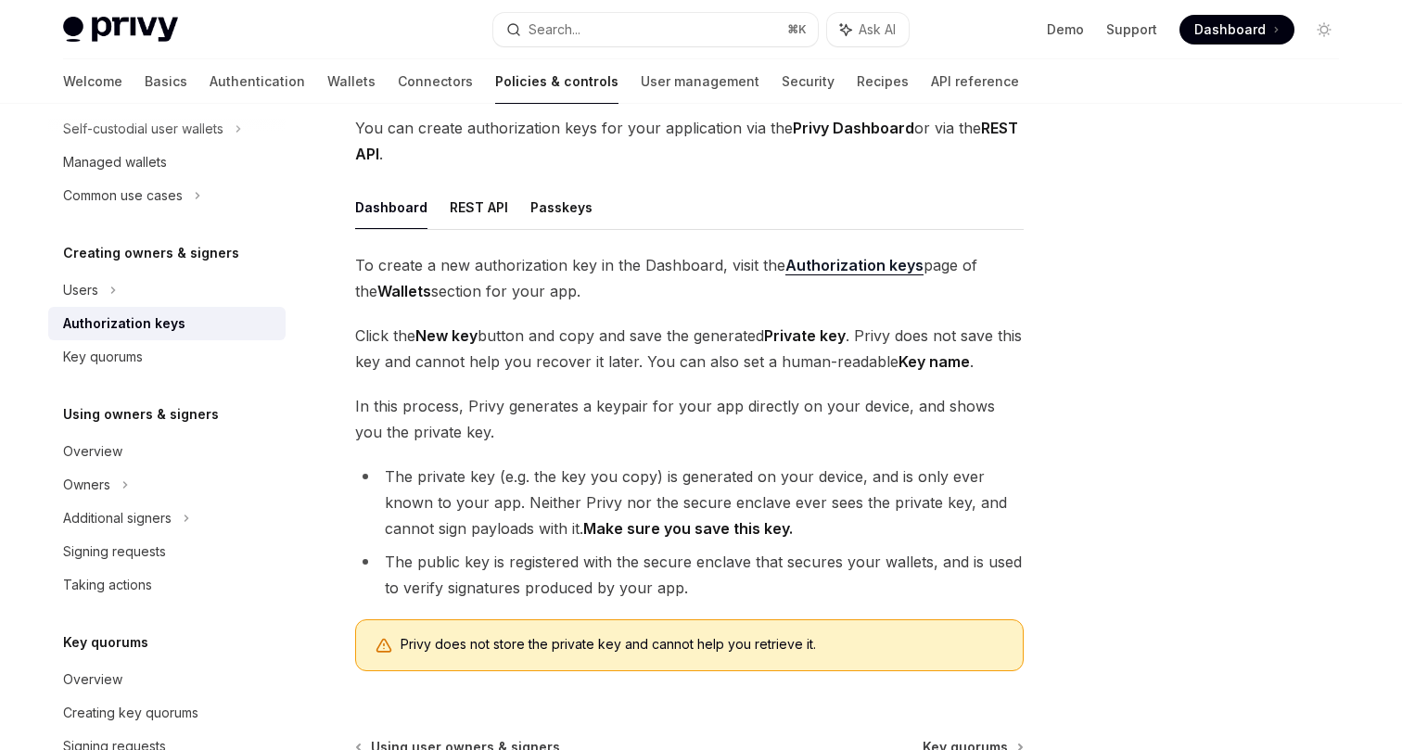
scroll to position [216, 0]
click at [563, 214] on button "Passkeys" at bounding box center [561, 206] width 62 height 44
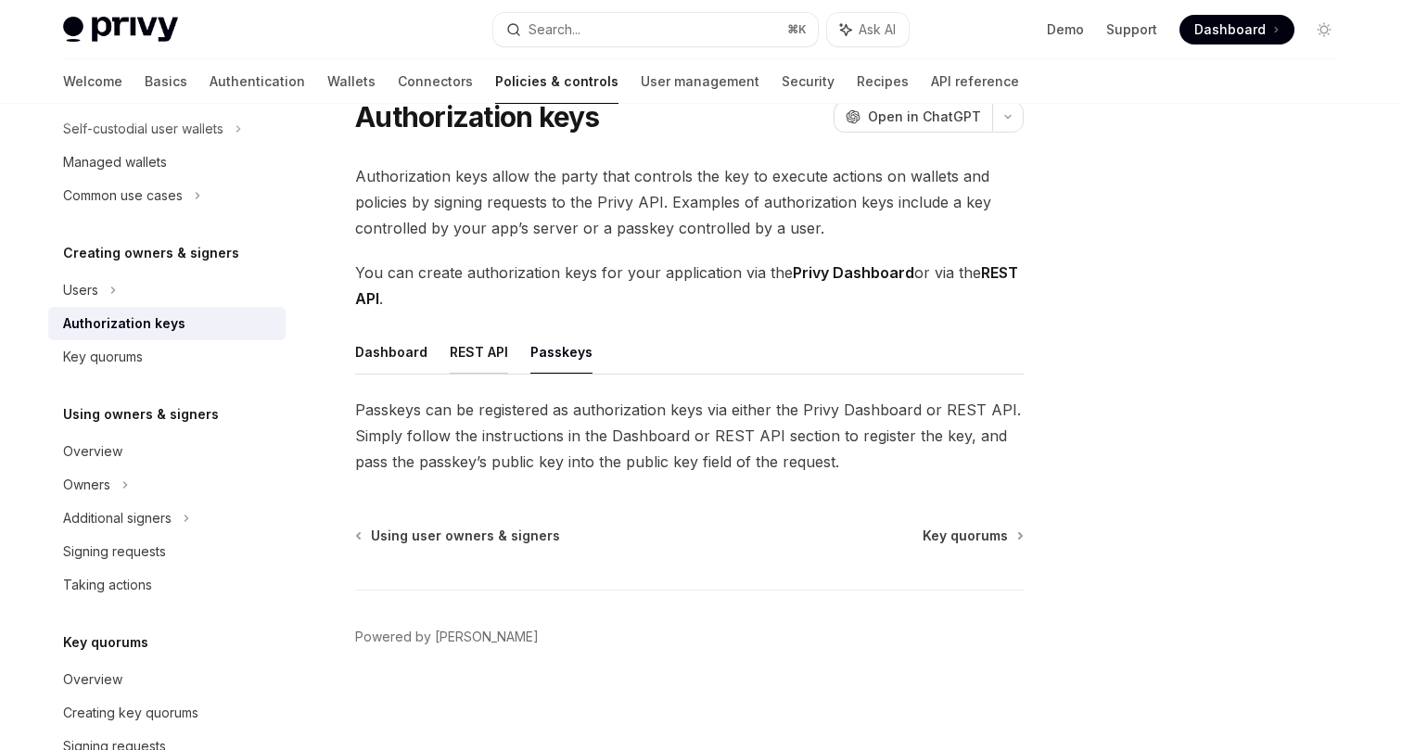
click at [483, 358] on button "REST API" at bounding box center [479, 352] width 58 height 44
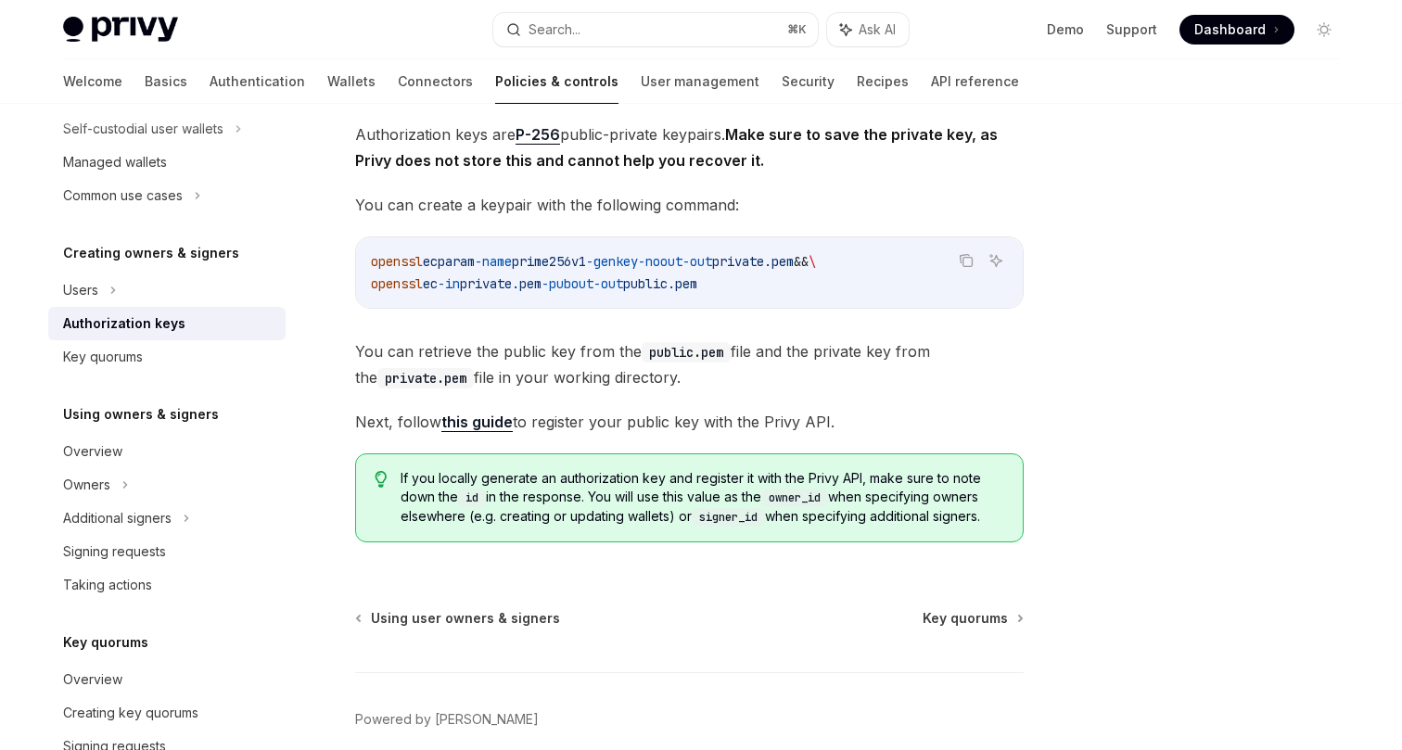
scroll to position [428, 0]
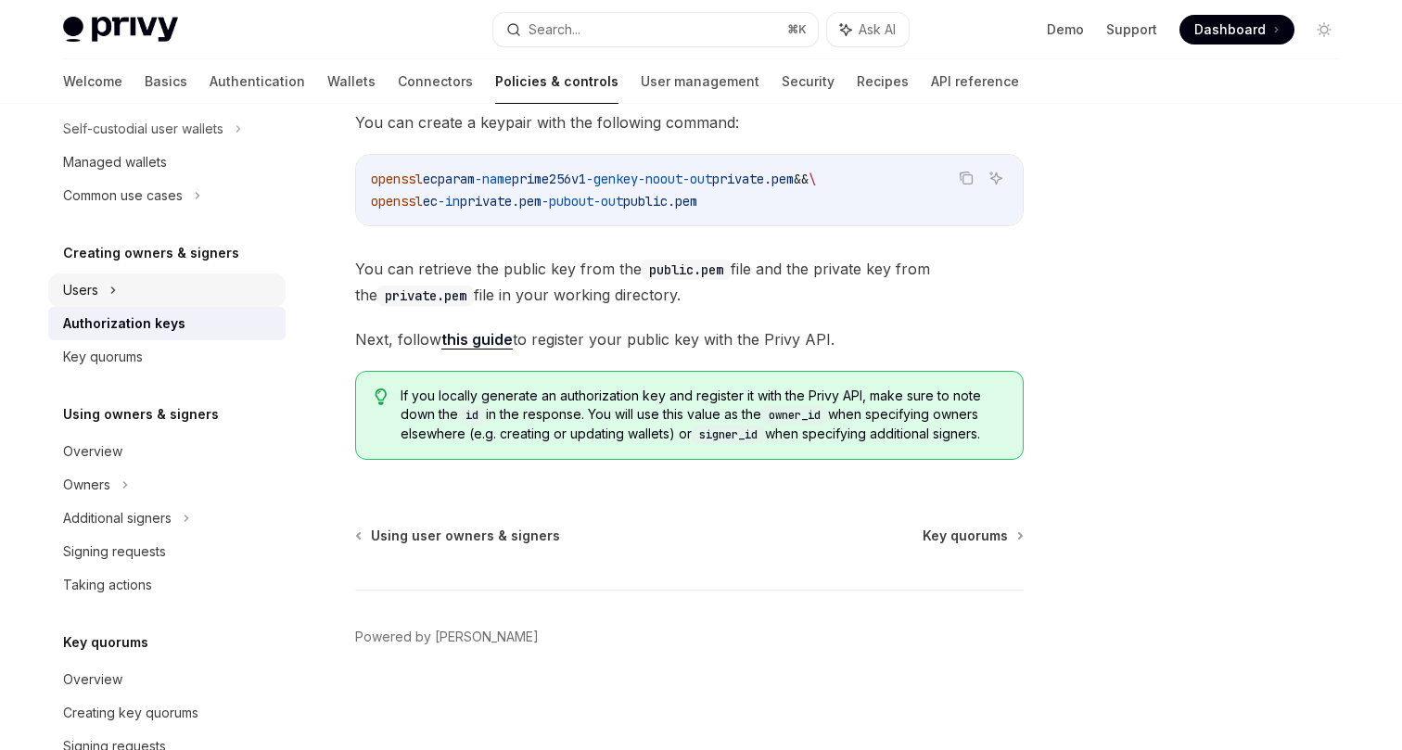
click at [178, 299] on div "Users" at bounding box center [166, 289] width 237 height 33
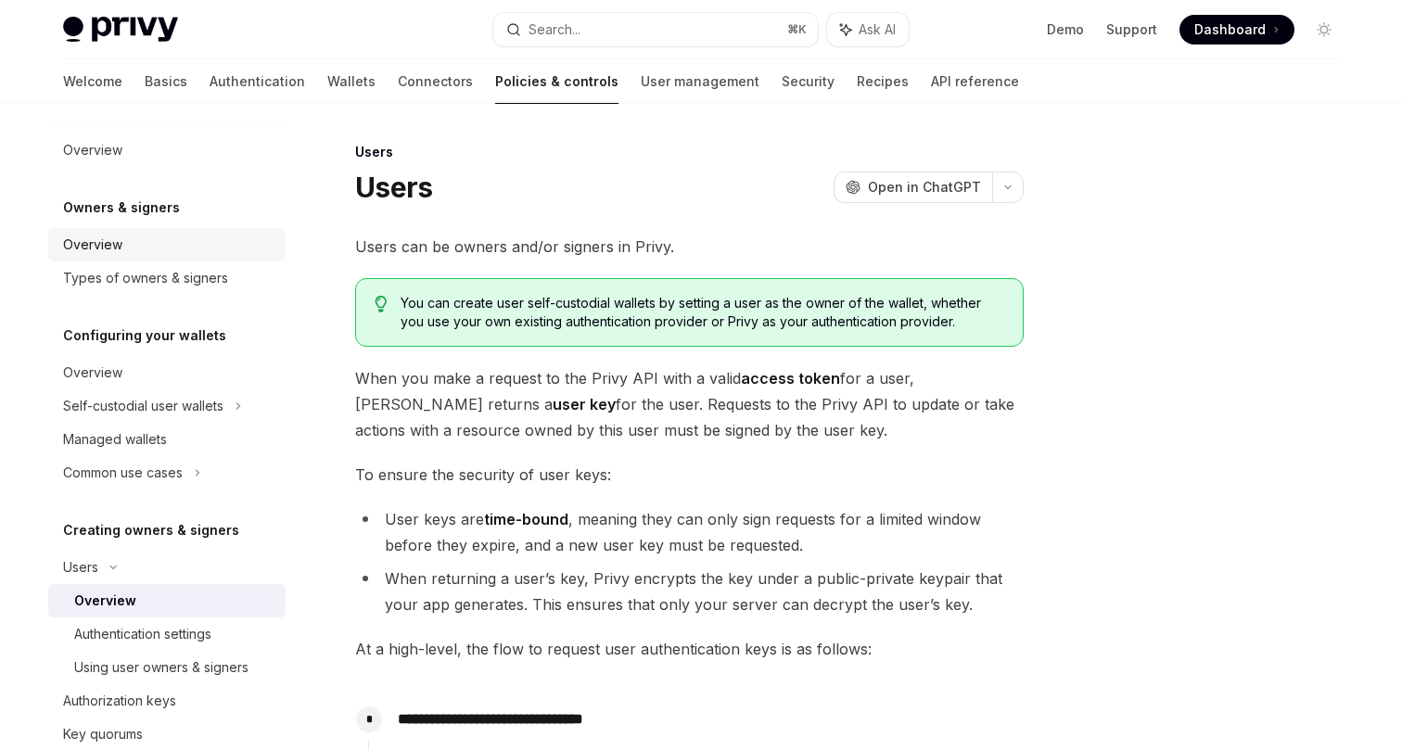
click at [165, 257] on link "Overview" at bounding box center [166, 244] width 237 height 33
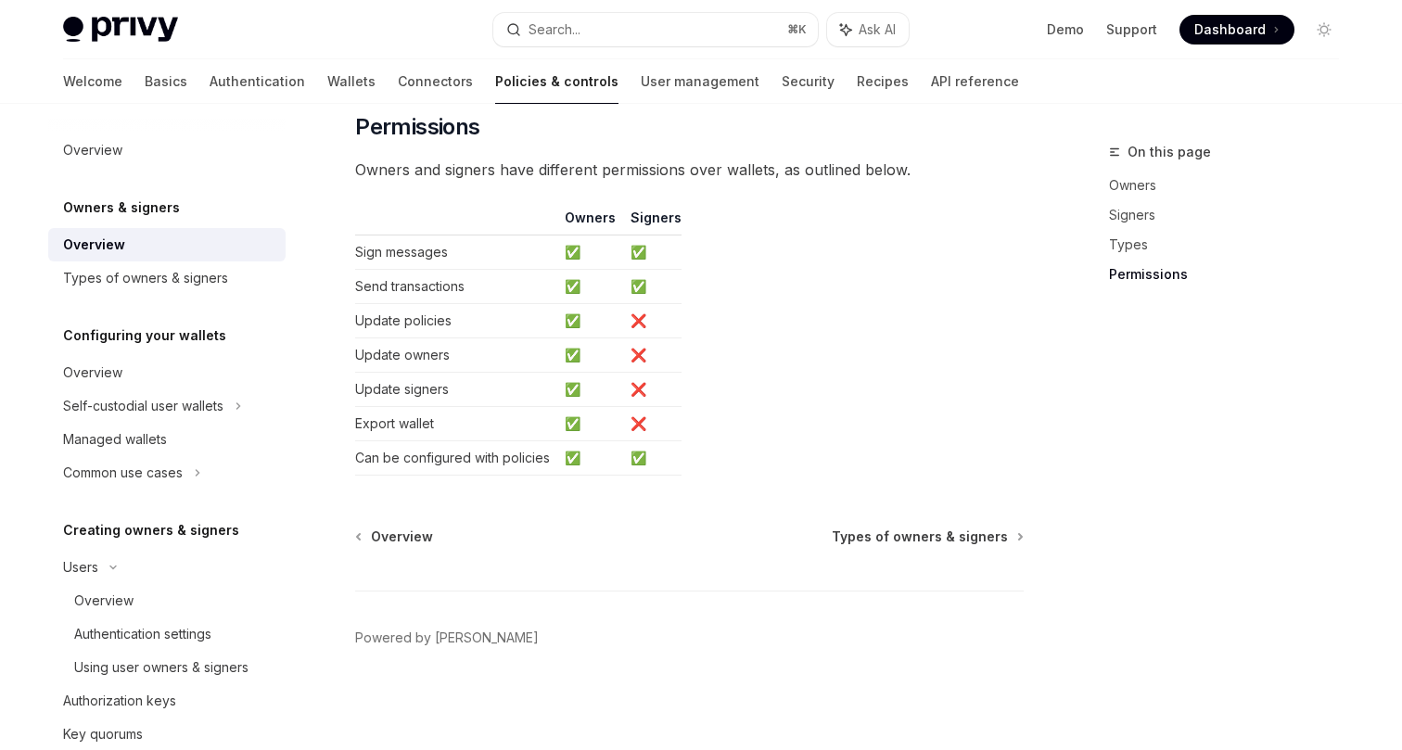
scroll to position [1595, 0]
click at [181, 281] on div "Types of owners & signers" at bounding box center [145, 278] width 165 height 22
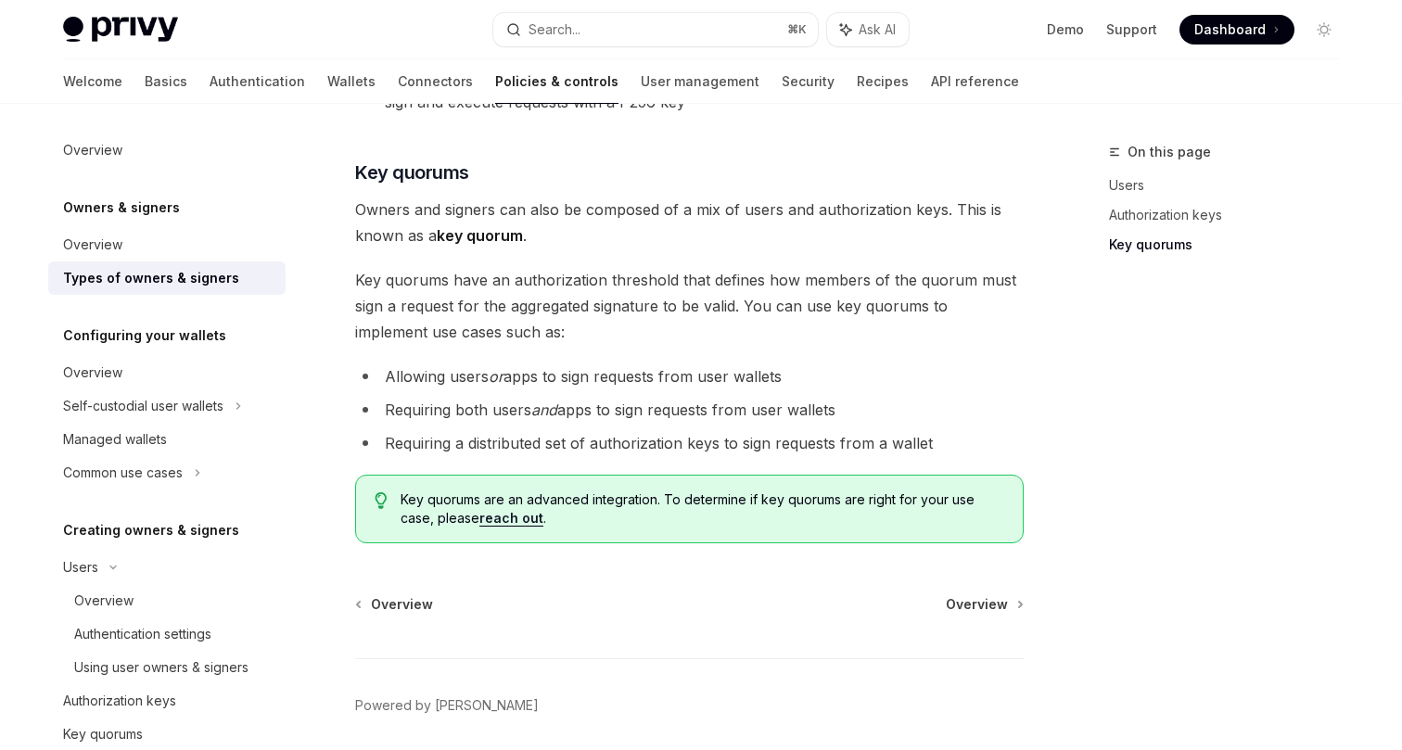
scroll to position [736, 0]
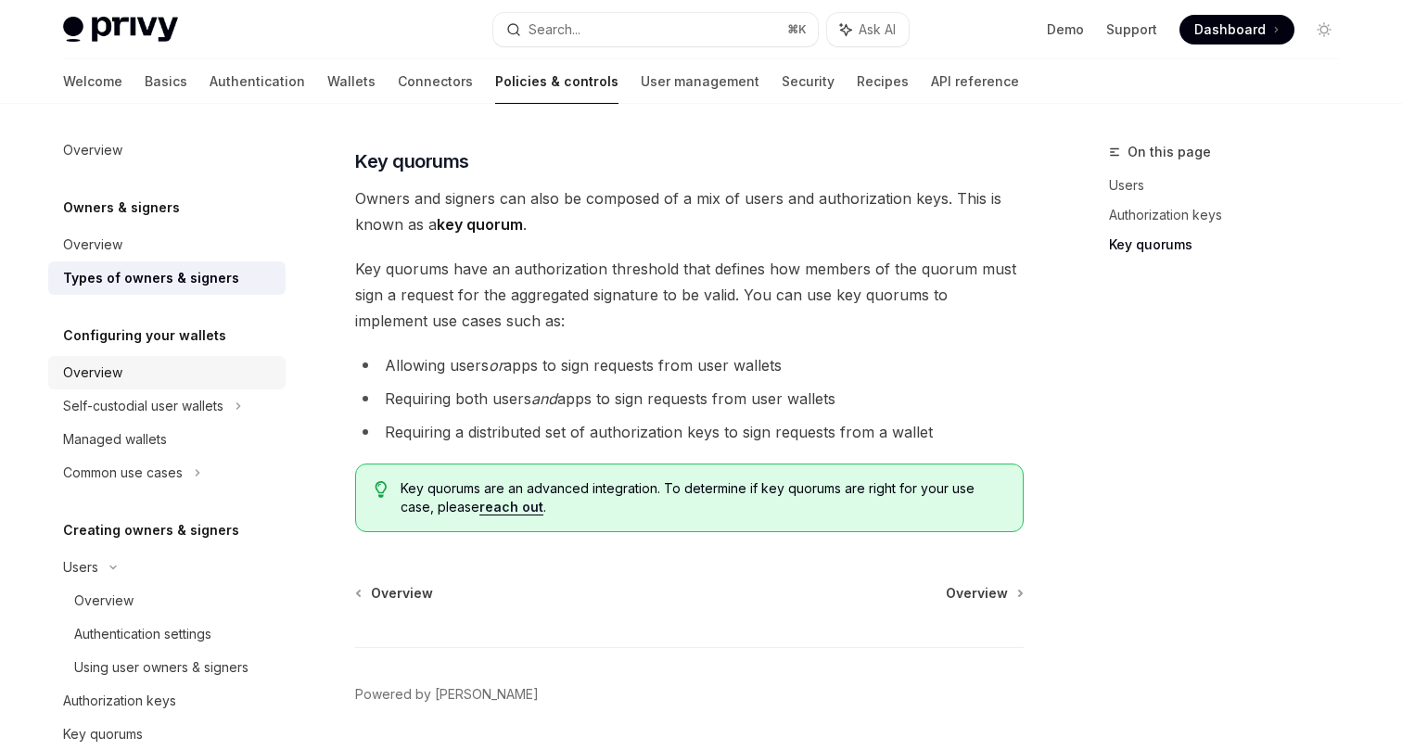
click at [175, 368] on div "Overview" at bounding box center [168, 373] width 211 height 22
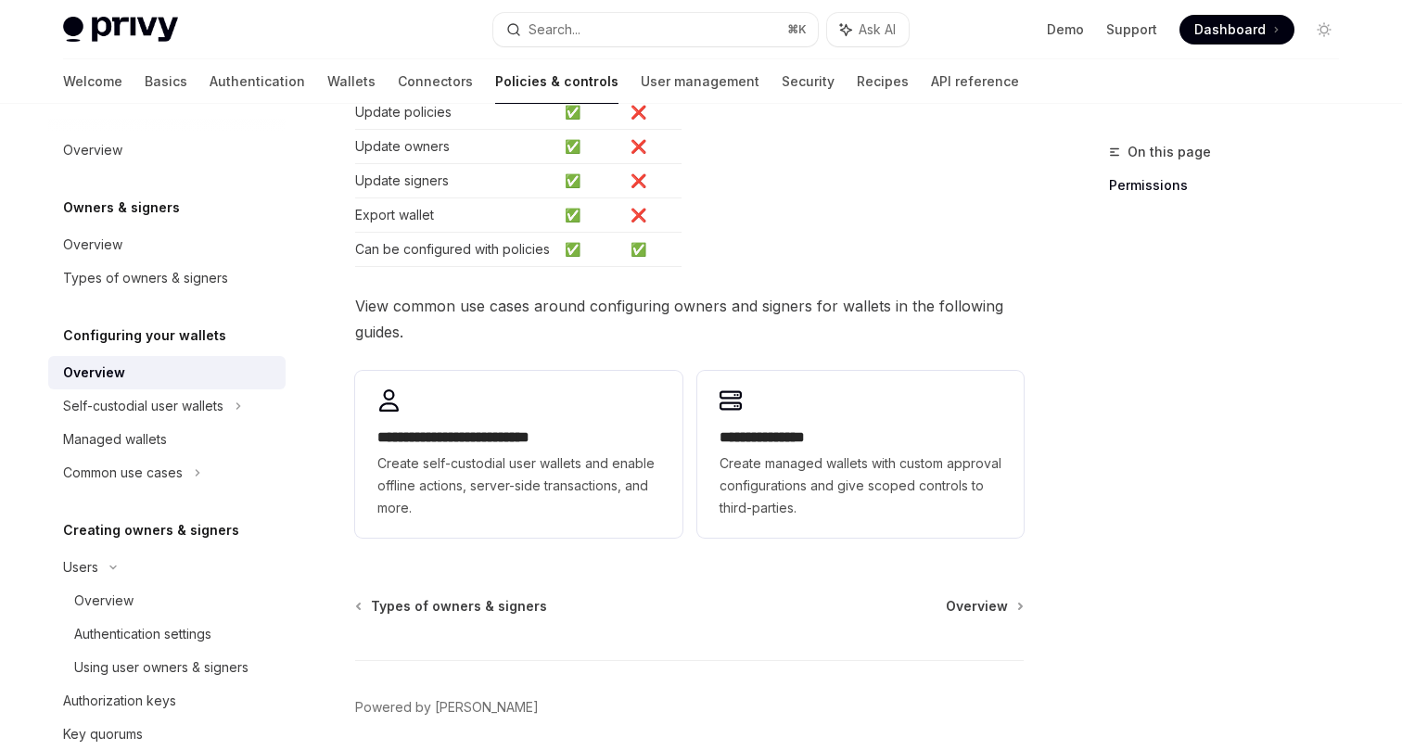
scroll to position [455, 0]
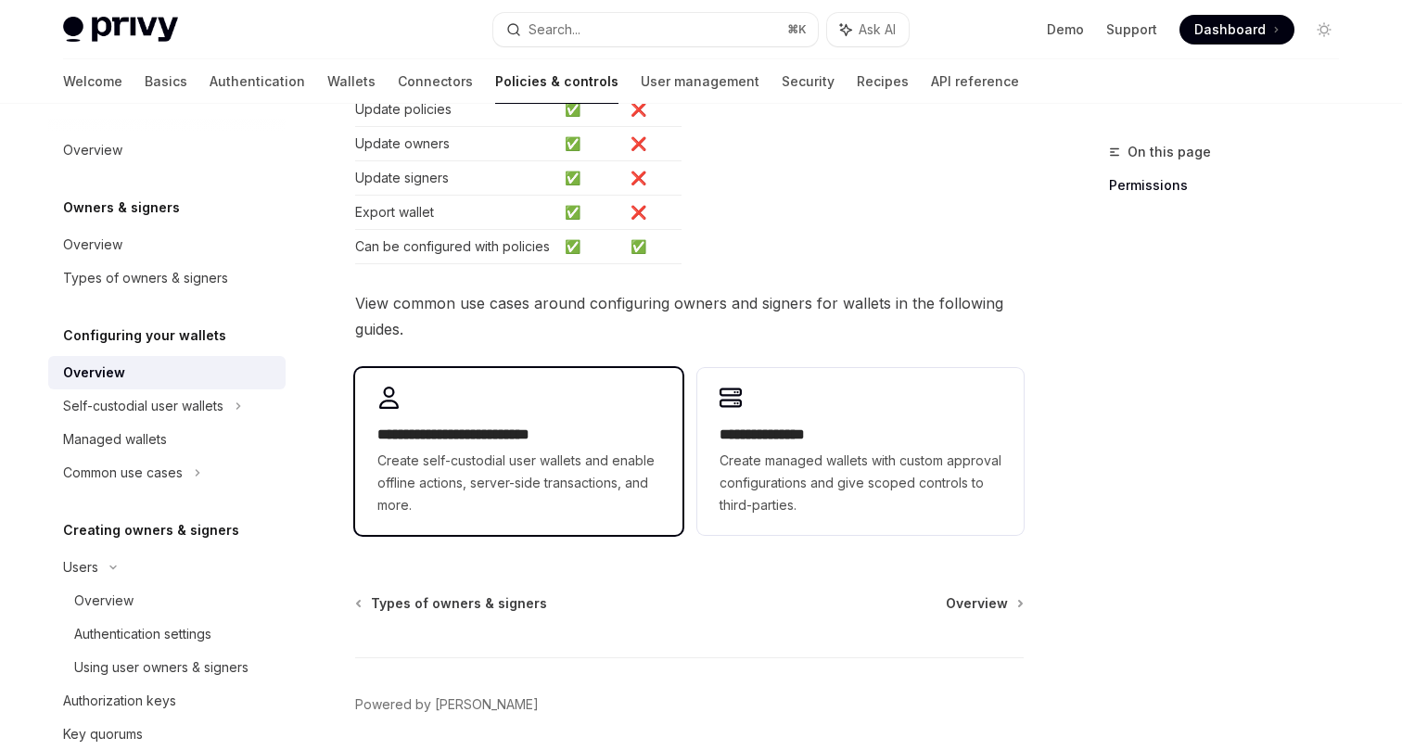
click at [443, 439] on h2 "**********" at bounding box center [518, 435] width 282 height 22
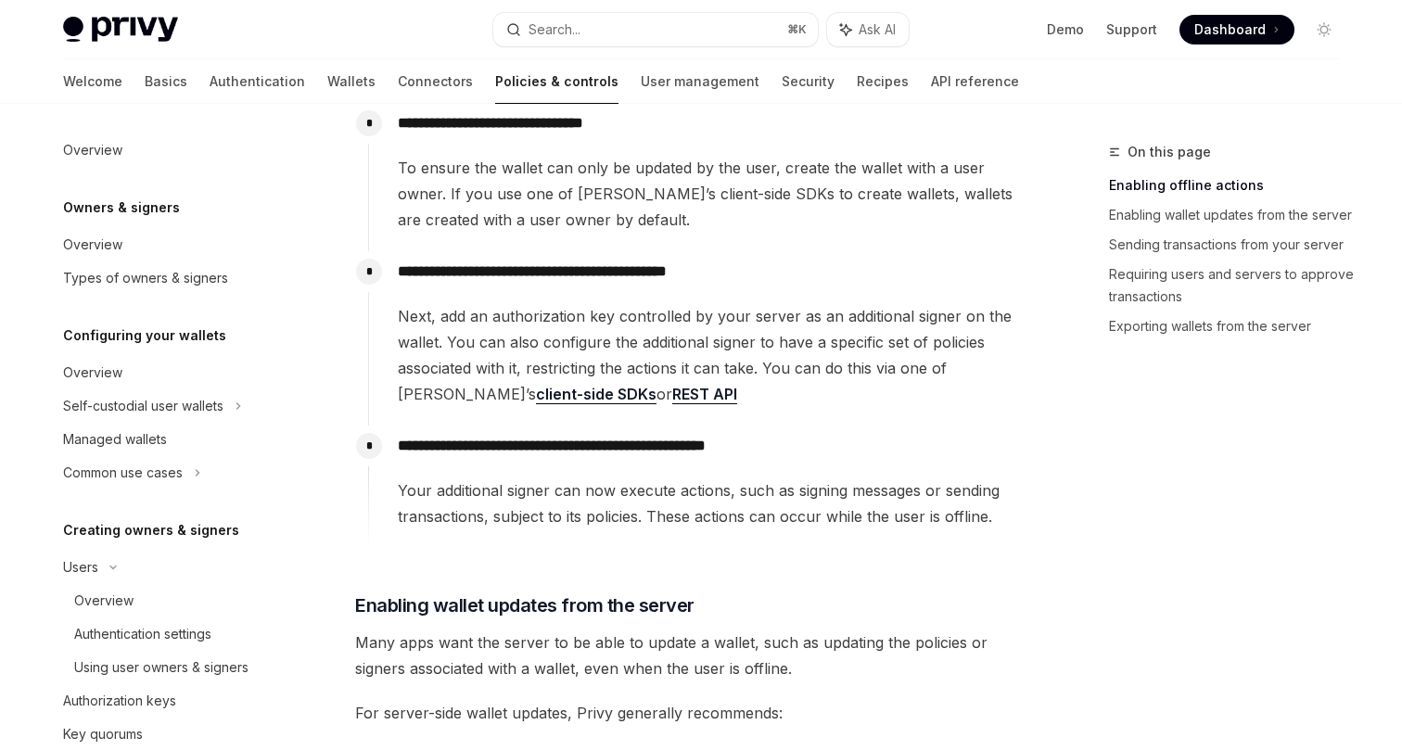
scroll to position [630, 0]
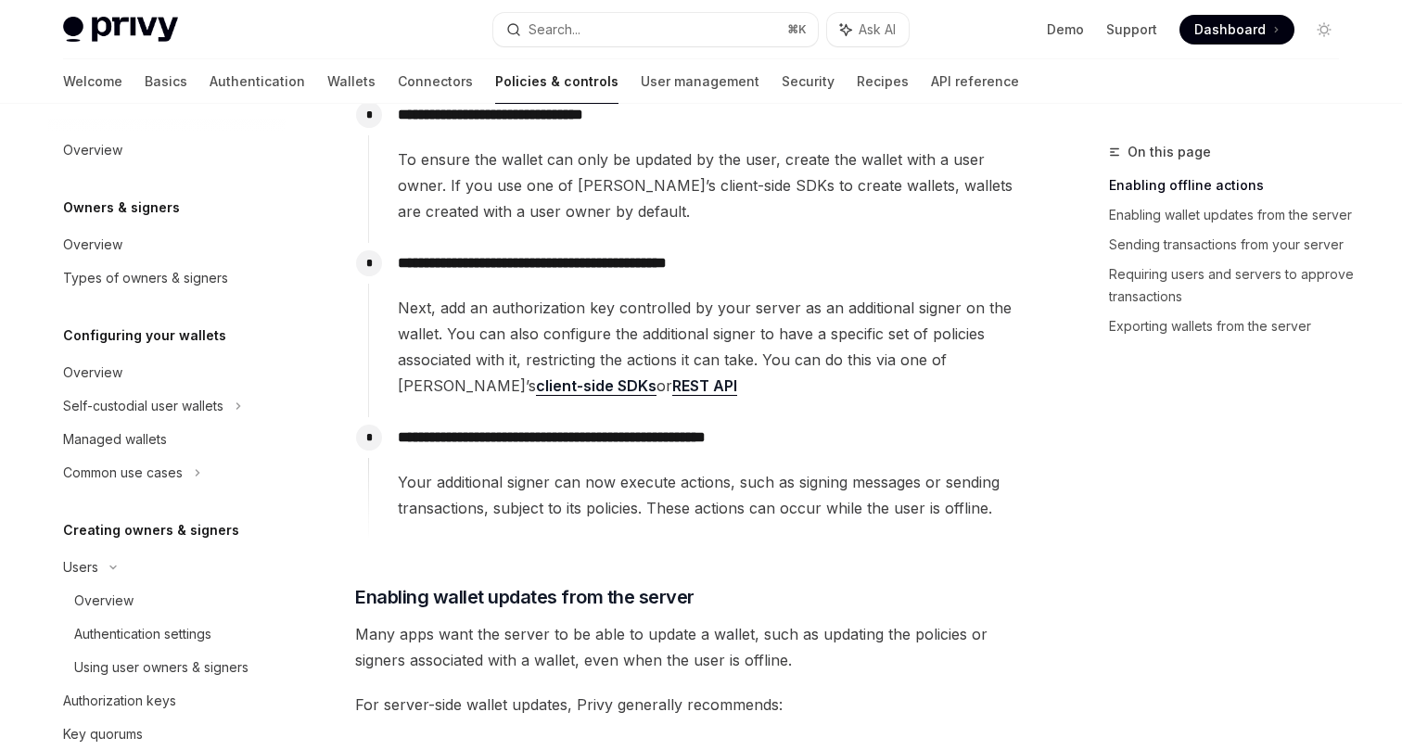
click at [672, 387] on link "REST API" at bounding box center [704, 385] width 65 height 19
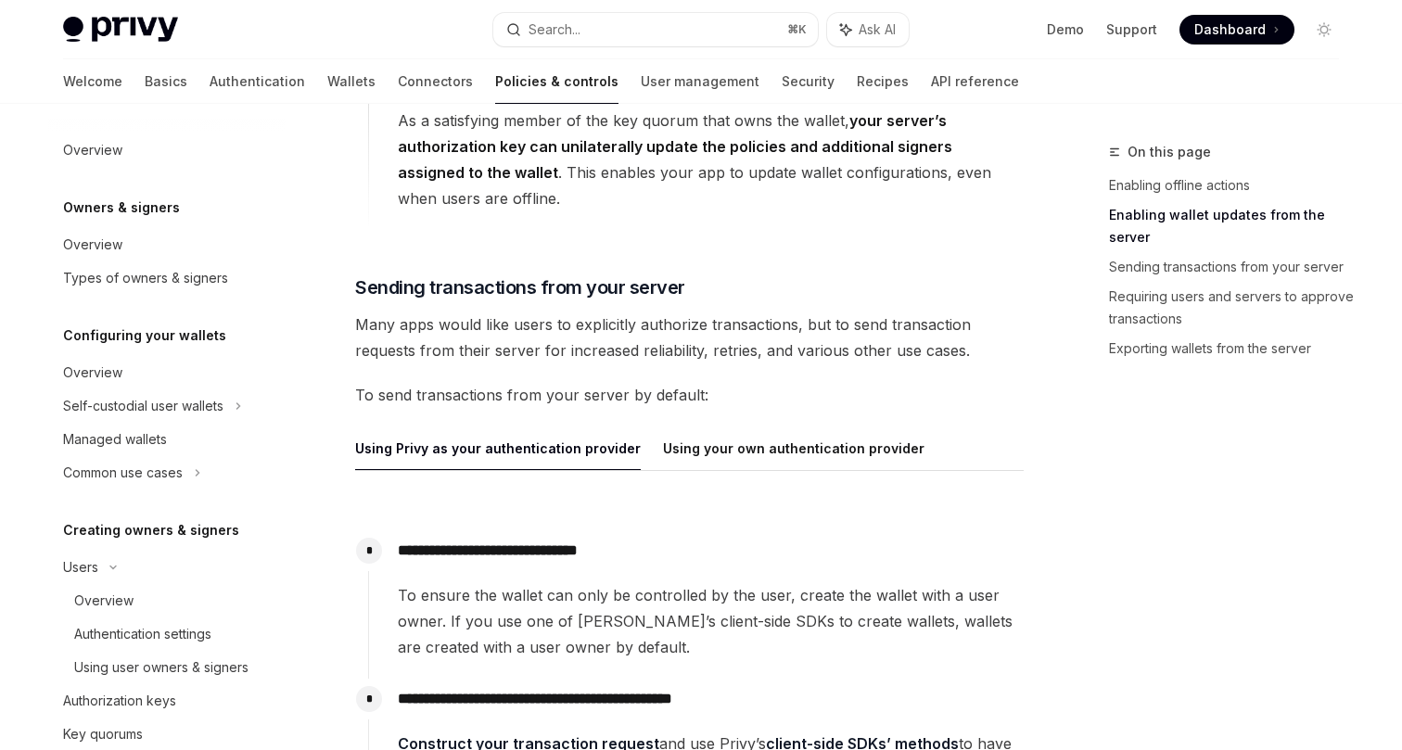
scroll to position [1676, 0]
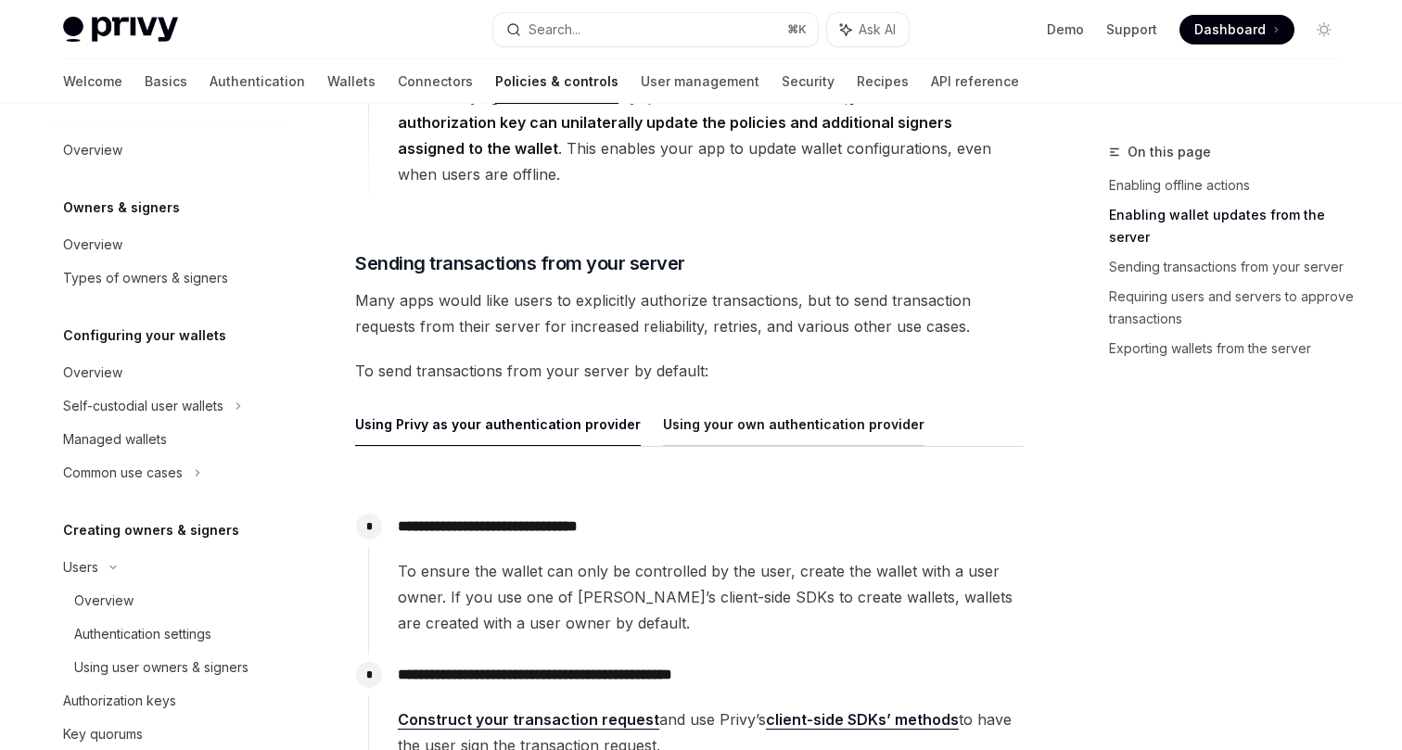
click at [691, 428] on button "Using your own authentication provider" at bounding box center [793, 424] width 261 height 44
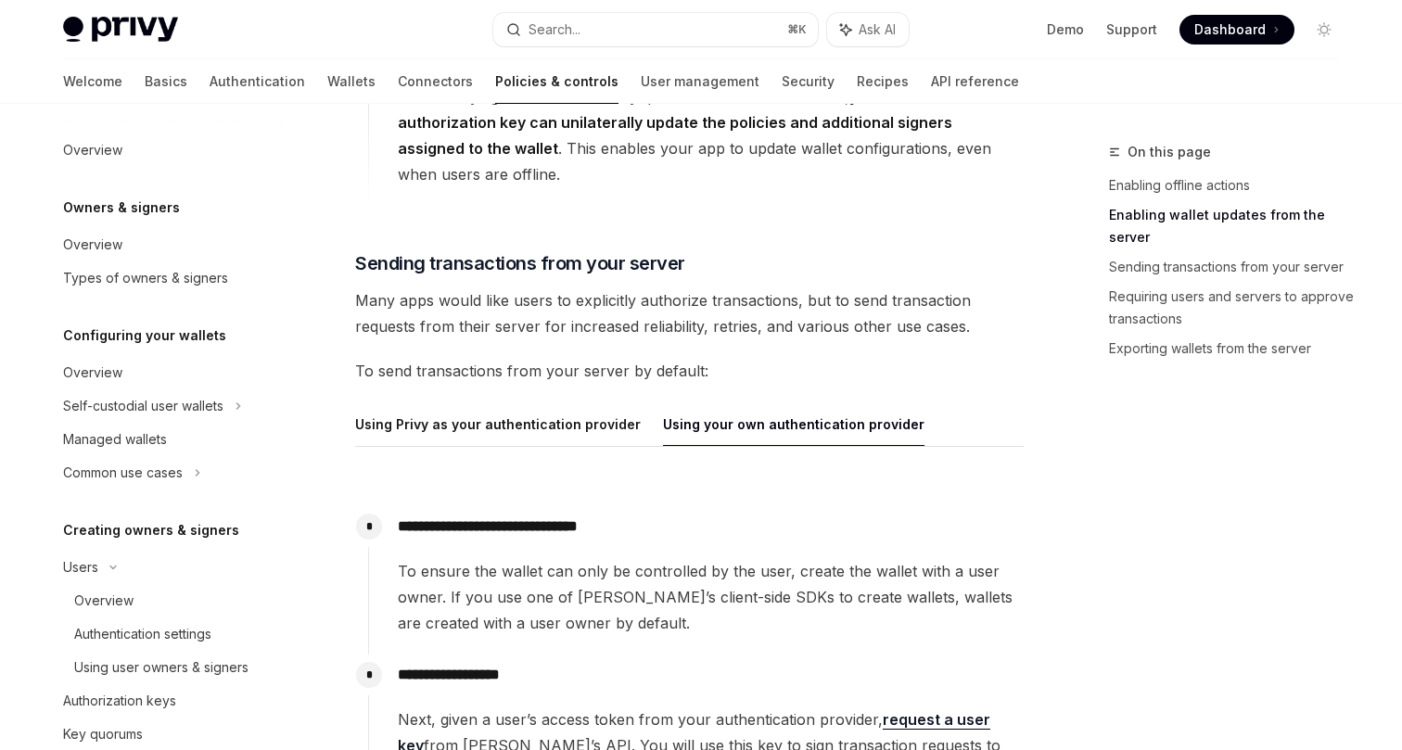
type textarea "*"
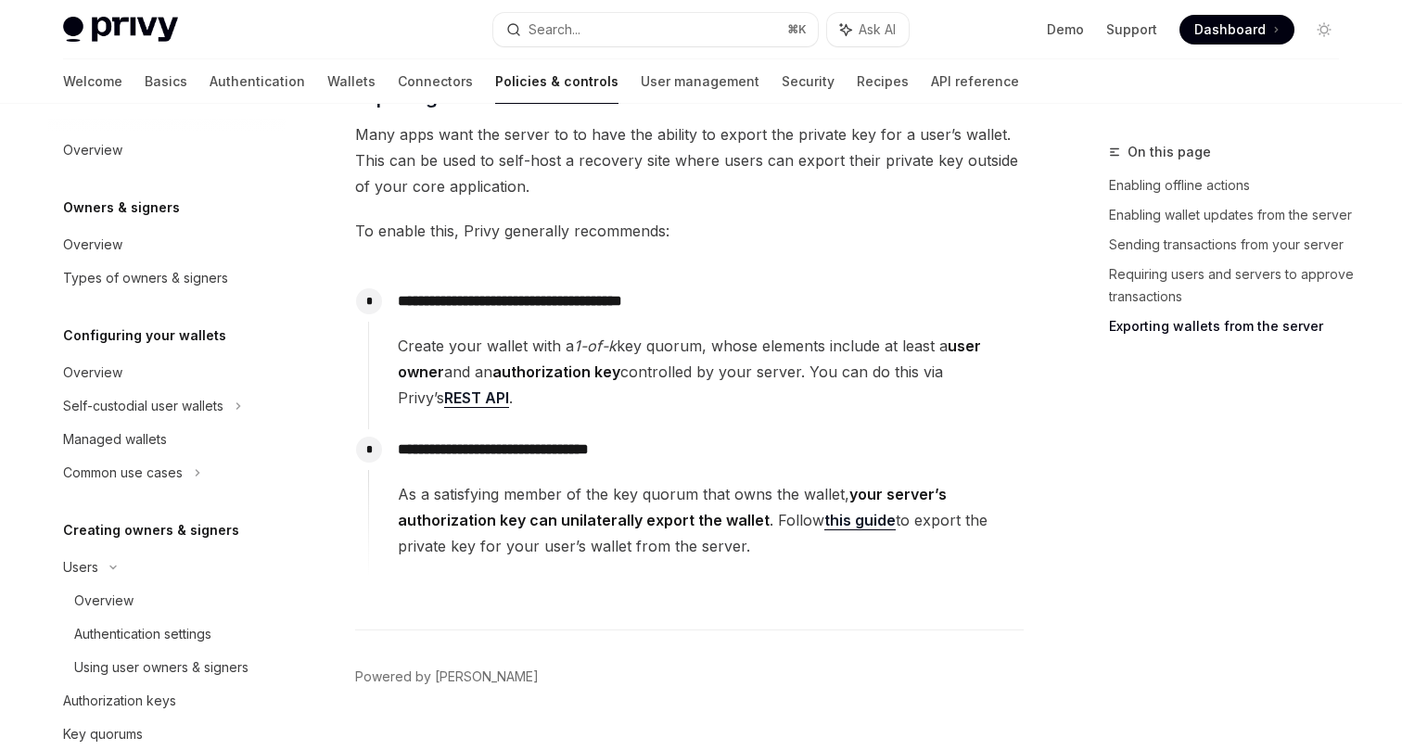
scroll to position [3406, 0]
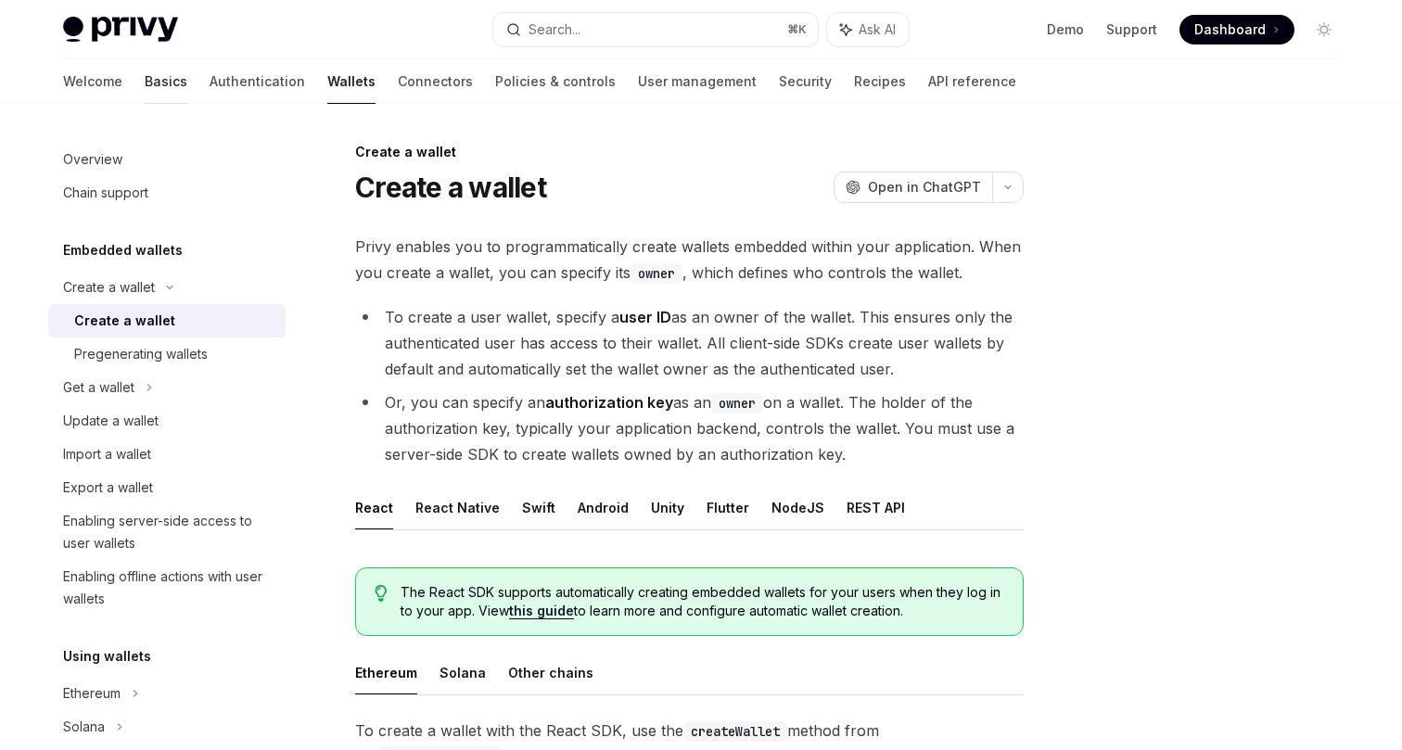
click at [145, 81] on link "Basics" at bounding box center [166, 81] width 43 height 45
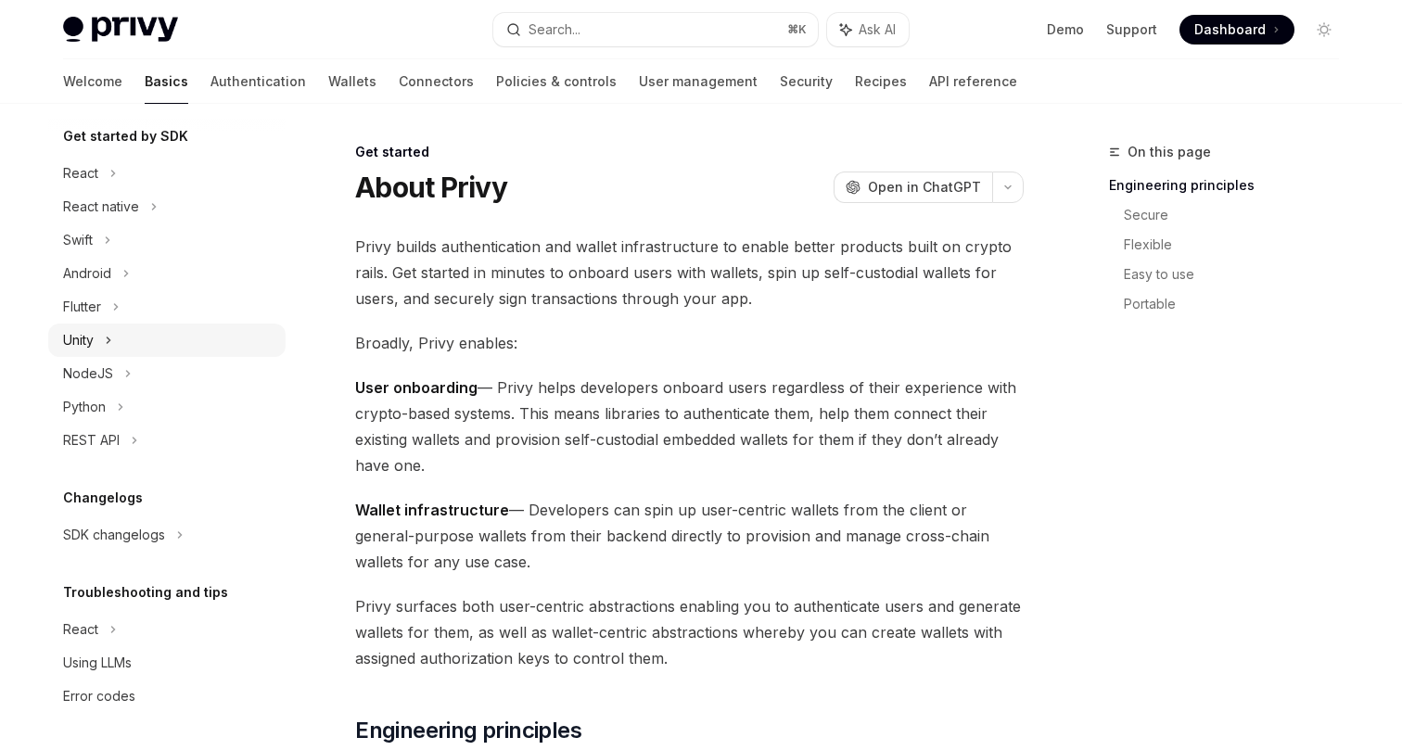
scroll to position [203, 0]
click at [138, 443] on icon at bounding box center [134, 440] width 7 height 22
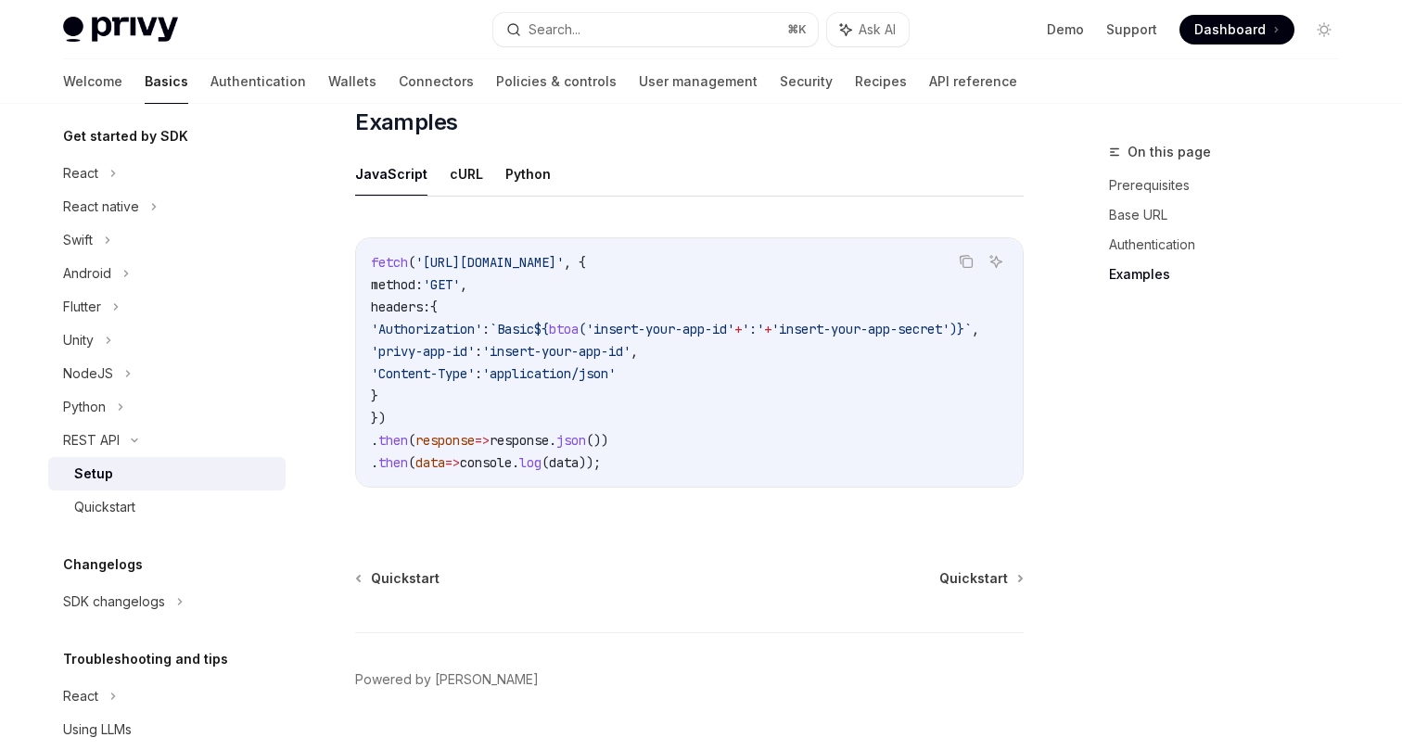
scroll to position [1009, 0]
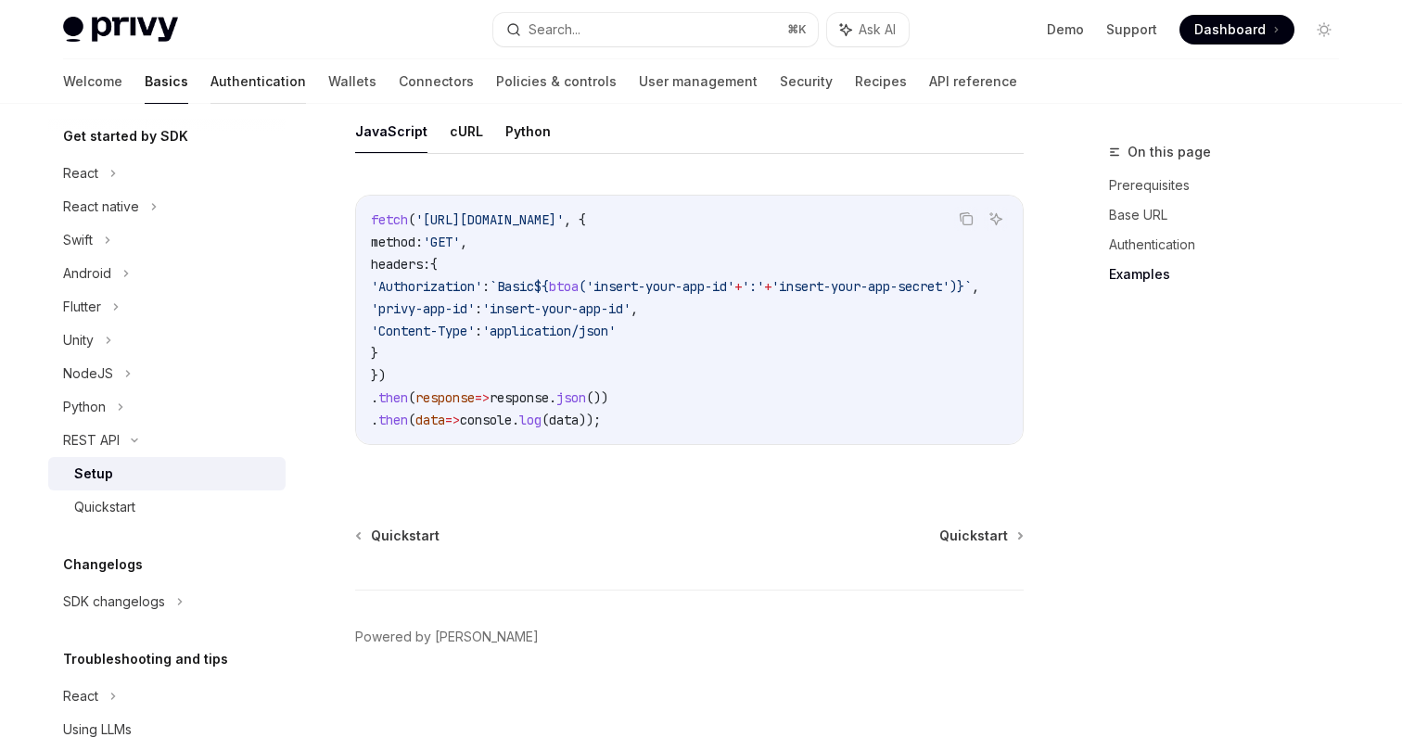
click at [210, 88] on link "Authentication" at bounding box center [257, 81] width 95 height 45
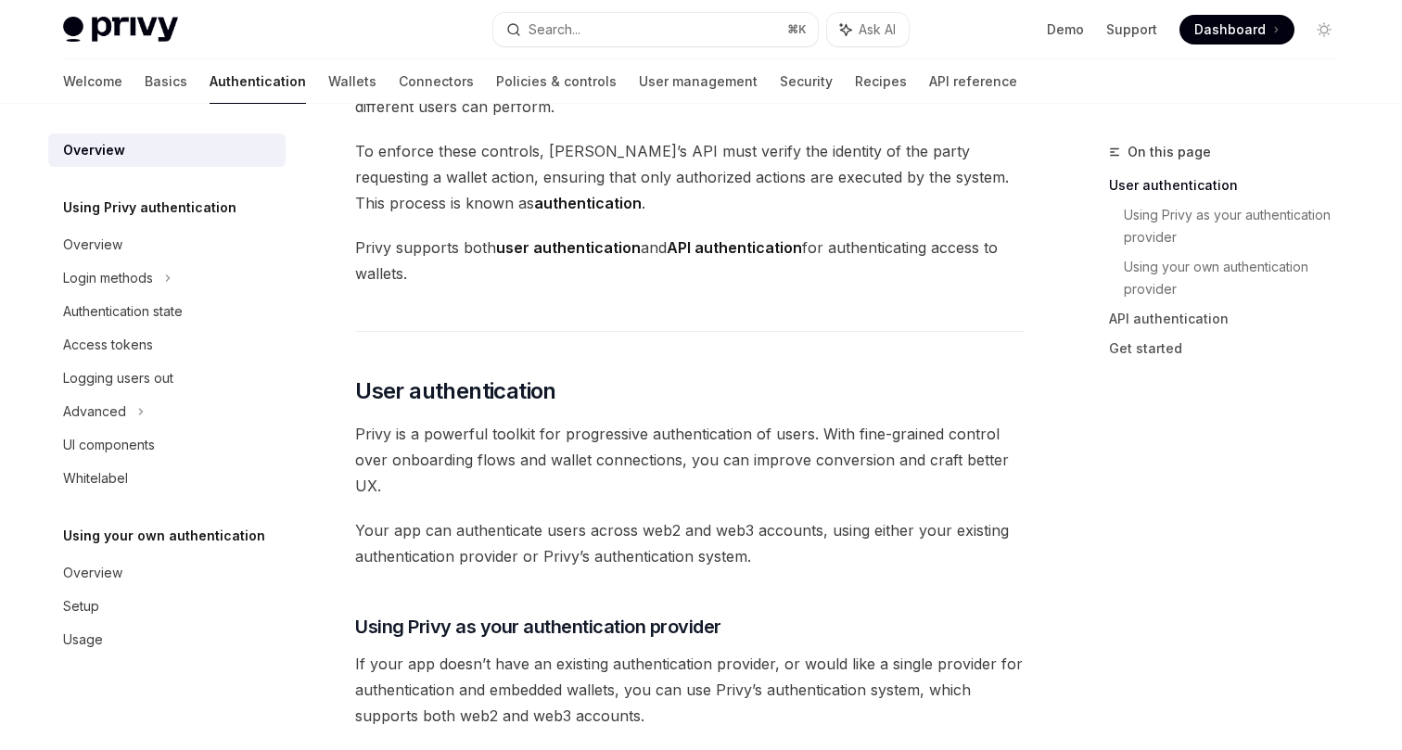
scroll to position [141, 0]
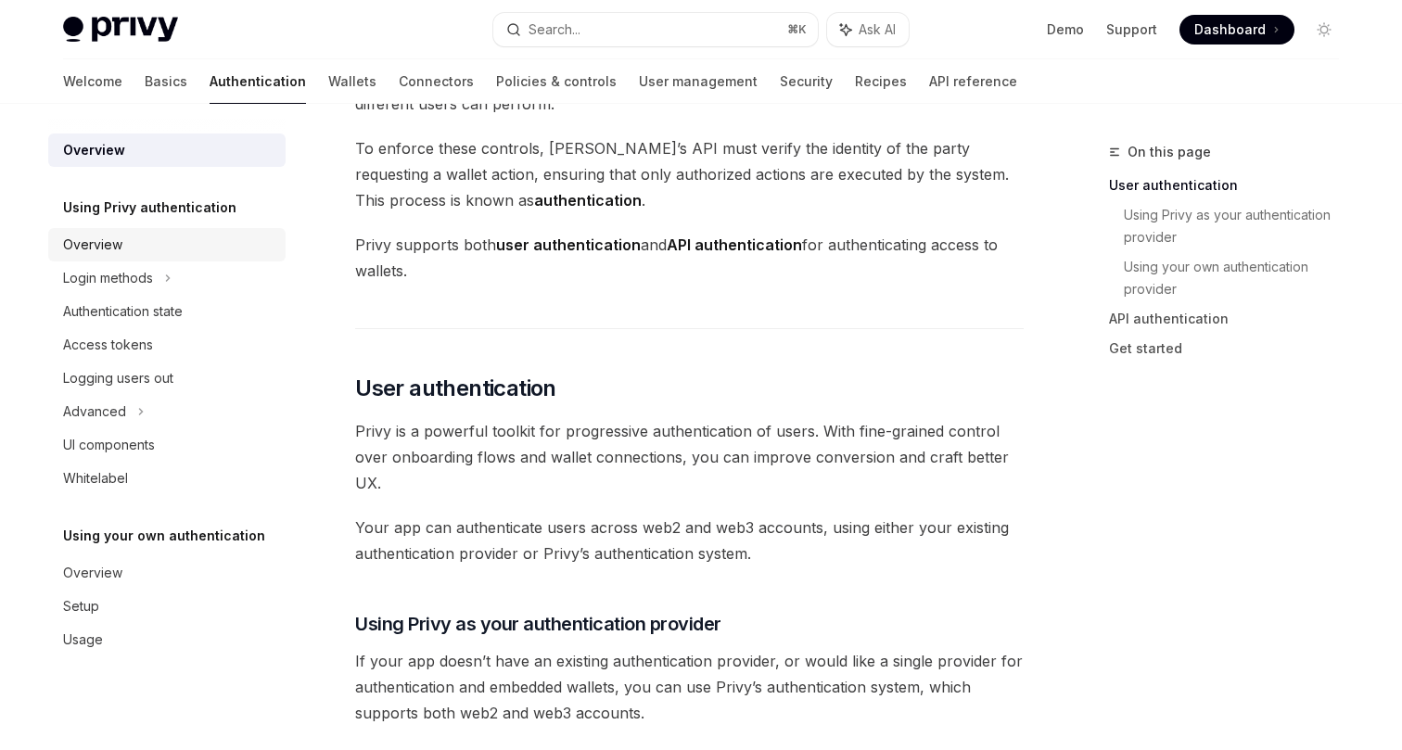
click at [135, 253] on div "Overview" at bounding box center [168, 245] width 211 height 22
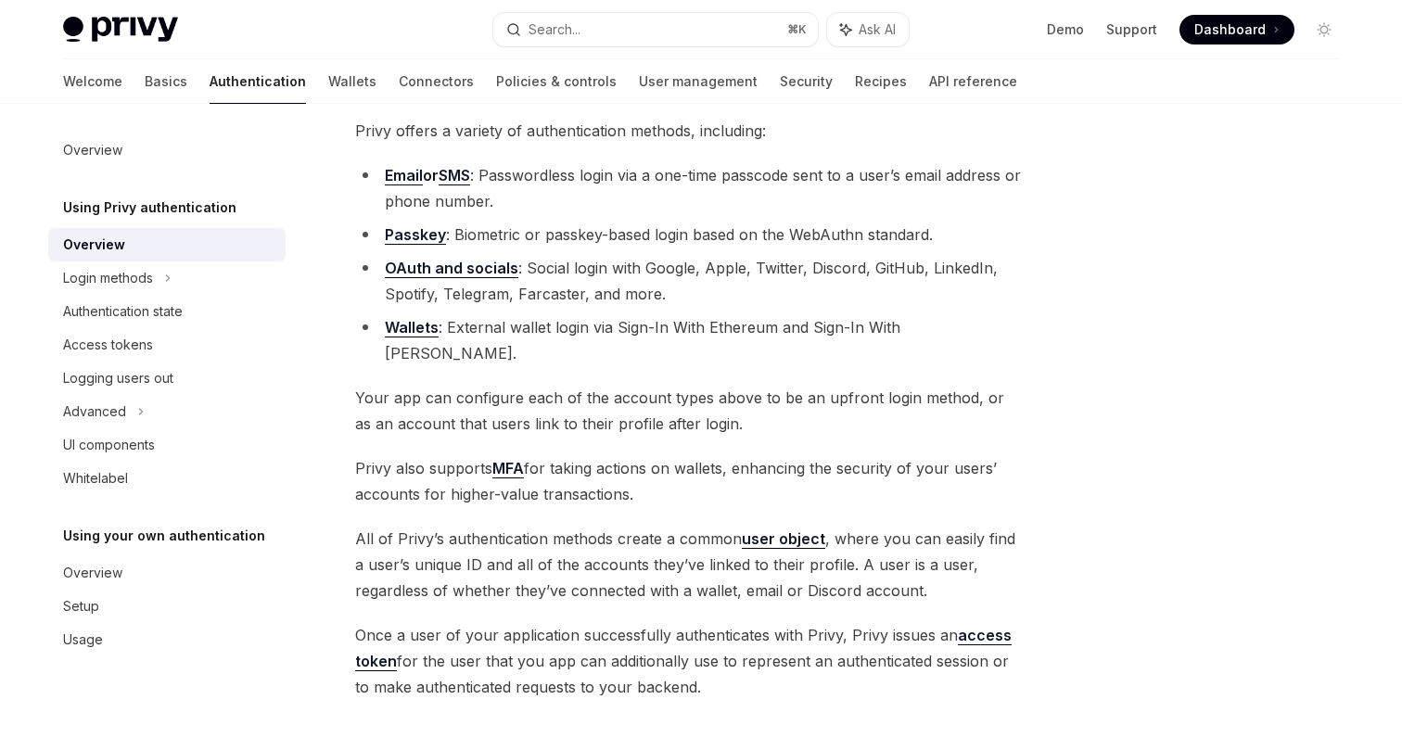
scroll to position [181, 0]
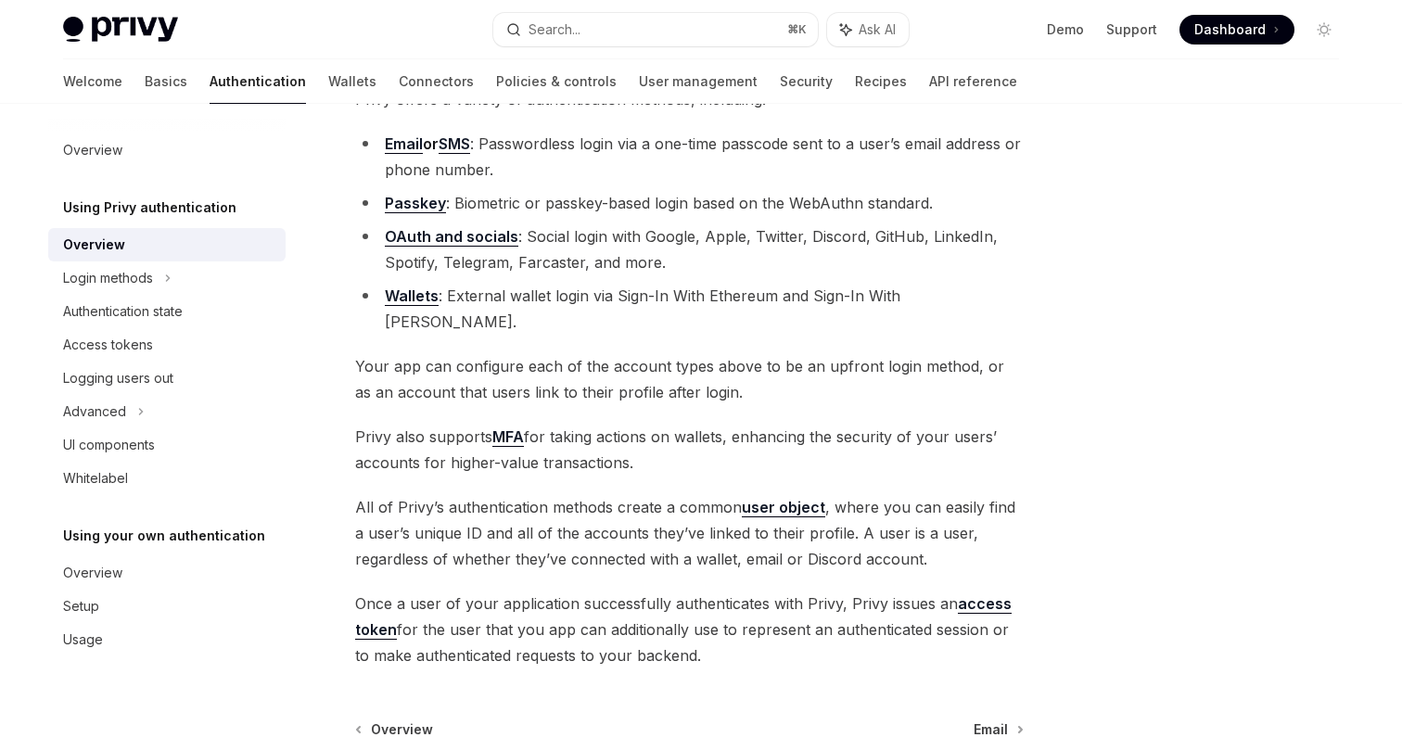
click at [514, 427] on link "MFA" at bounding box center [508, 436] width 32 height 19
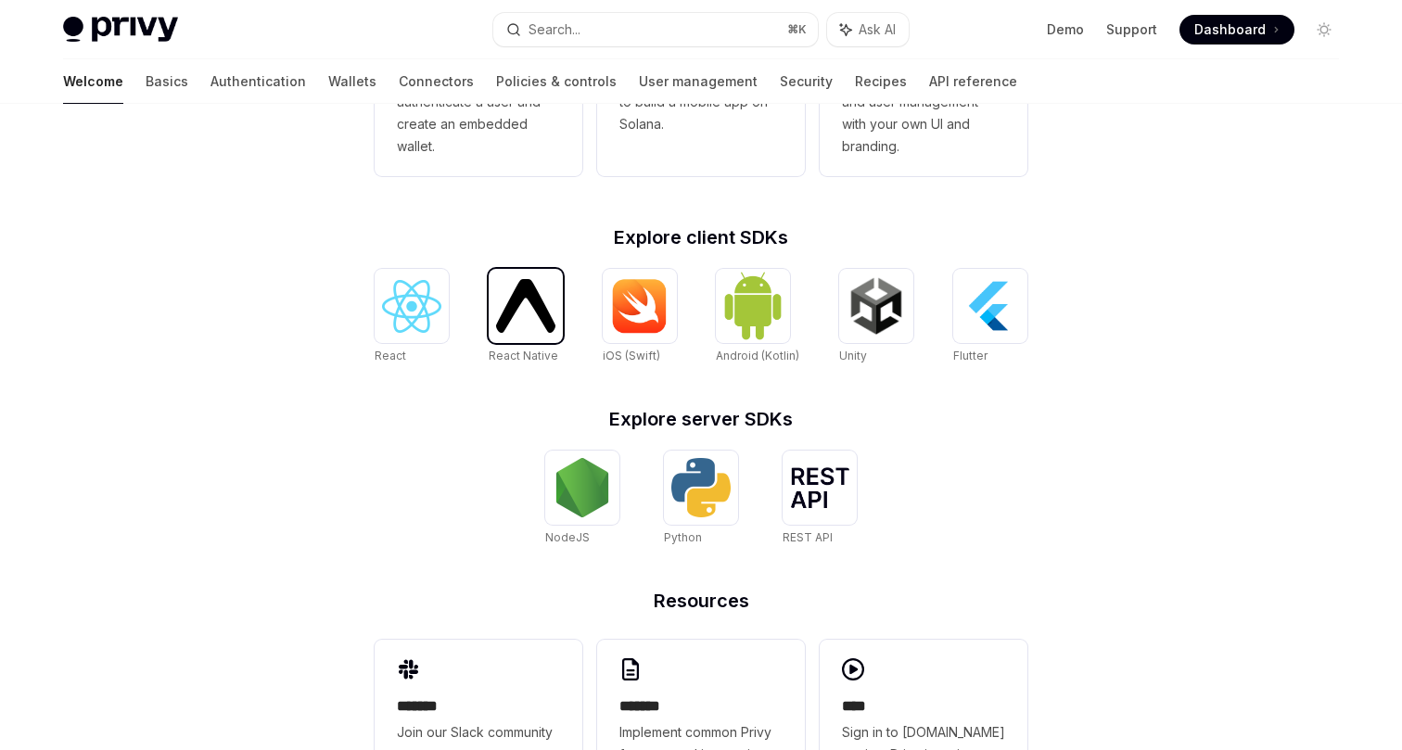
scroll to position [724, 0]
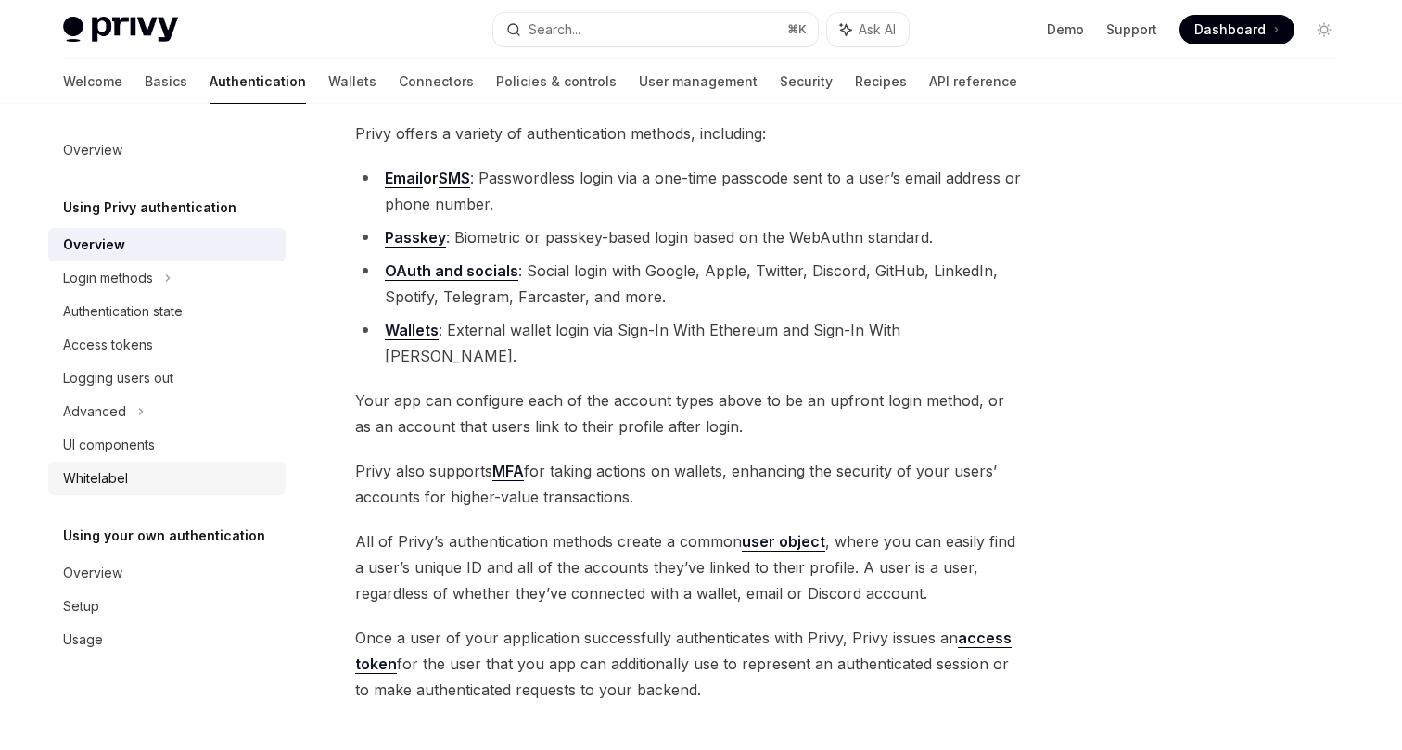
scroll to position [130, 0]
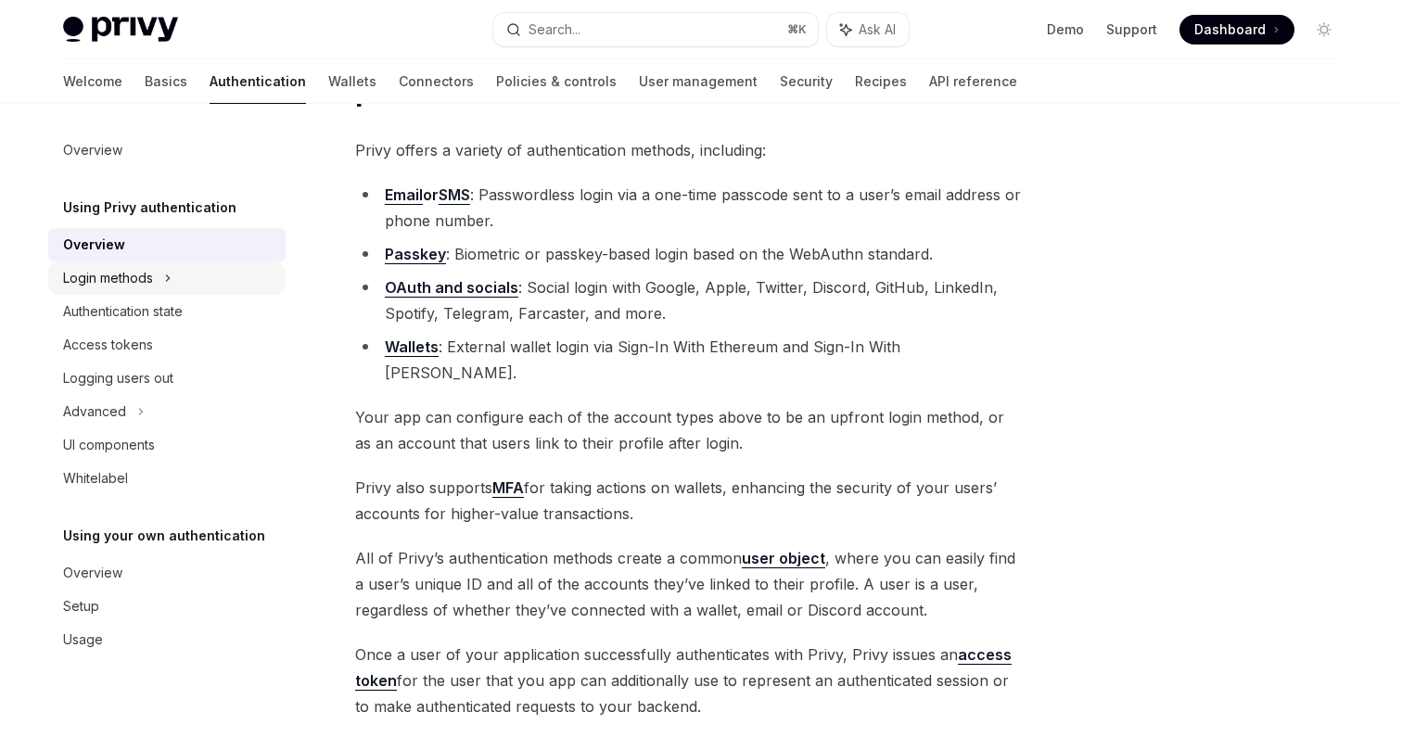
click at [157, 282] on div "Login methods" at bounding box center [166, 277] width 237 height 33
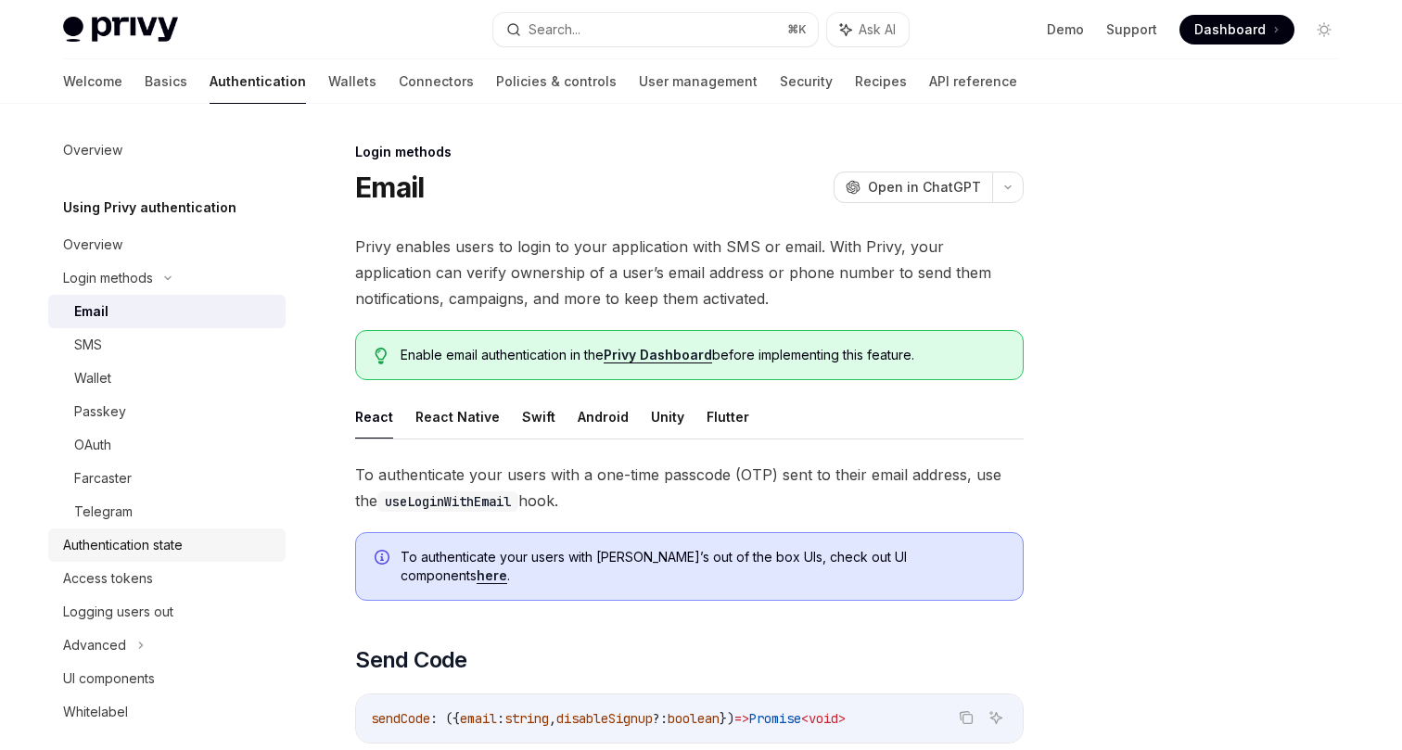
click at [116, 548] on div "Authentication state" at bounding box center [123, 545] width 120 height 22
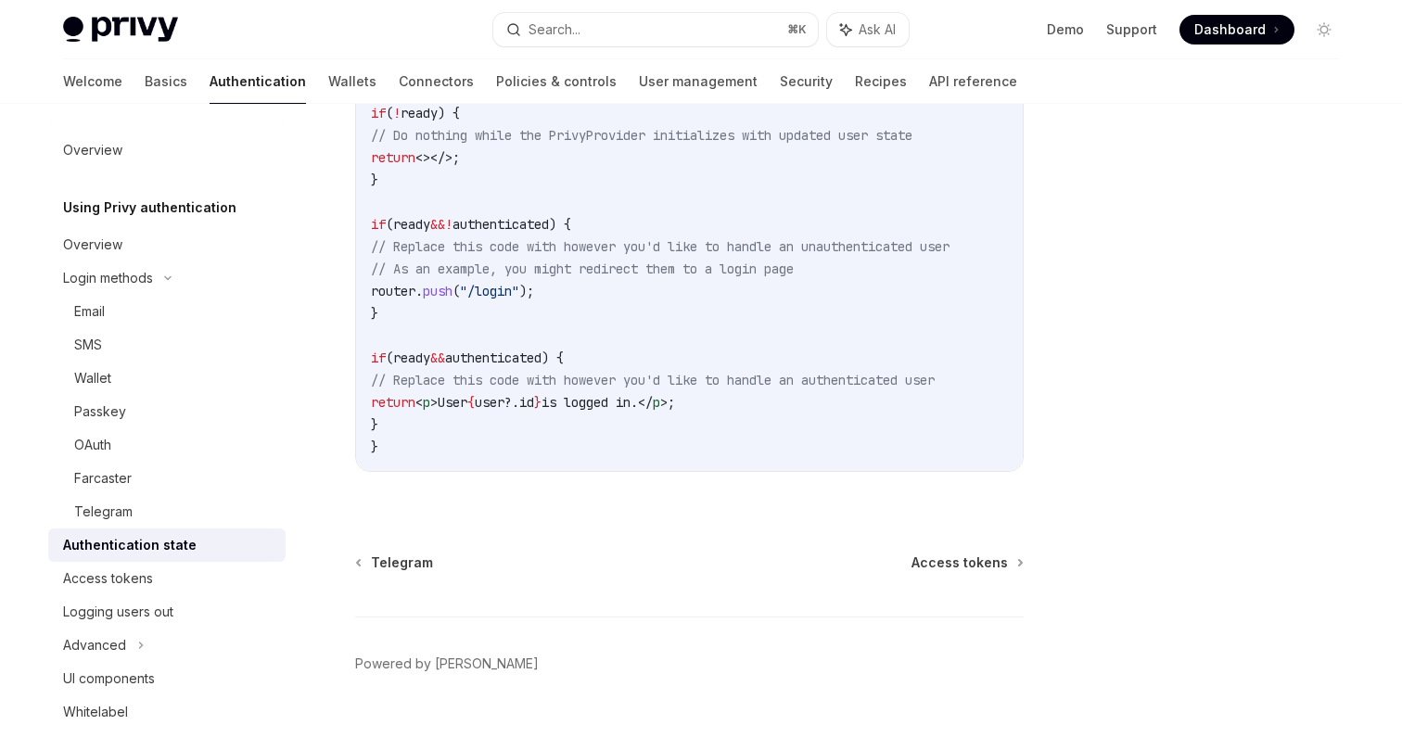
scroll to position [822, 0]
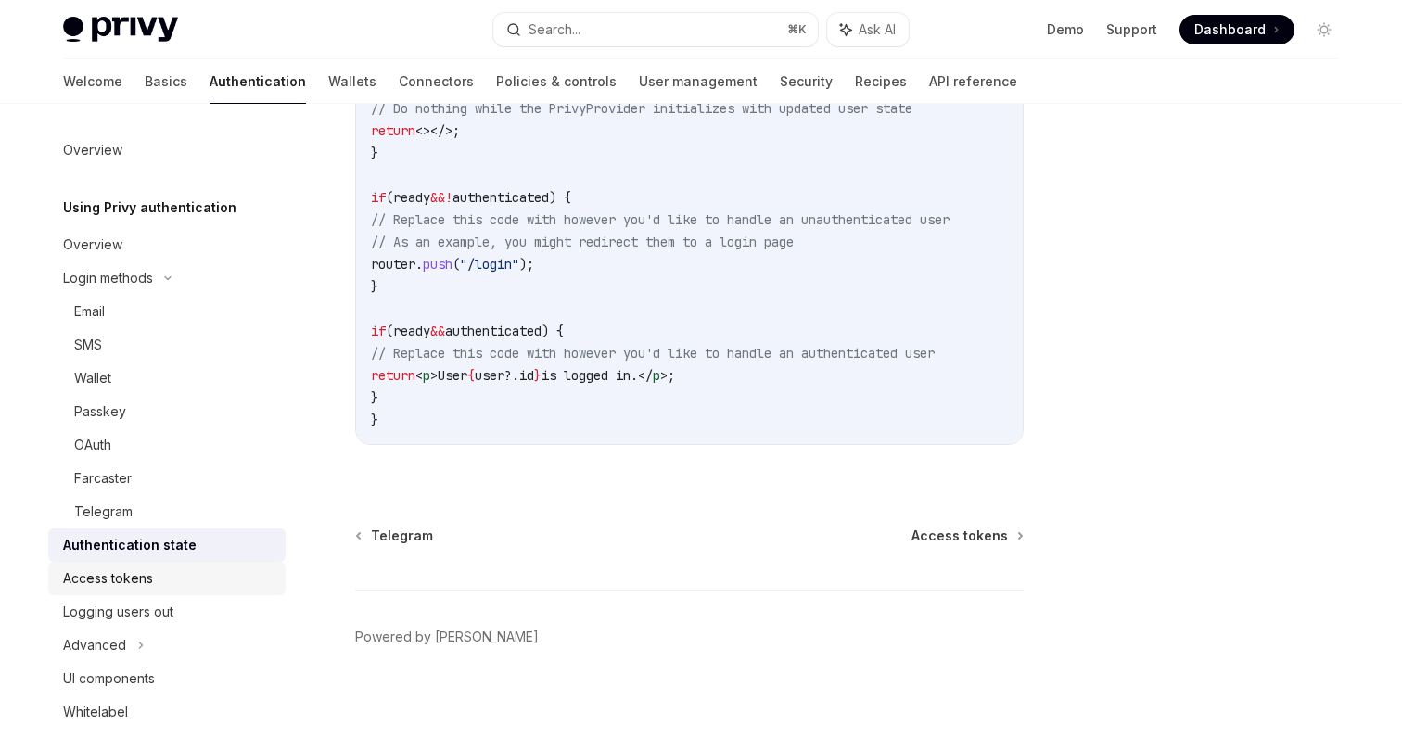
click at [159, 589] on div "Access tokens" at bounding box center [168, 578] width 211 height 22
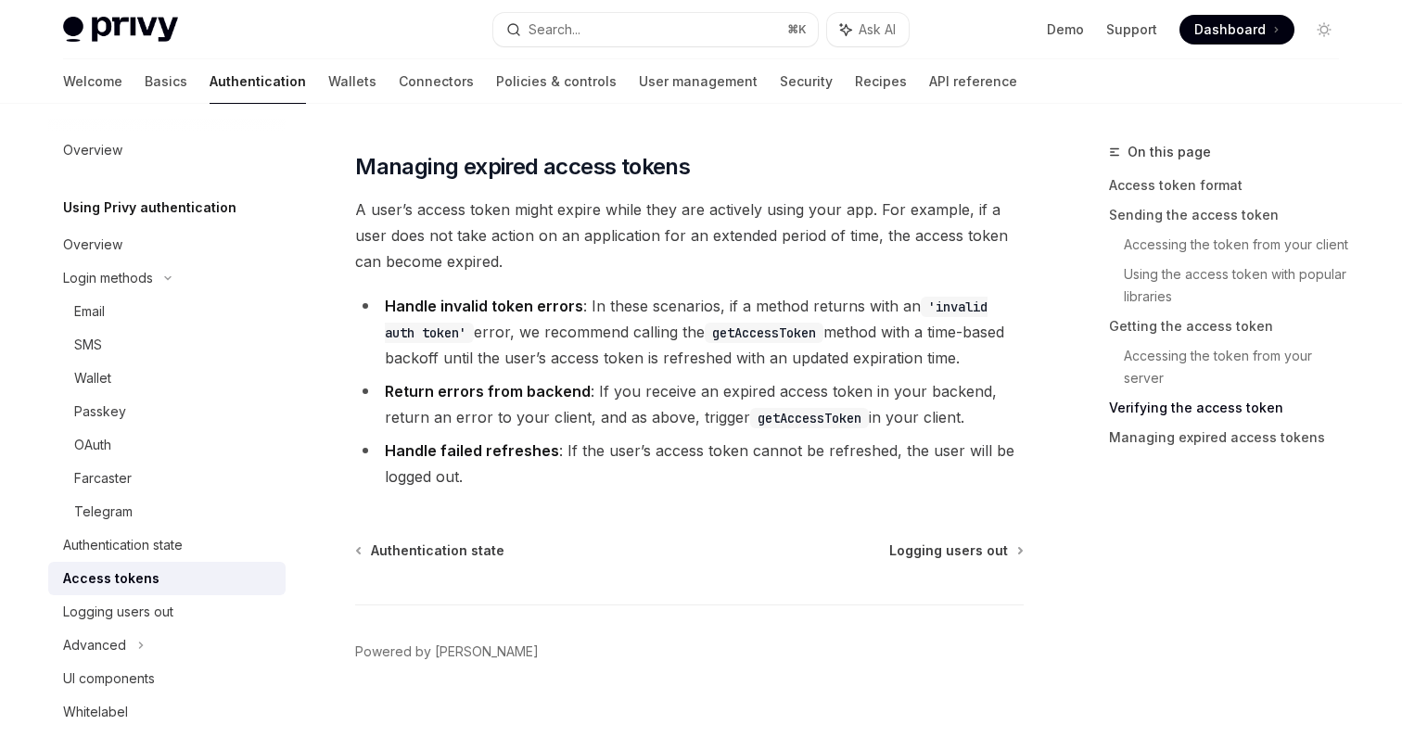
scroll to position [4827, 0]
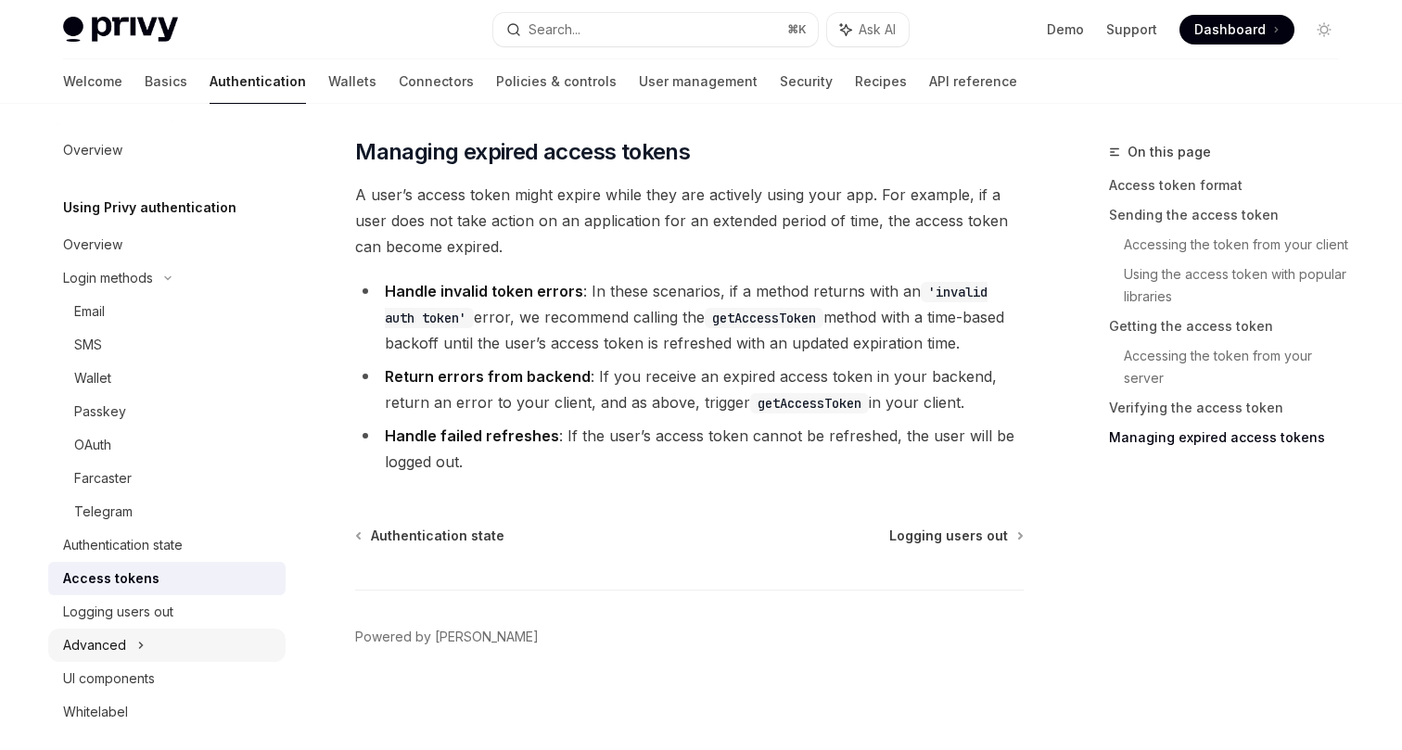
click at [151, 642] on div "Advanced" at bounding box center [166, 645] width 237 height 33
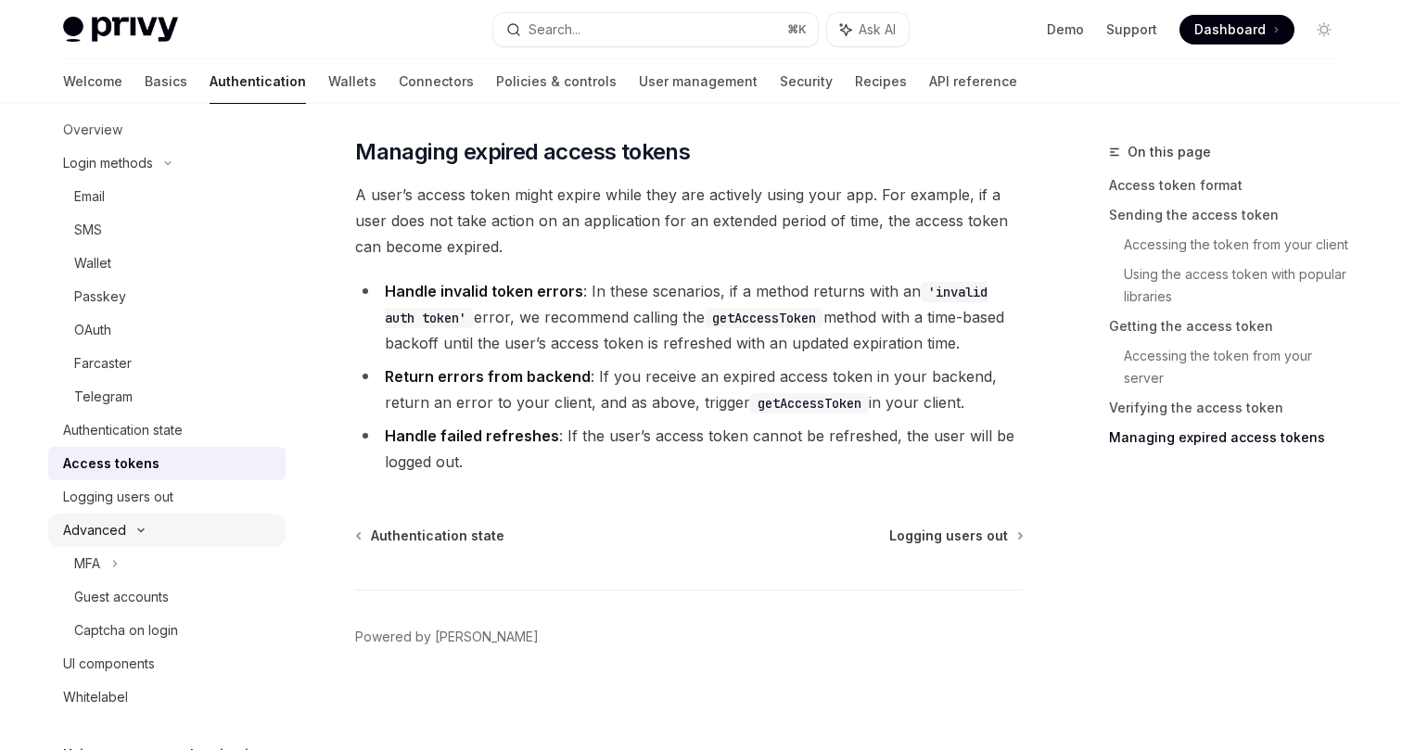
scroll to position [119, 0]
click at [128, 559] on div "MFA" at bounding box center [166, 559] width 237 height 33
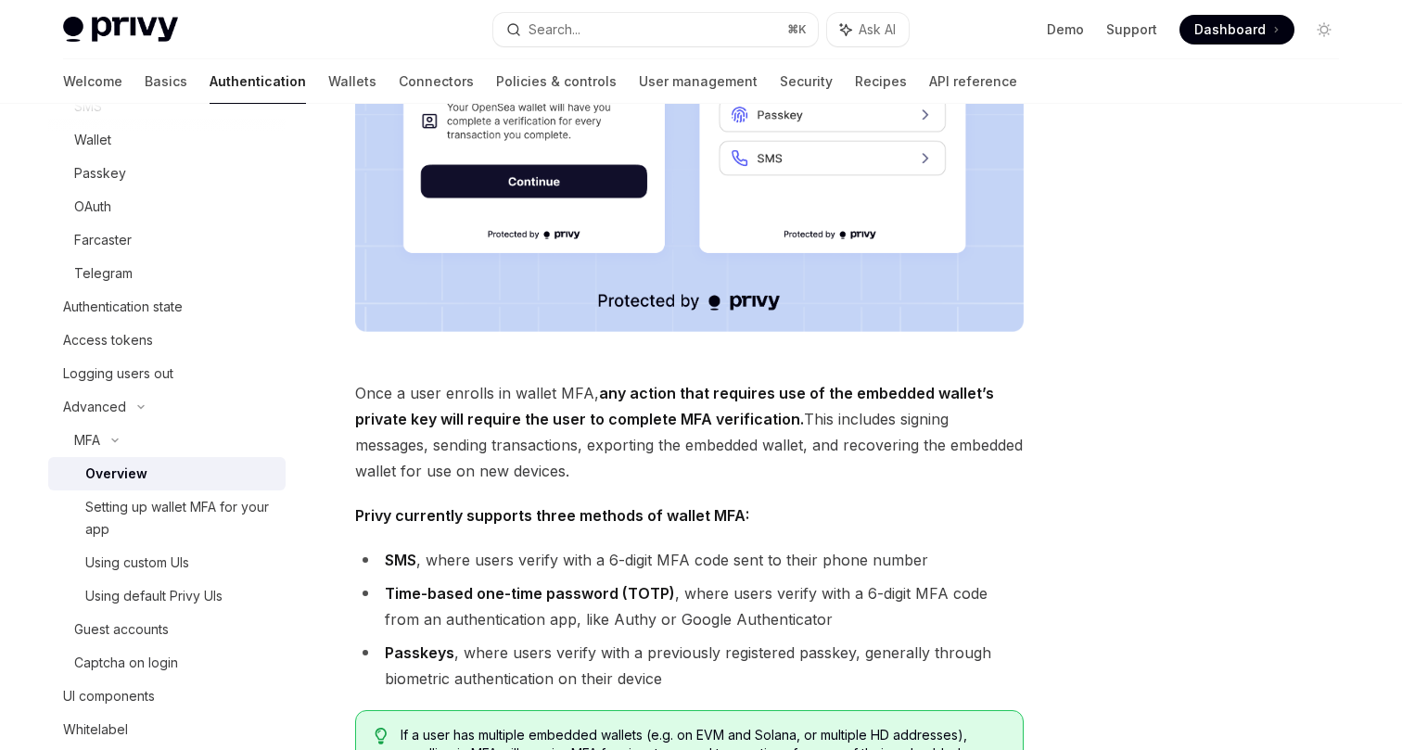
scroll to position [513, 0]
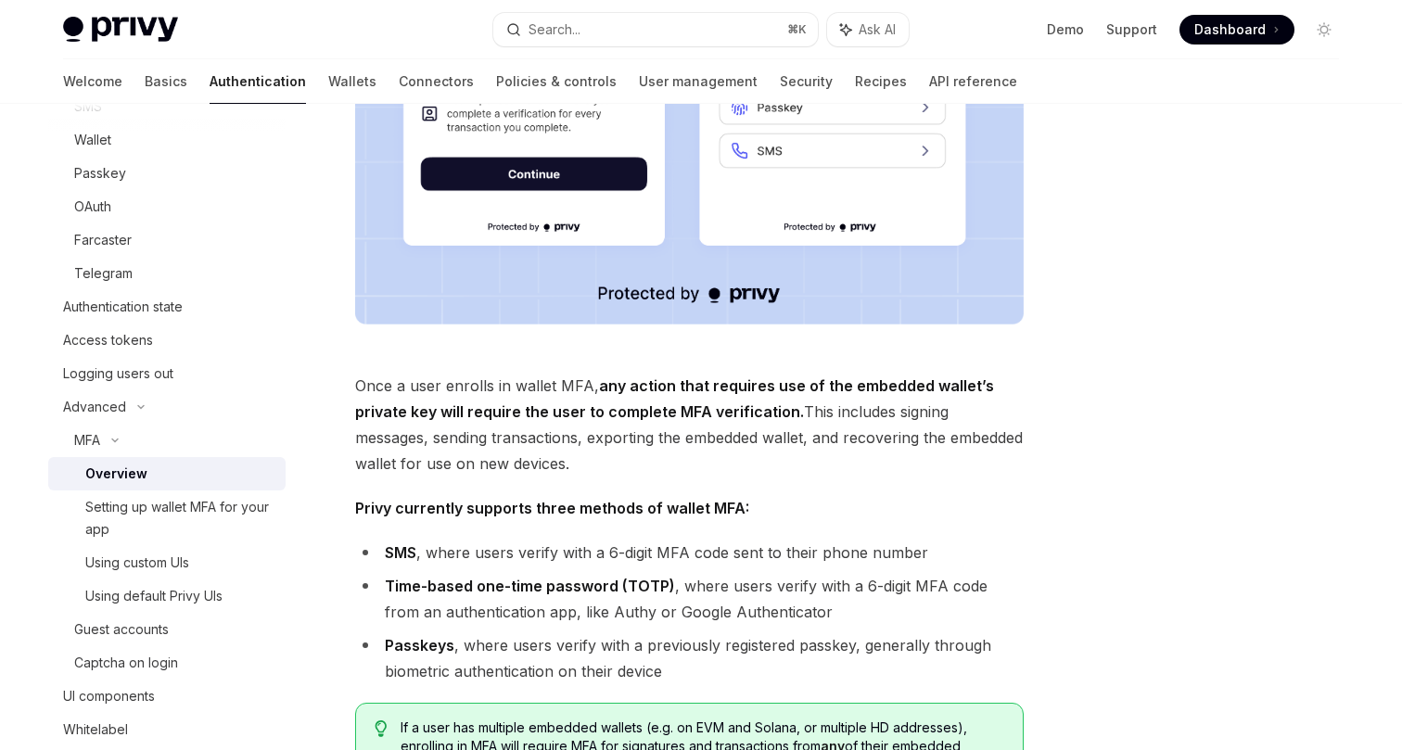
click at [509, 392] on span "Once a user enrolls in wallet MFA, any action that requires use of the embedded…" at bounding box center [689, 425] width 668 height 104
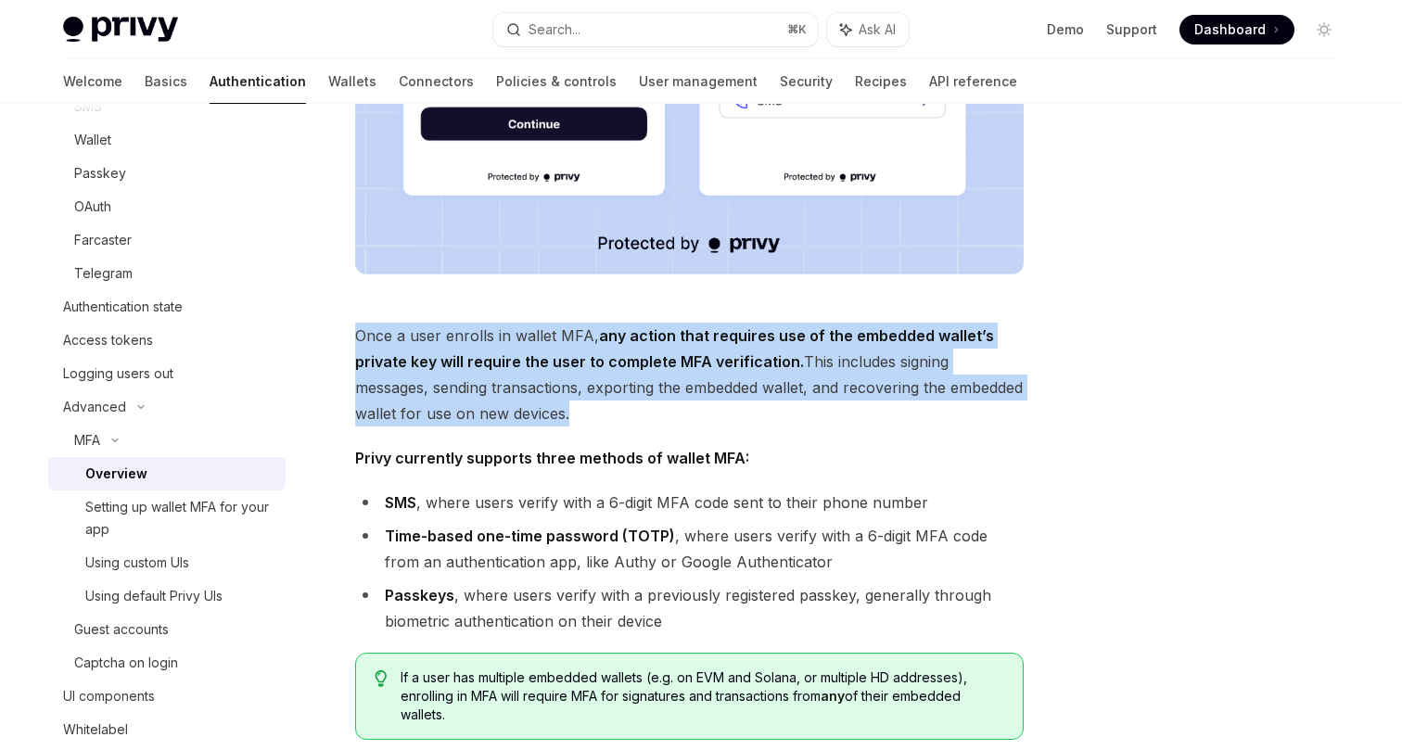
scroll to position [576, 0]
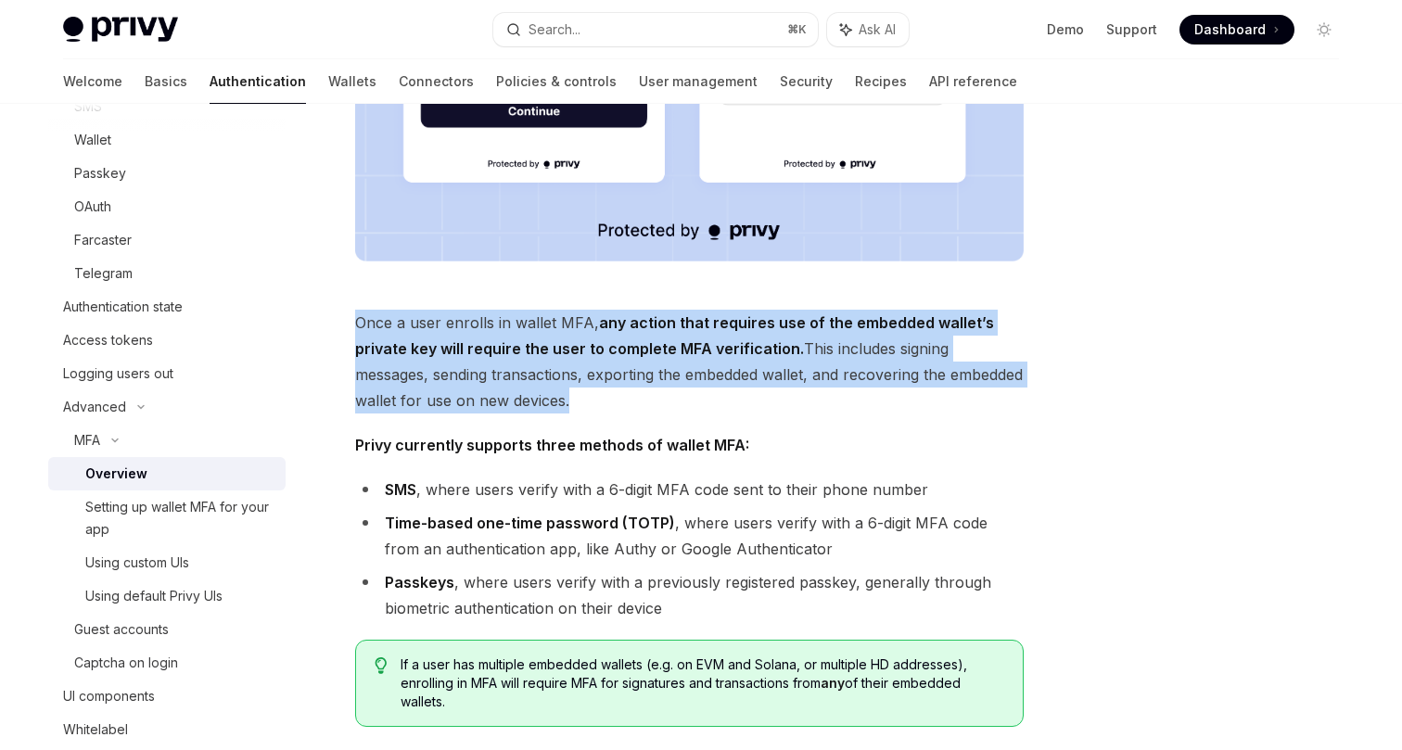
click at [496, 491] on li "SMS , where users verify with a 6-digit MFA code sent to their phone number" at bounding box center [689, 490] width 668 height 26
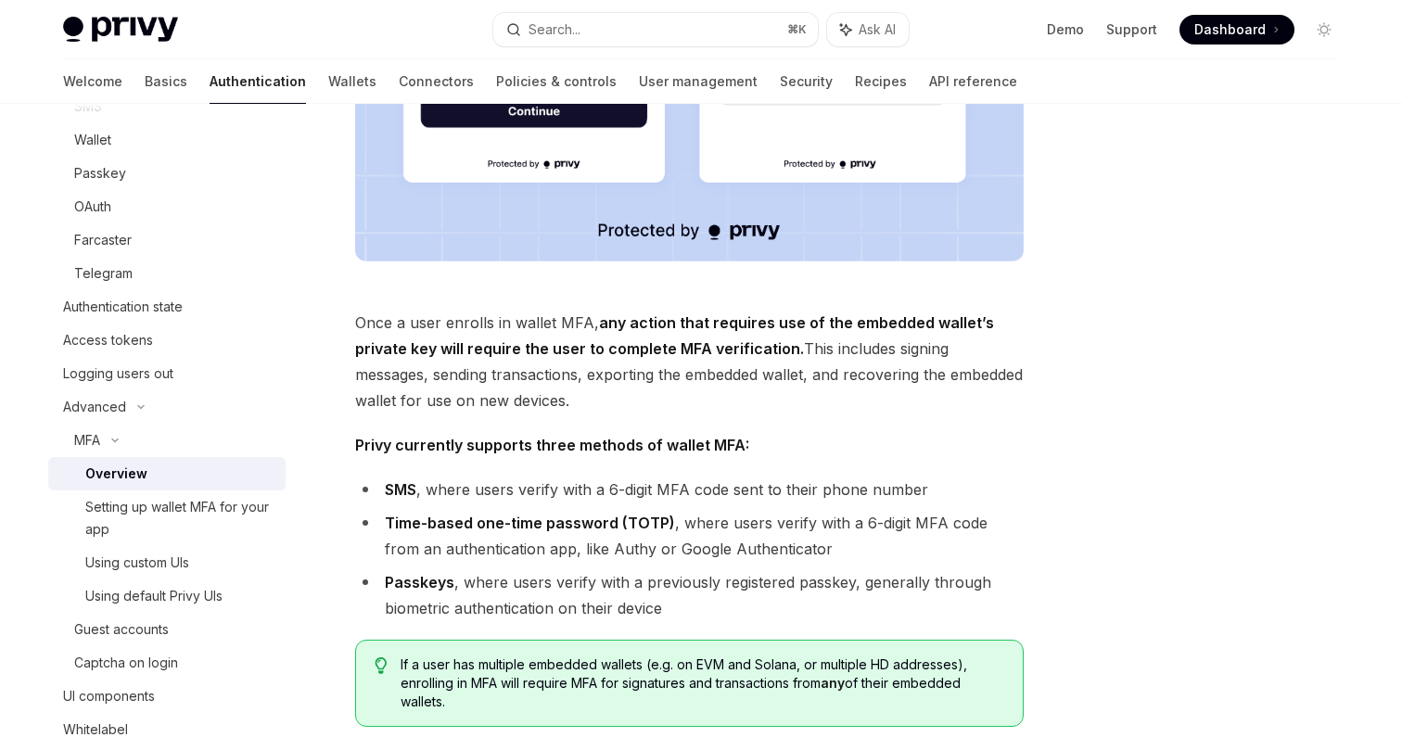
click at [496, 491] on li "SMS , where users verify with a 6-digit MFA code sent to their phone number" at bounding box center [689, 490] width 668 height 26
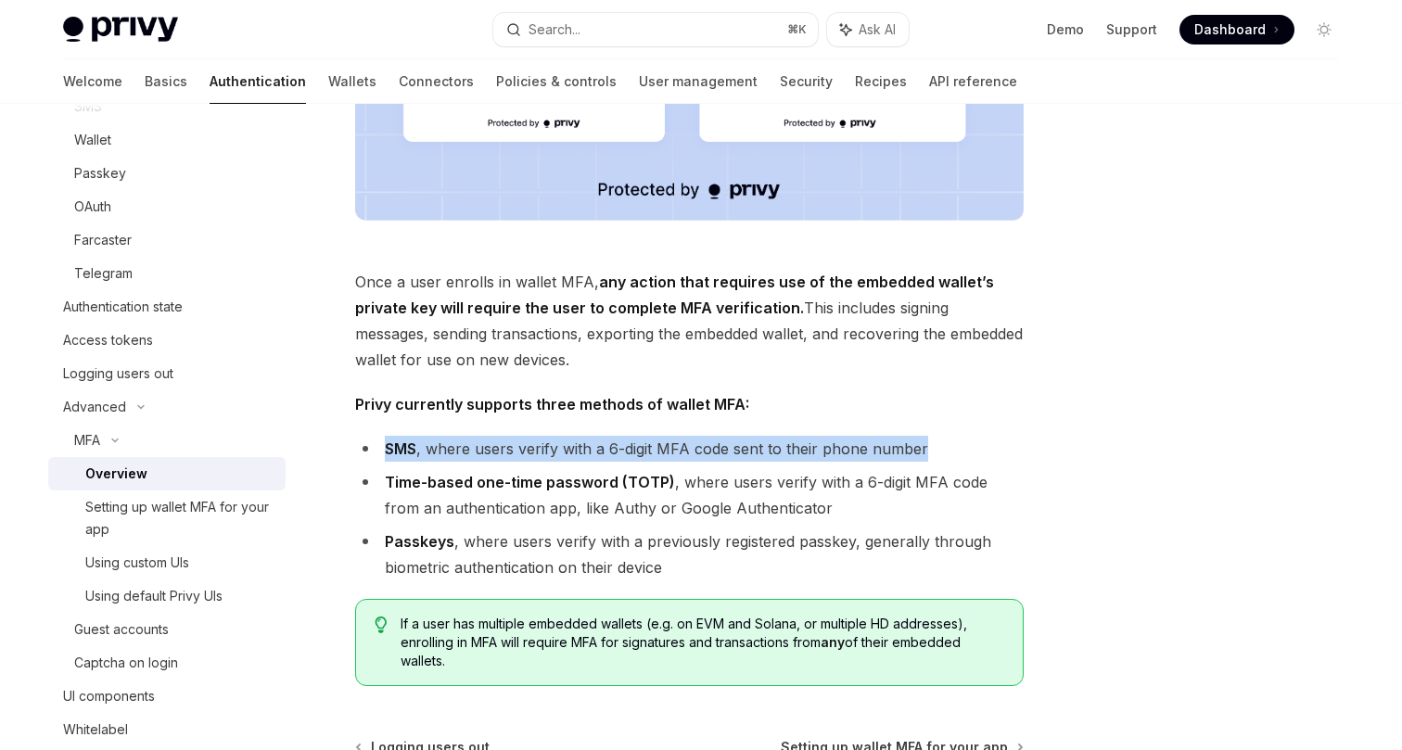
scroll to position [618, 0]
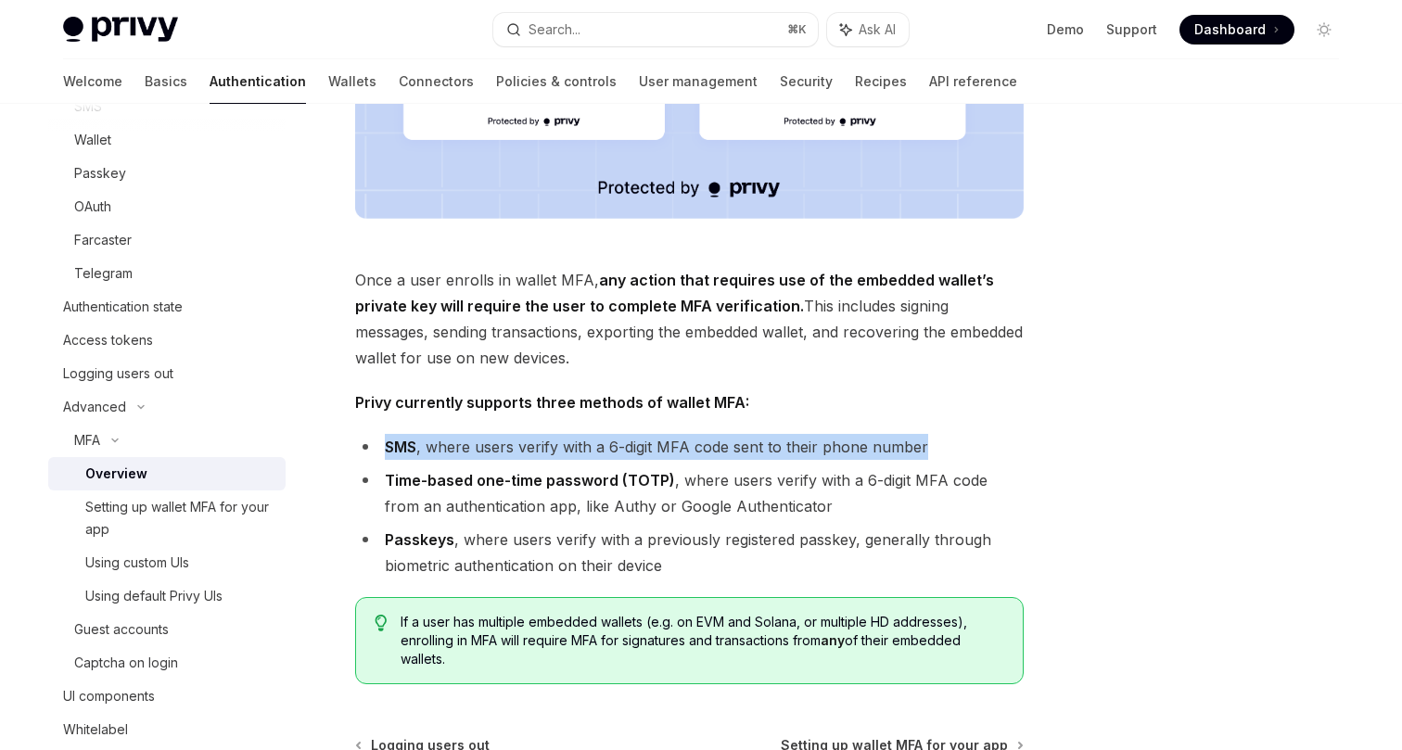
click at [499, 487] on strong "Time-based one-time password (TOTP)" at bounding box center [530, 480] width 290 height 19
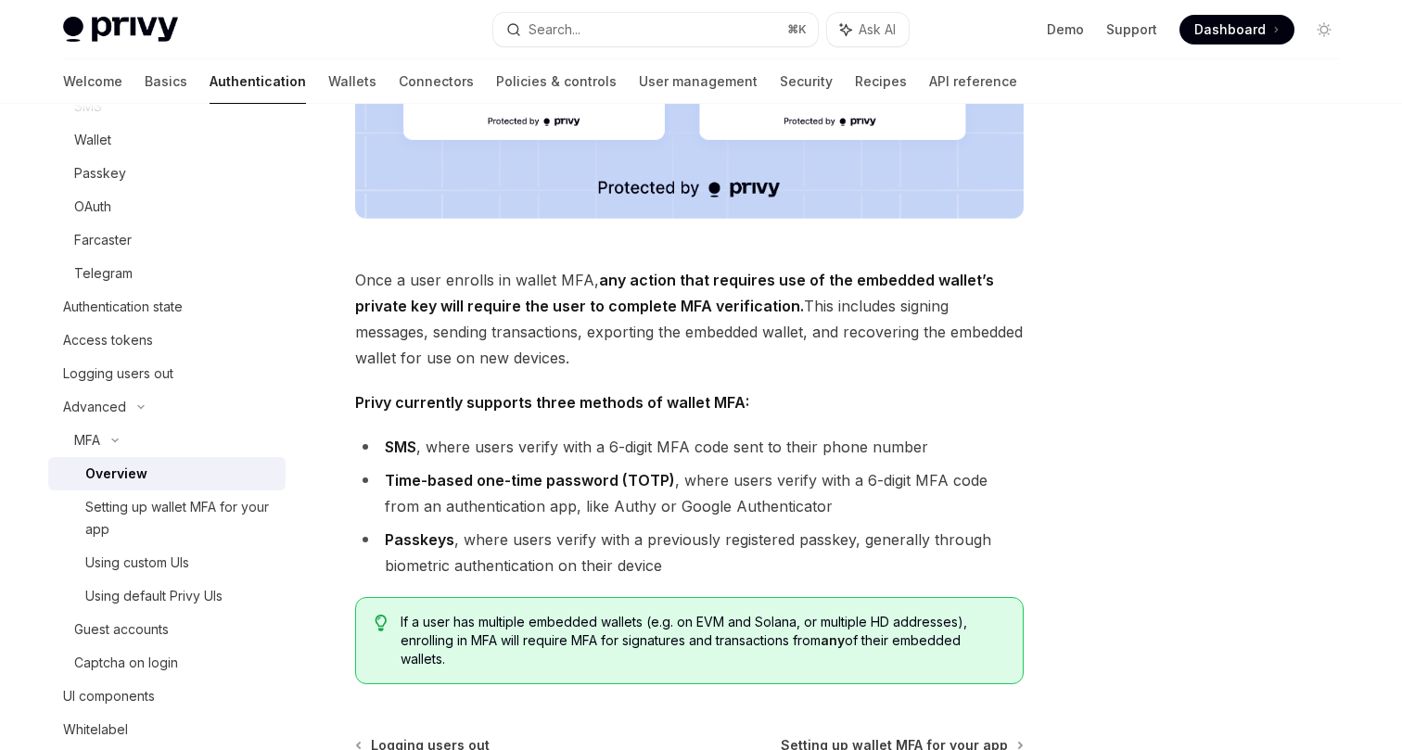
click at [499, 487] on strong "Time-based one-time password (TOTP)" at bounding box center [530, 480] width 290 height 19
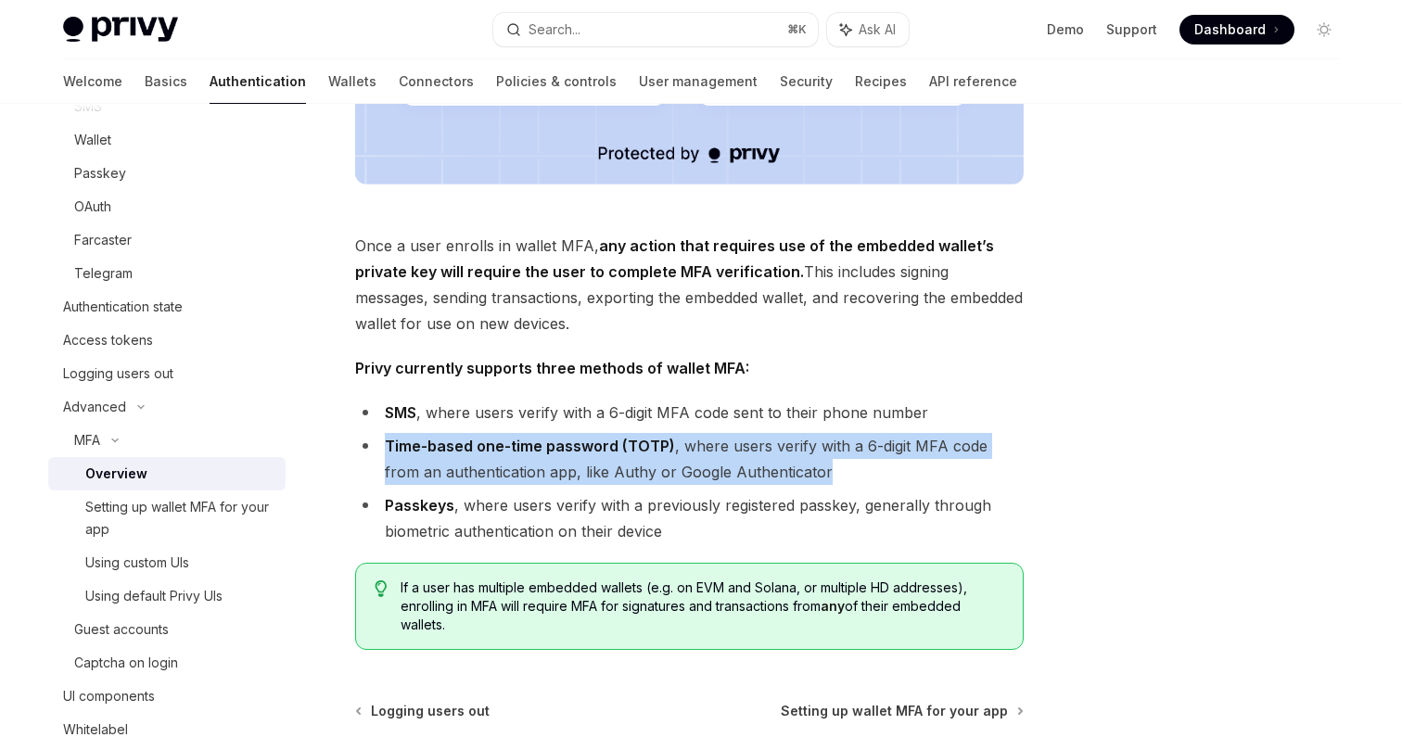
scroll to position [670, 0]
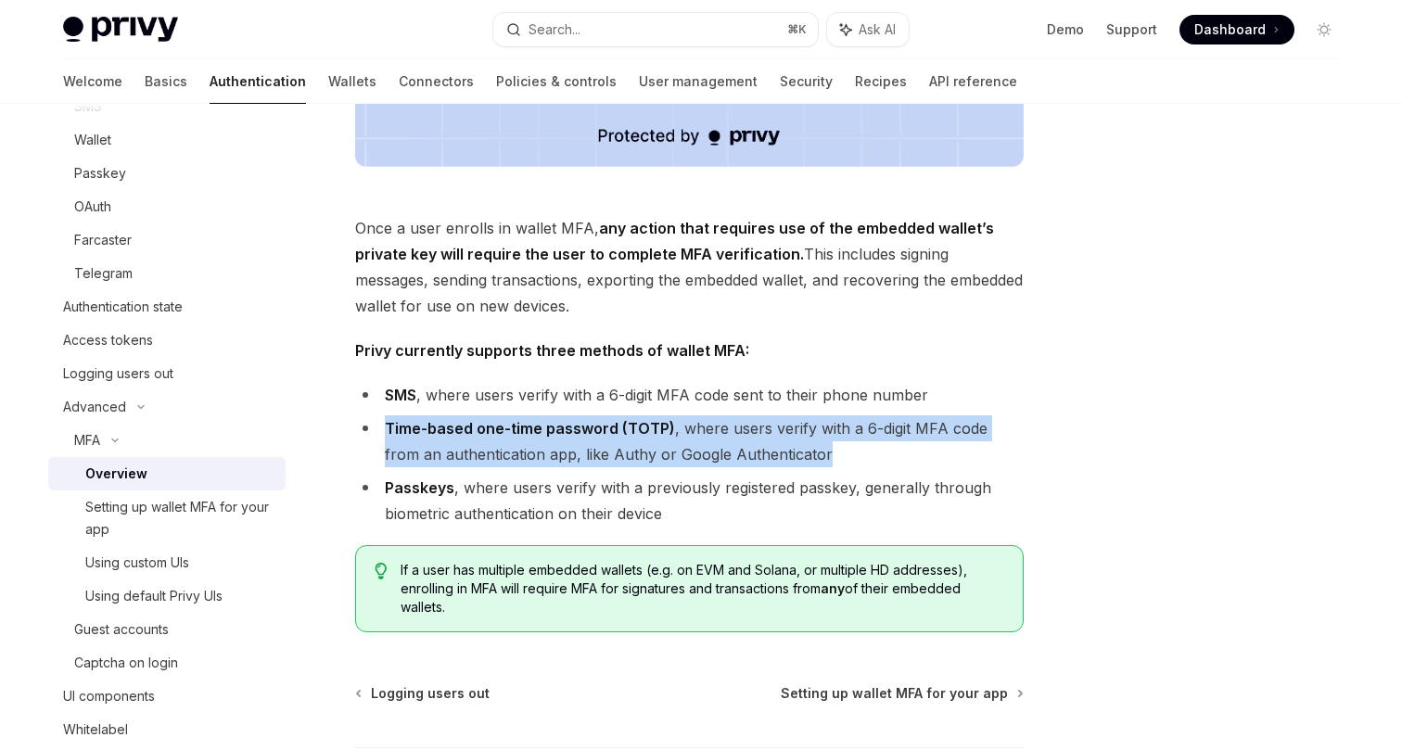
click at [504, 488] on li "Passkeys , where users verify with a previously registered passkey, generally t…" at bounding box center [689, 501] width 668 height 52
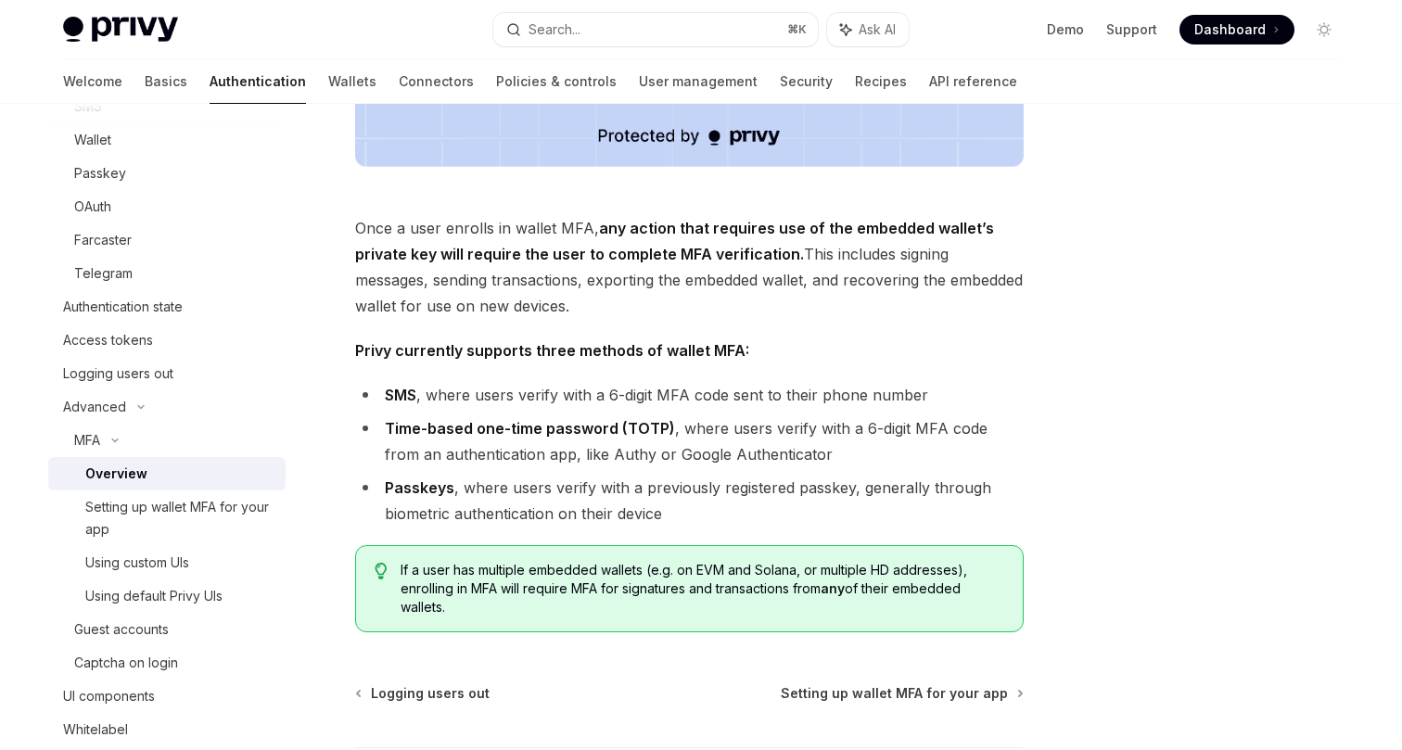
click at [504, 488] on li "Passkeys , where users verify with a previously registered passkey, generally t…" at bounding box center [689, 501] width 668 height 52
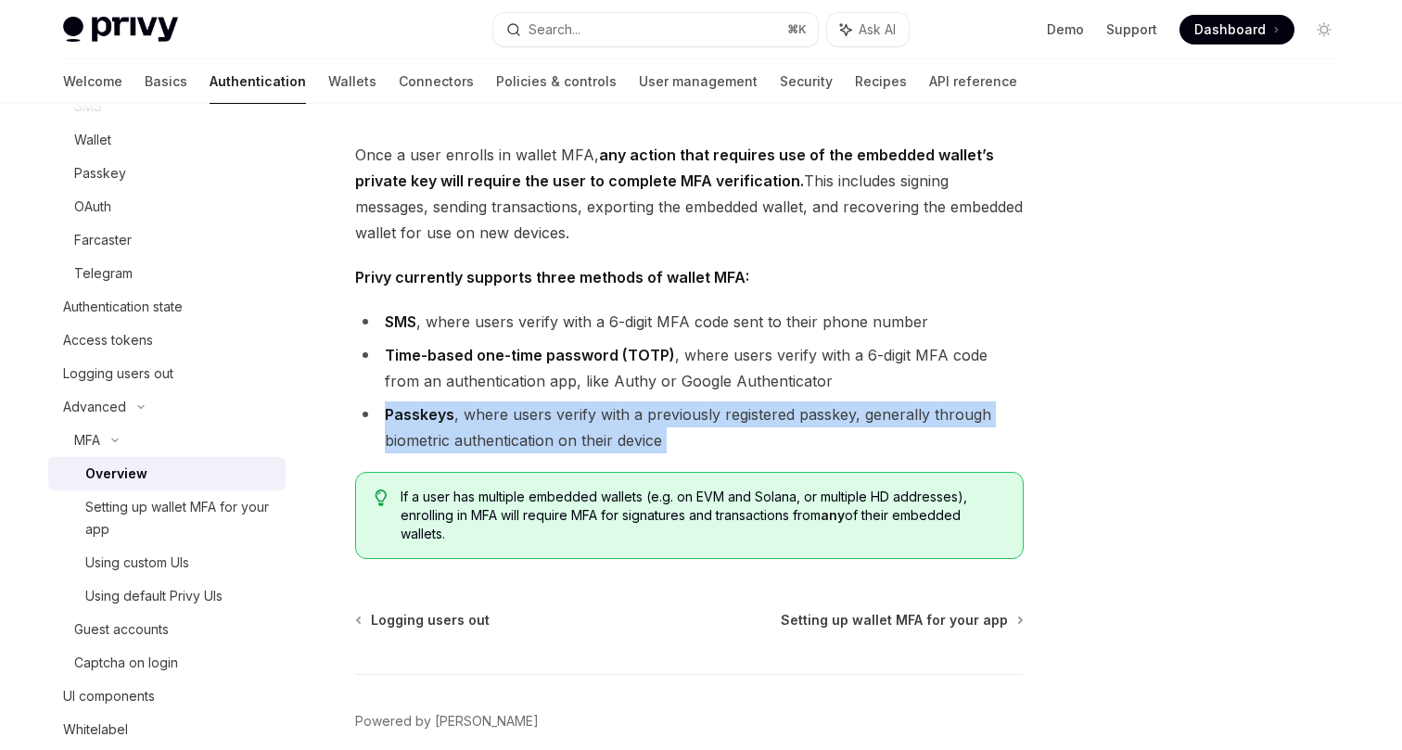
scroll to position [754, 0]
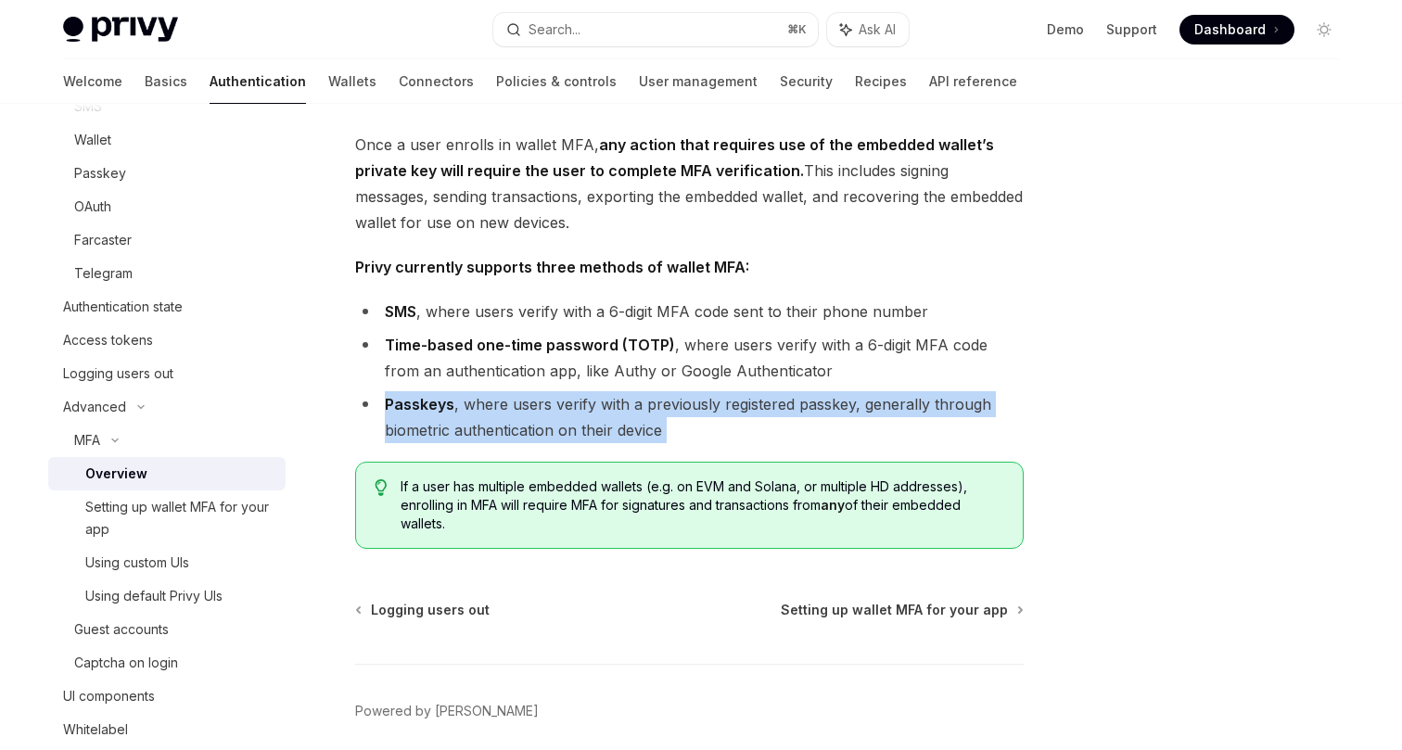
click at [504, 489] on span "If a user has multiple embedded wallets (e.g. on EVM and Solana, or multiple HD…" at bounding box center [703, 505] width 604 height 56
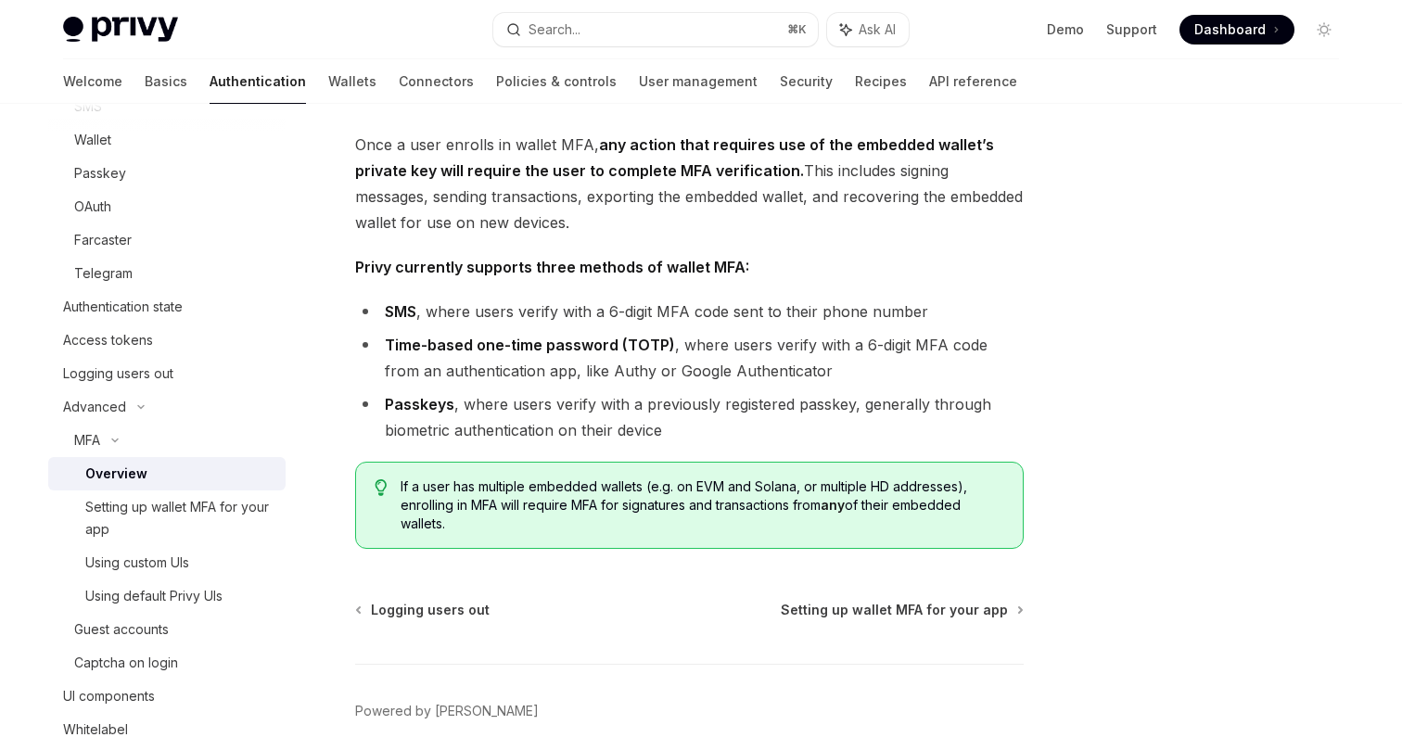
click at [504, 489] on span "If a user has multiple embedded wallets (e.g. on EVM and Solana, or multiple HD…" at bounding box center [703, 505] width 604 height 56
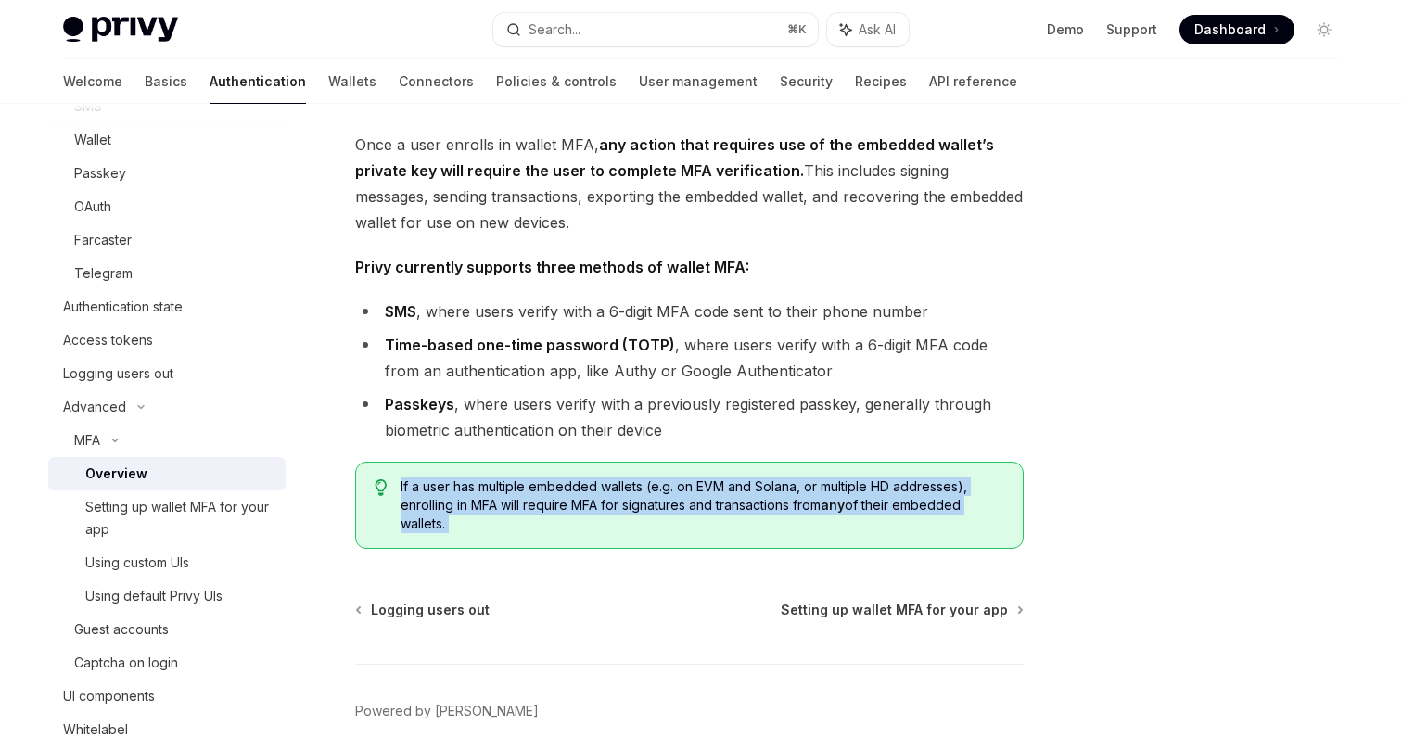
click at [507, 541] on div "If a user has multiple embedded wallets (e.g. on EVM and Solana, or multiple HD…" at bounding box center [689, 505] width 668 height 87
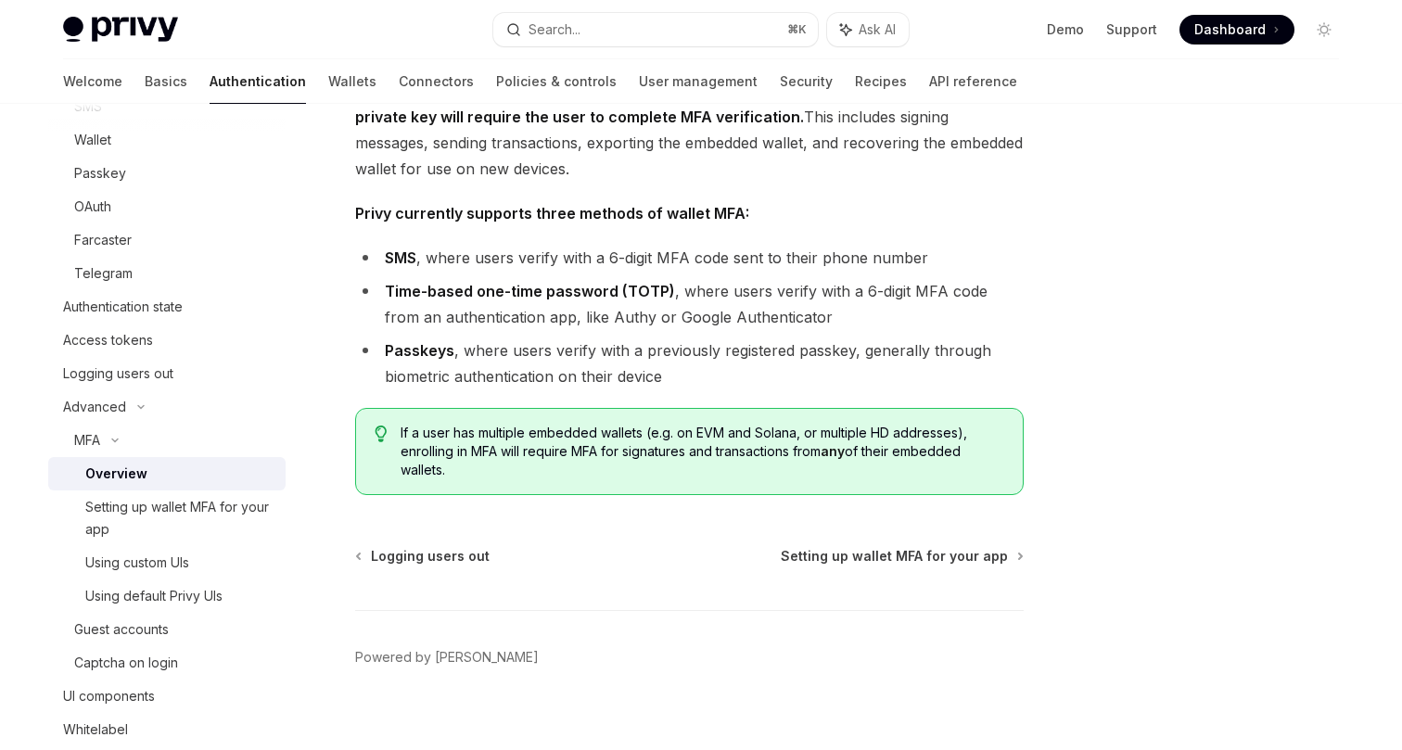
scroll to position [819, 0]
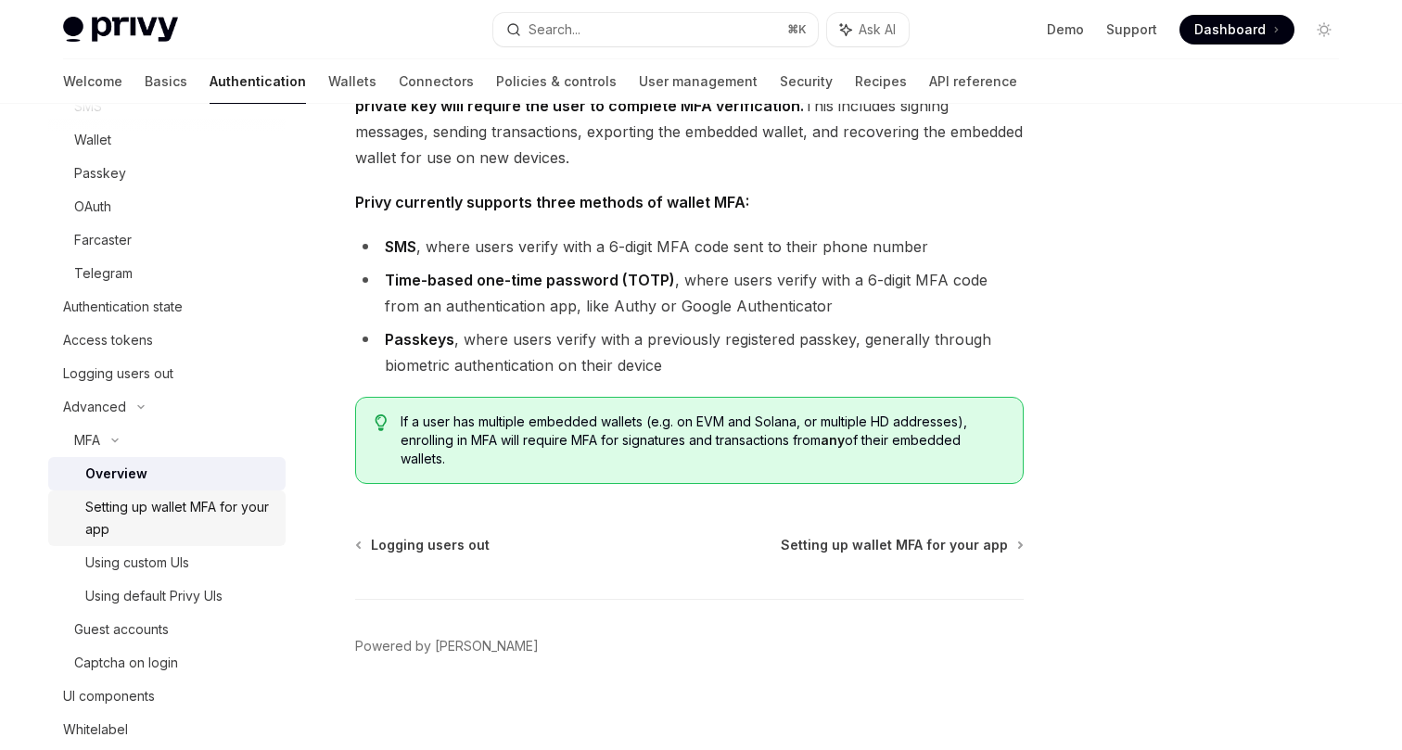
click at [238, 508] on div "Setting up wallet MFA for your app" at bounding box center [179, 518] width 189 height 45
type textarea "*"
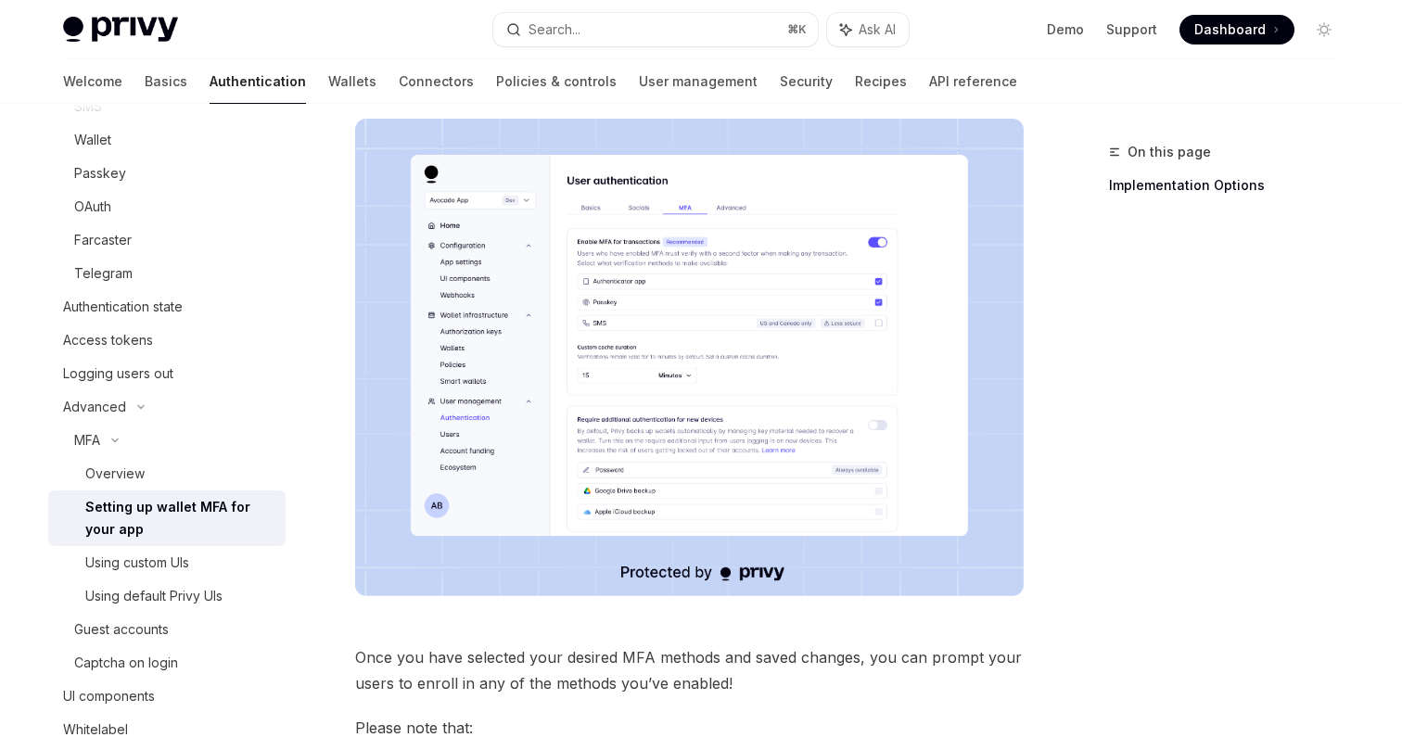
scroll to position [177, 0]
